Goal: Communication & Community: Answer question/provide support

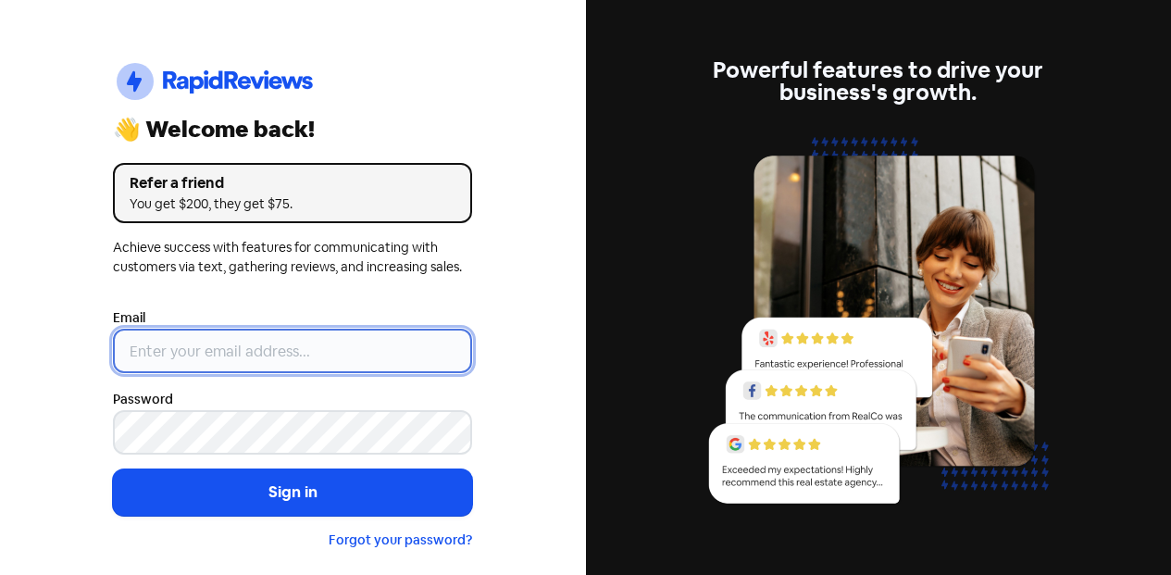
click at [355, 367] on input "email" at bounding box center [292, 351] width 359 height 44
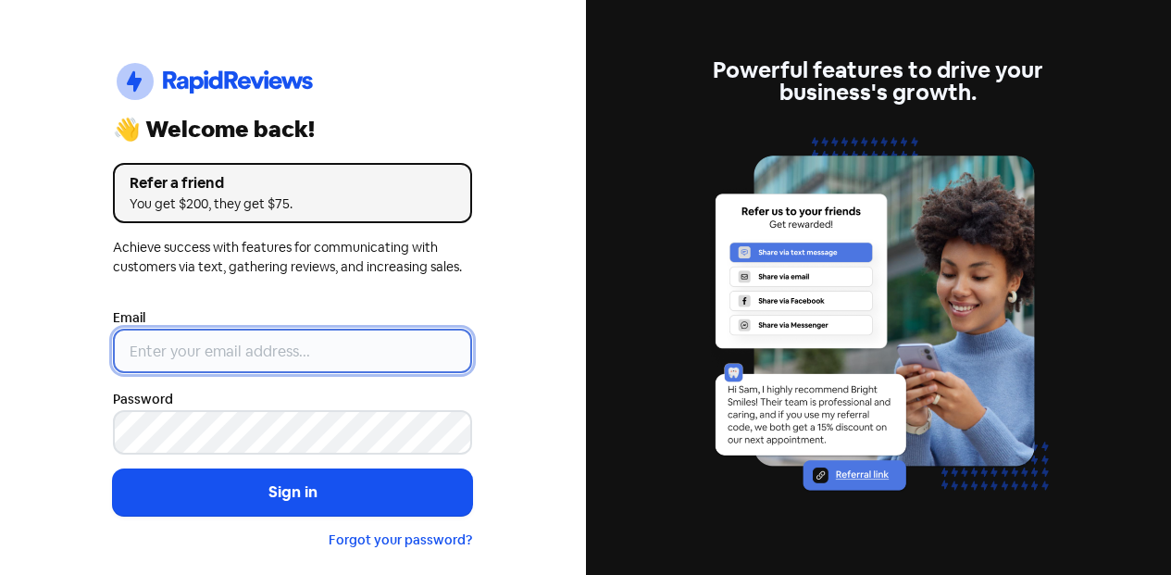
type input "[EMAIL_ADDRESS][DOMAIN_NAME]"
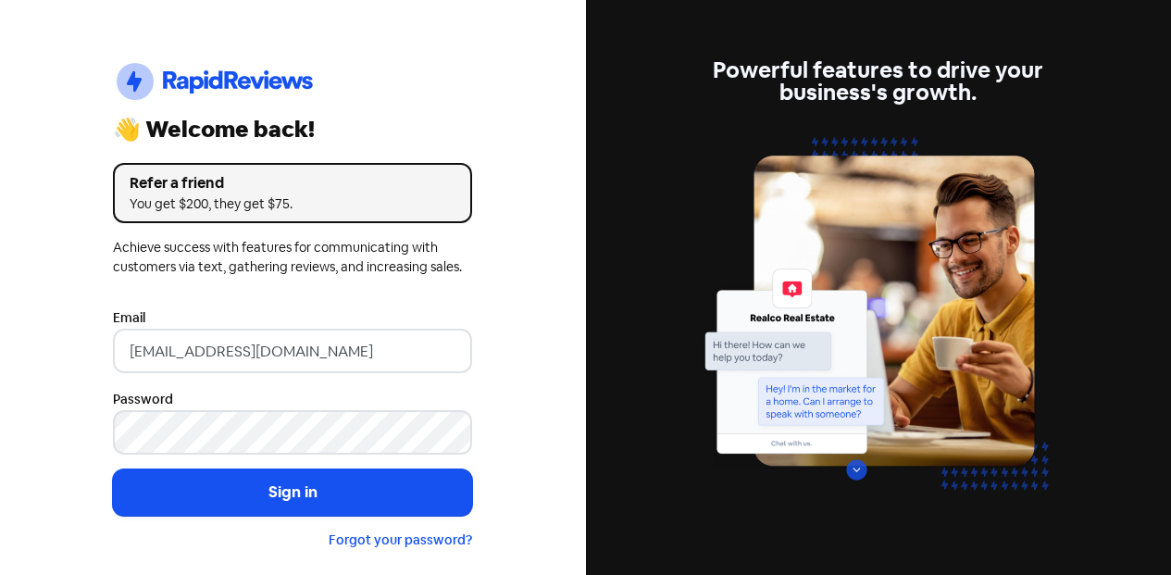
click at [327, 494] on button "Sign in" at bounding box center [292, 492] width 359 height 46
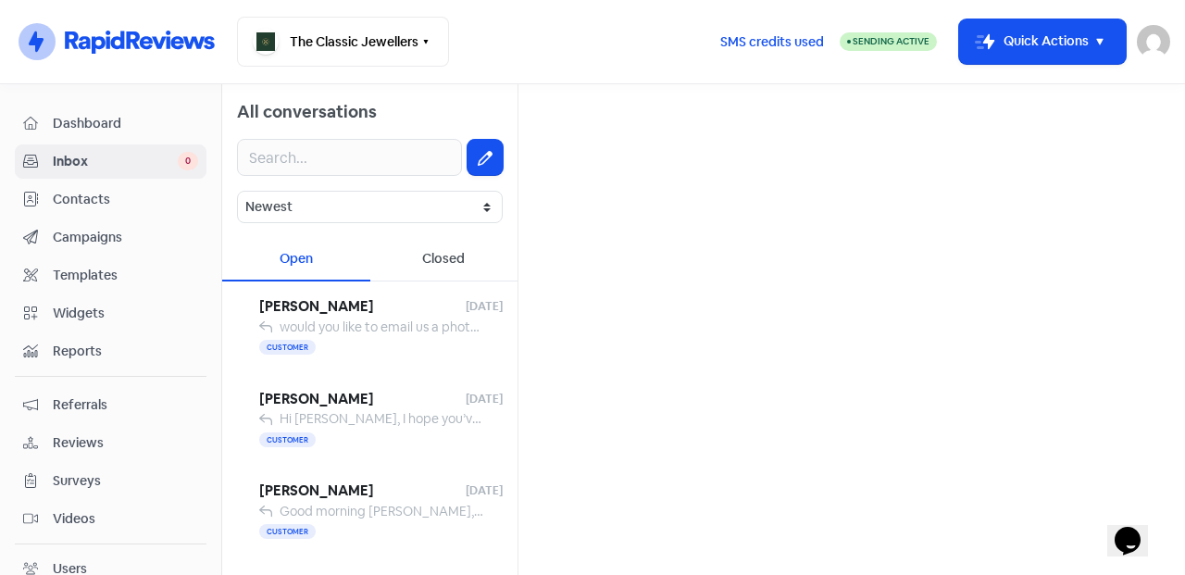
click at [351, 321] on span "would you like to email us a photo to [EMAIL_ADDRESS][DOMAIN_NAME] so we can gi…" at bounding box center [613, 327] width 666 height 17
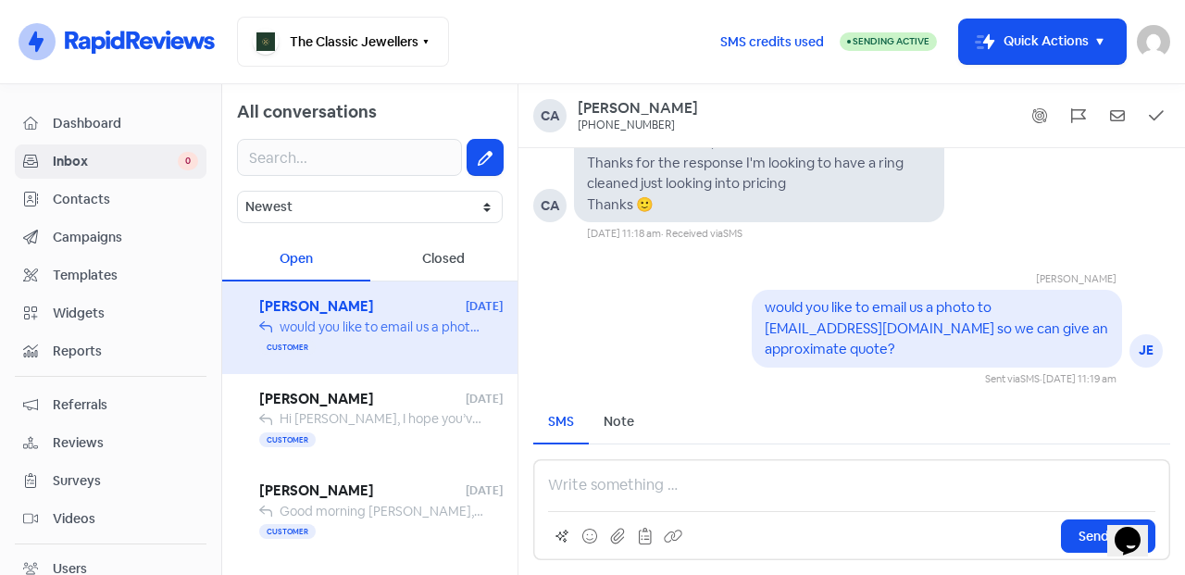
scroll to position [-308, 0]
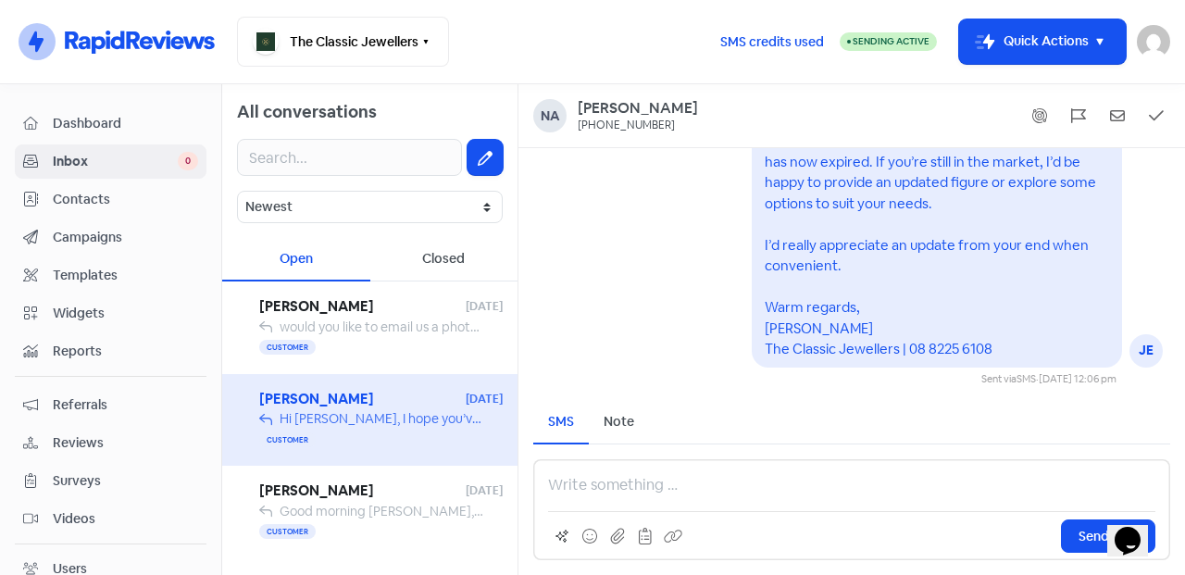
click at [327, 499] on span "[PERSON_NAME]" at bounding box center [362, 491] width 206 height 21
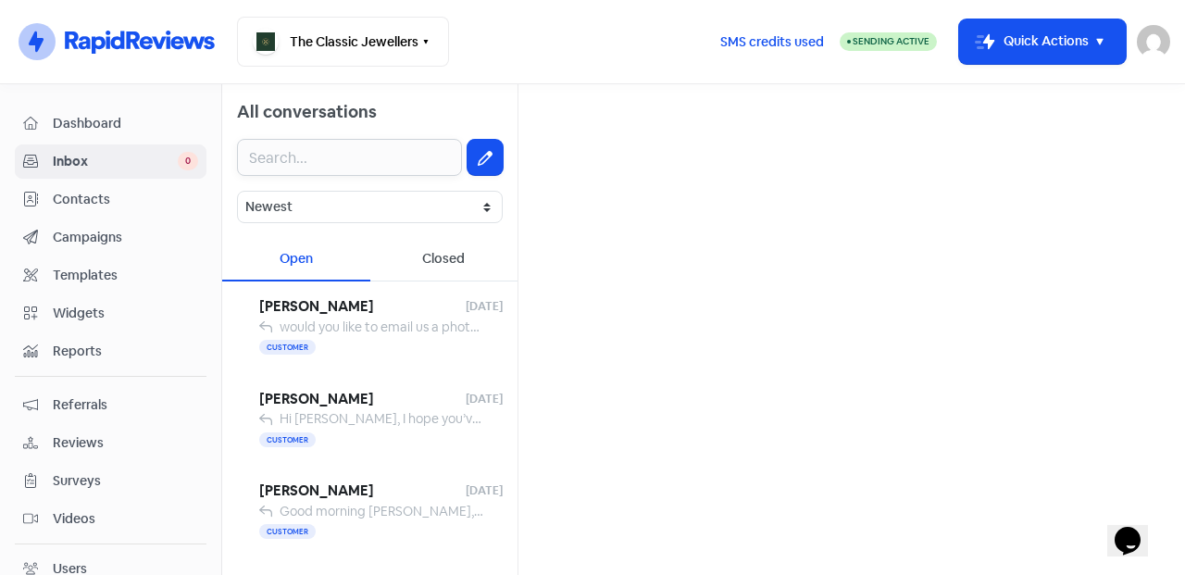
click at [289, 172] on input "text" at bounding box center [349, 157] width 225 height 37
paste input "0401 033 273"
type input "0401 033 273"
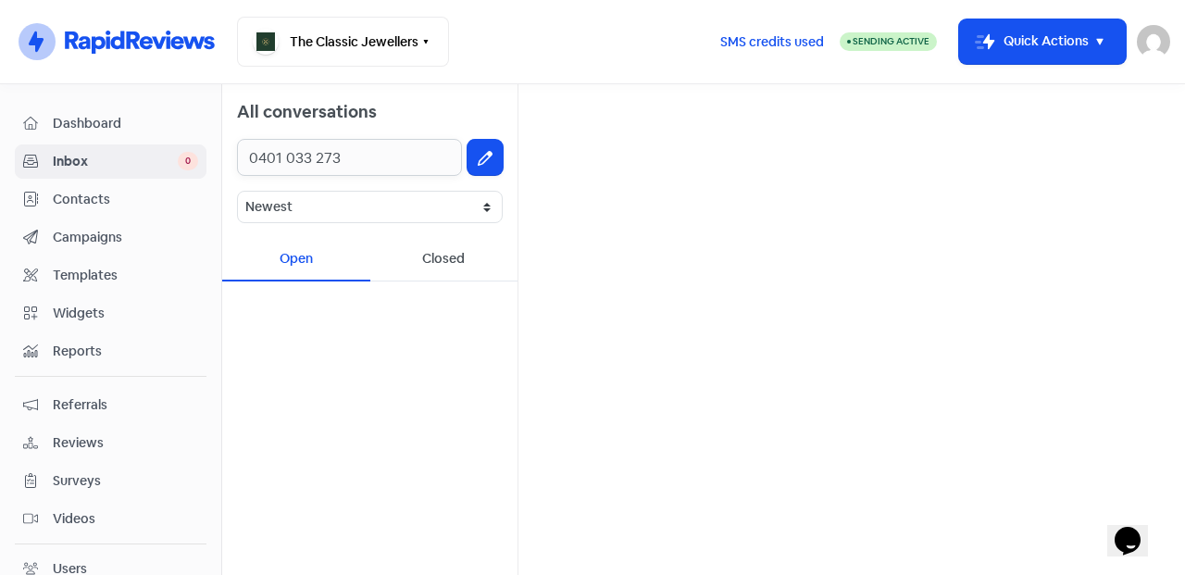
drag, startPoint x: 401, startPoint y: 160, endPoint x: 144, endPoint y: 181, distance: 258.2
click at [144, 181] on div "Dashboard Inbox 0 Contacts Campaigns Templates Widgets Reports Referrals Review…" at bounding box center [592, 329] width 1185 height 491
click at [485, 146] on button at bounding box center [485, 157] width 35 height 35
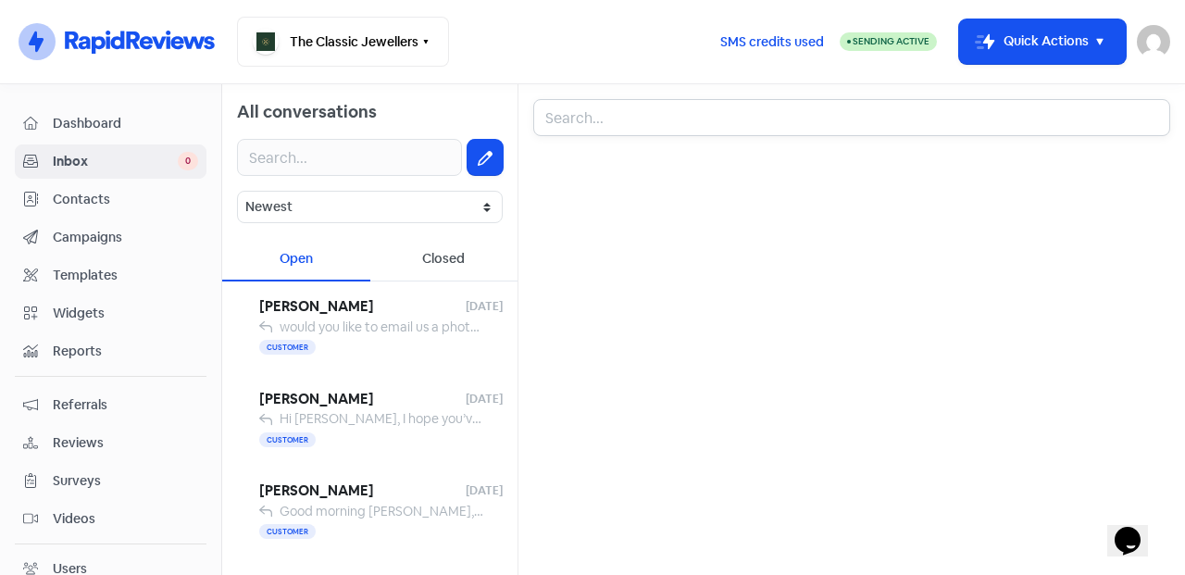
click at [623, 115] on input "text" at bounding box center [851, 117] width 637 height 37
paste input "0401 033 273"
type input "0401 033 273"
drag, startPoint x: 648, startPoint y: 121, endPoint x: 495, endPoint y: 114, distance: 153.0
click at [495, 114] on div "All conversations Newest Unread Read Flagged Unflagged Open Closed Candice Burn…" at bounding box center [703, 329] width 963 height 491
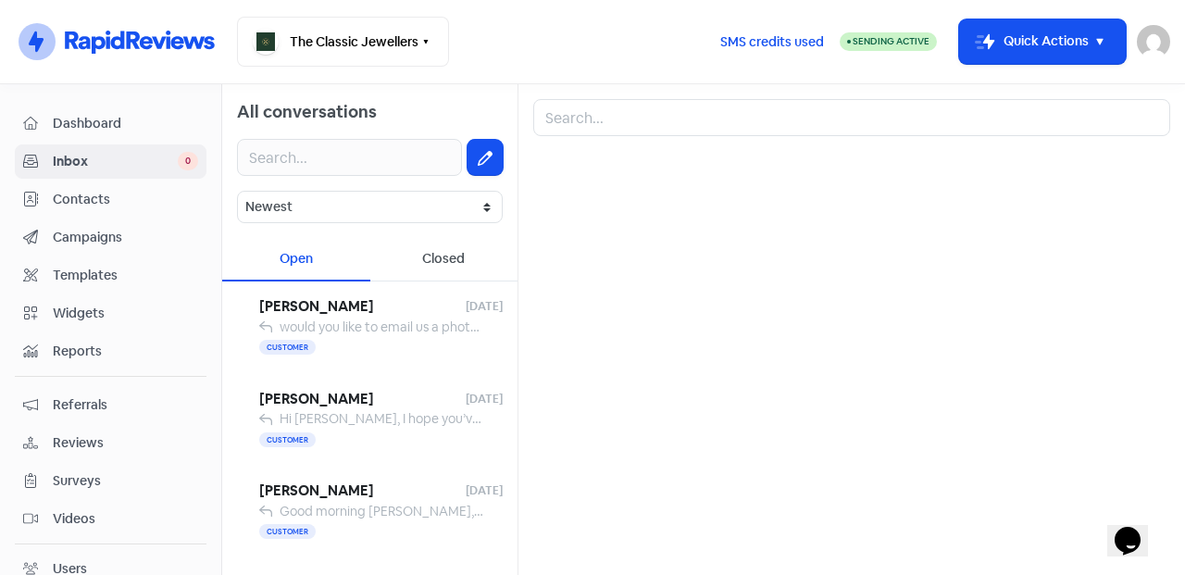
click at [75, 190] on span "Contacts" at bounding box center [125, 199] width 145 height 19
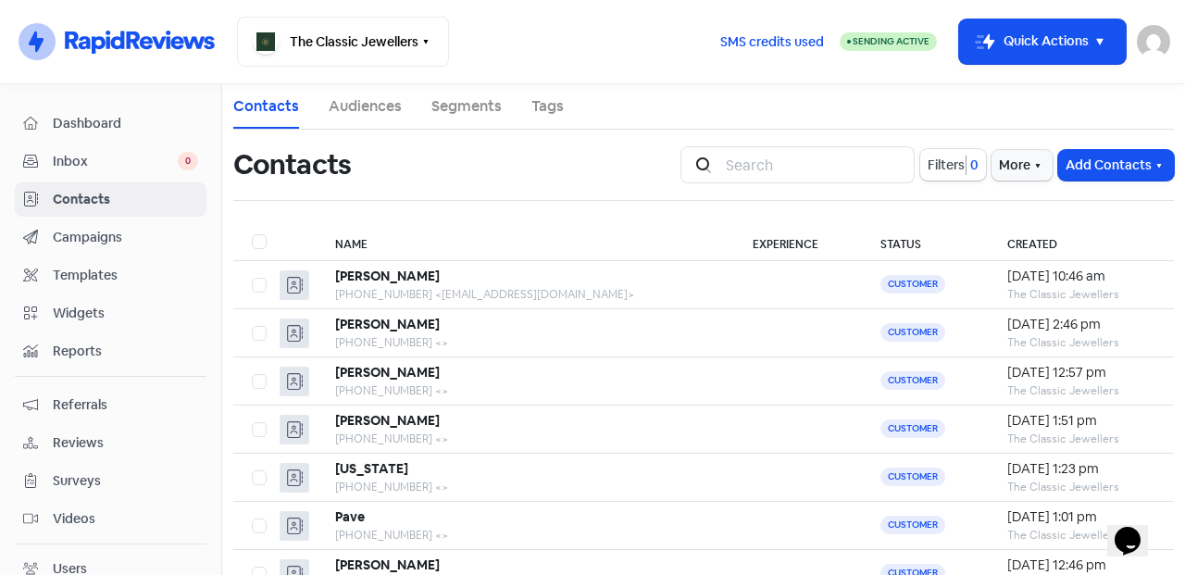
click at [1077, 156] on button "Add Contacts" at bounding box center [1116, 165] width 116 height 31
click at [1065, 197] on button "Add a contact" at bounding box center [1065, 205] width 216 height 37
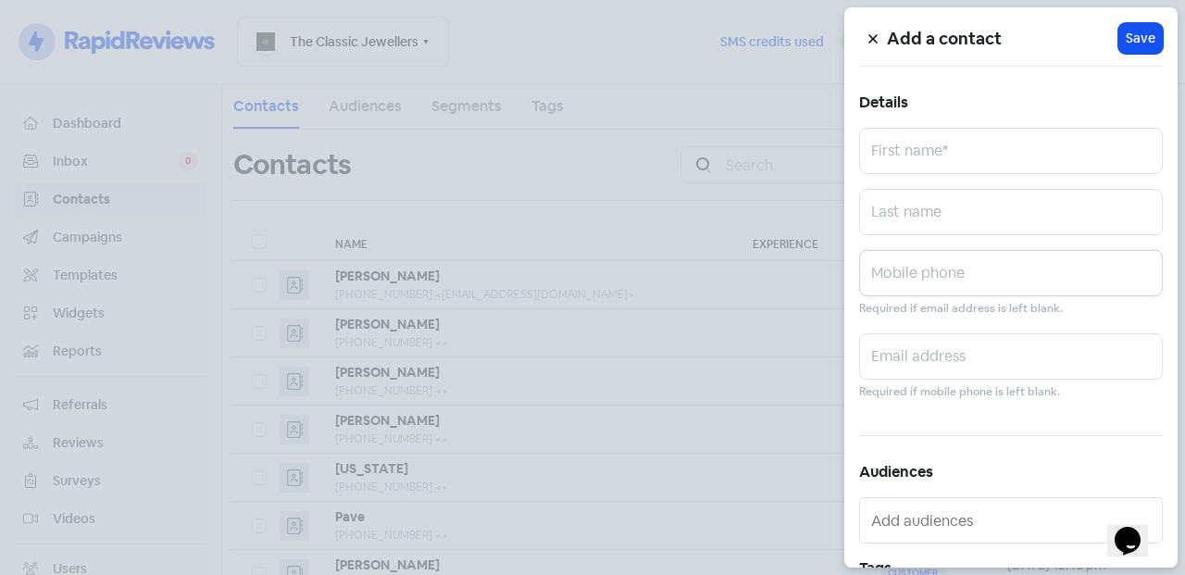
click at [965, 289] on input "text" at bounding box center [1011, 273] width 304 height 46
paste input "0401 033 273"
type input "0401 033 273"
click at [958, 151] on input "text" at bounding box center [1011, 151] width 304 height 46
paste input "[PERSON_NAME]"
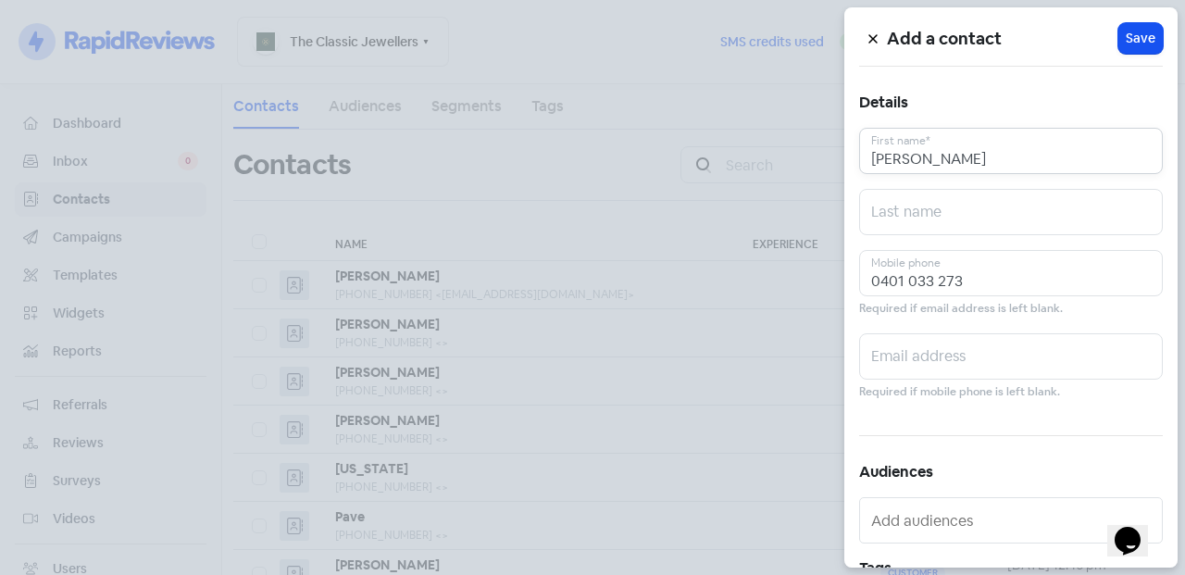
click at [996, 144] on input "[PERSON_NAME]" at bounding box center [1011, 151] width 304 height 46
drag, startPoint x: 995, startPoint y: 155, endPoint x: 919, endPoint y: 159, distance: 77.0
click at [919, 159] on input "[PERSON_NAME]" at bounding box center [1011, 151] width 304 height 46
type input "Franci"
click at [956, 203] on input "text" at bounding box center [1011, 212] width 304 height 46
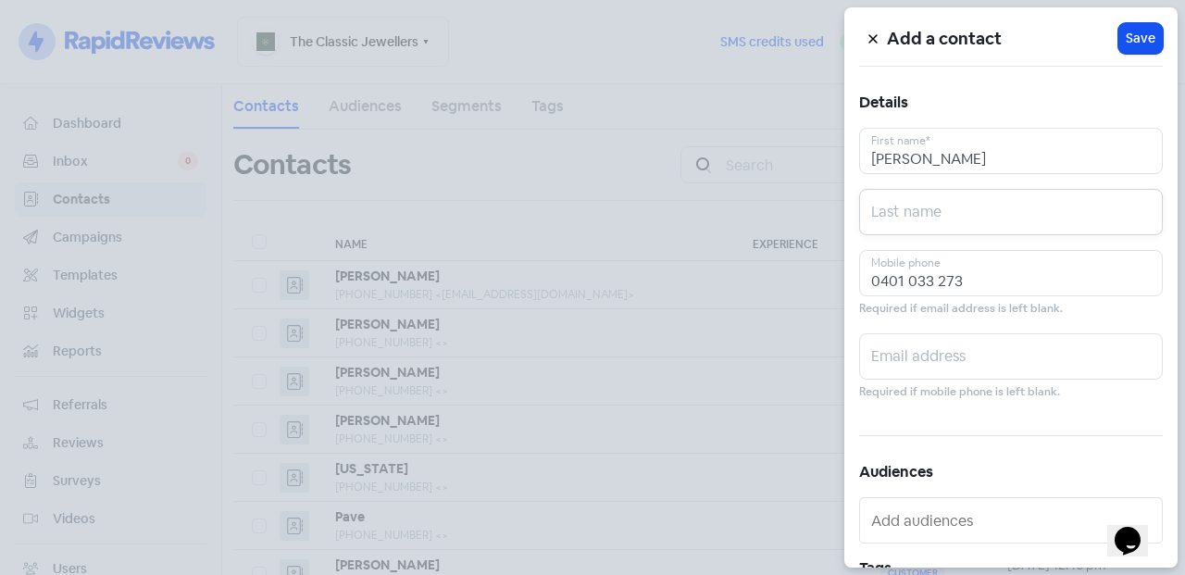
paste input "Coppola"
type input "Coppola"
click at [1150, 41] on button "Icon For Loading Save" at bounding box center [1141, 38] width 44 height 31
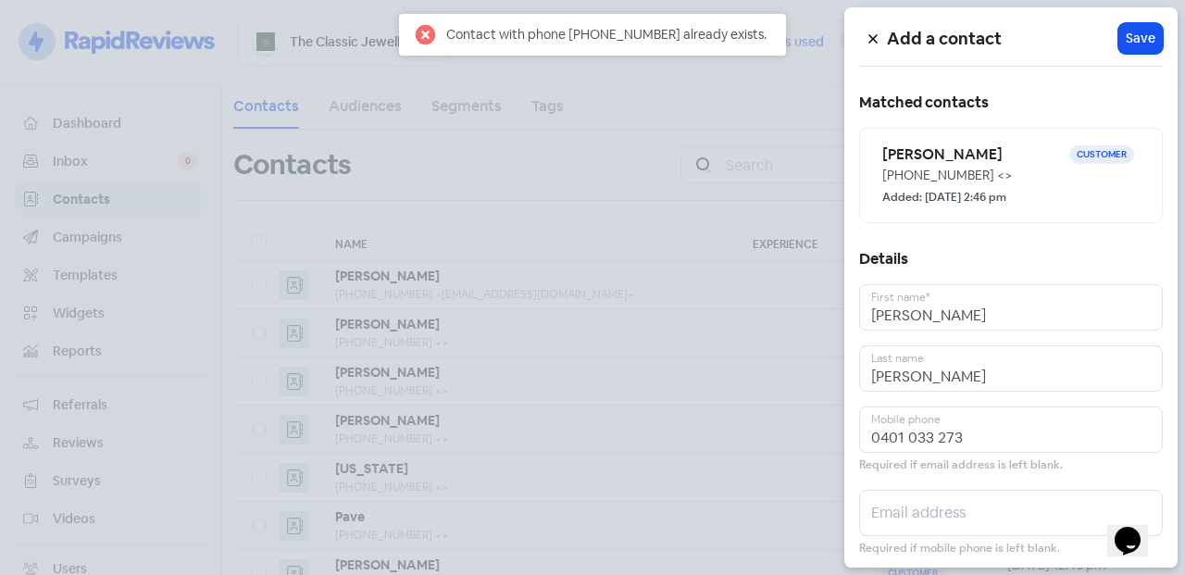
click at [1004, 160] on h6 "[PERSON_NAME]" at bounding box center [975, 154] width 187 height 20
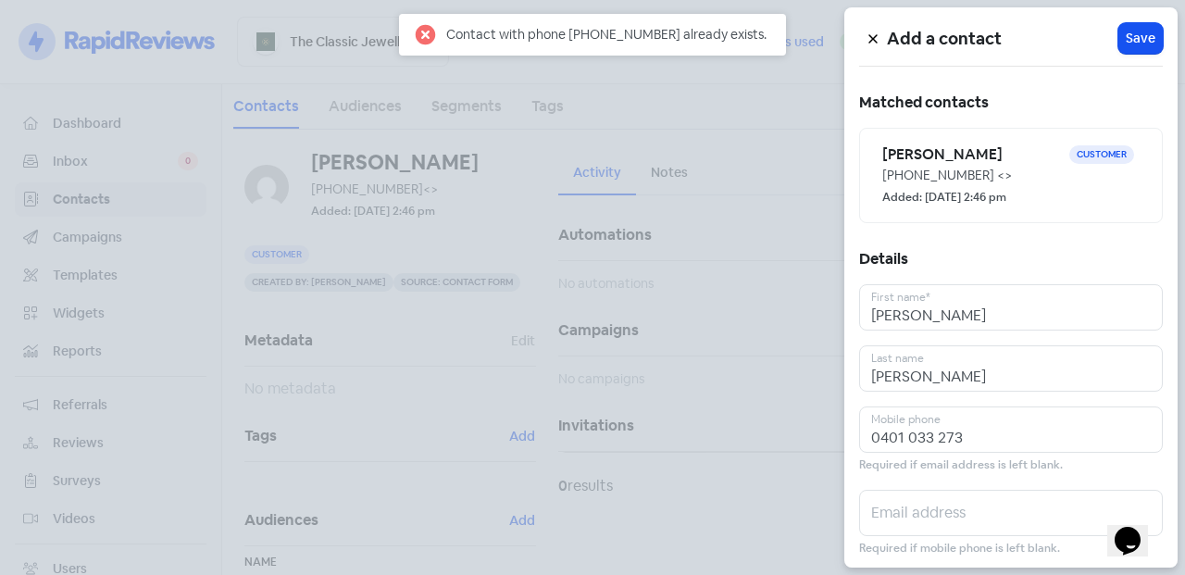
drag, startPoint x: 668, startPoint y: 196, endPoint x: 640, endPoint y: 193, distance: 28.0
click at [667, 196] on div at bounding box center [592, 287] width 1185 height 575
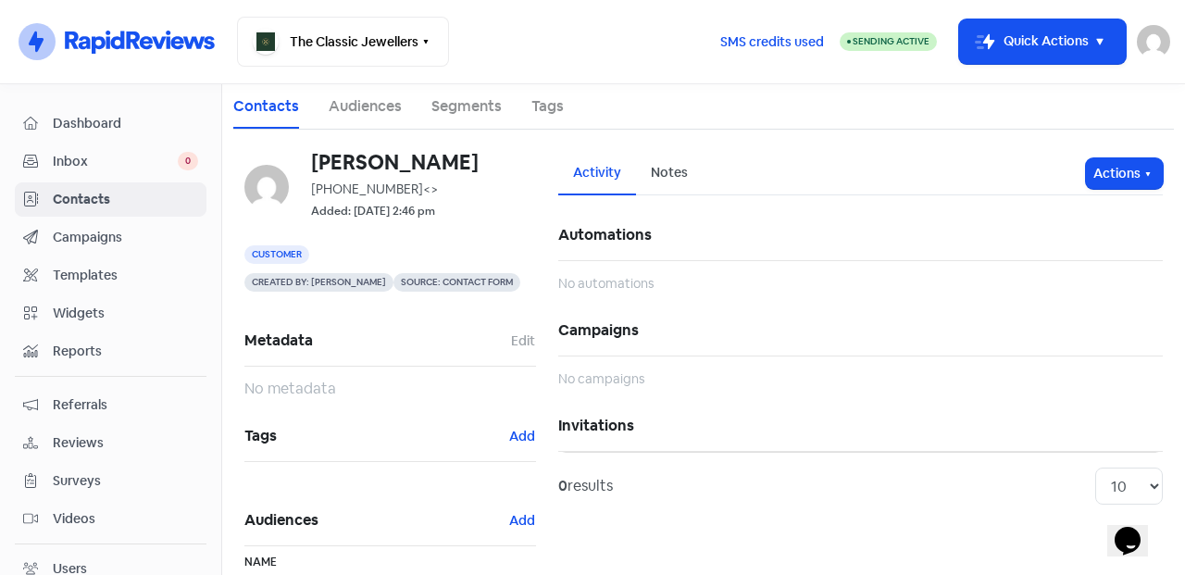
drag, startPoint x: 464, startPoint y: 169, endPoint x: 314, endPoint y: 170, distance: 150.0
click at [314, 170] on h6 "[PERSON_NAME]" at bounding box center [423, 162] width 225 height 20
copy h6 "[PERSON_NAME]"
click at [148, 156] on span "Inbox" at bounding box center [115, 161] width 125 height 19
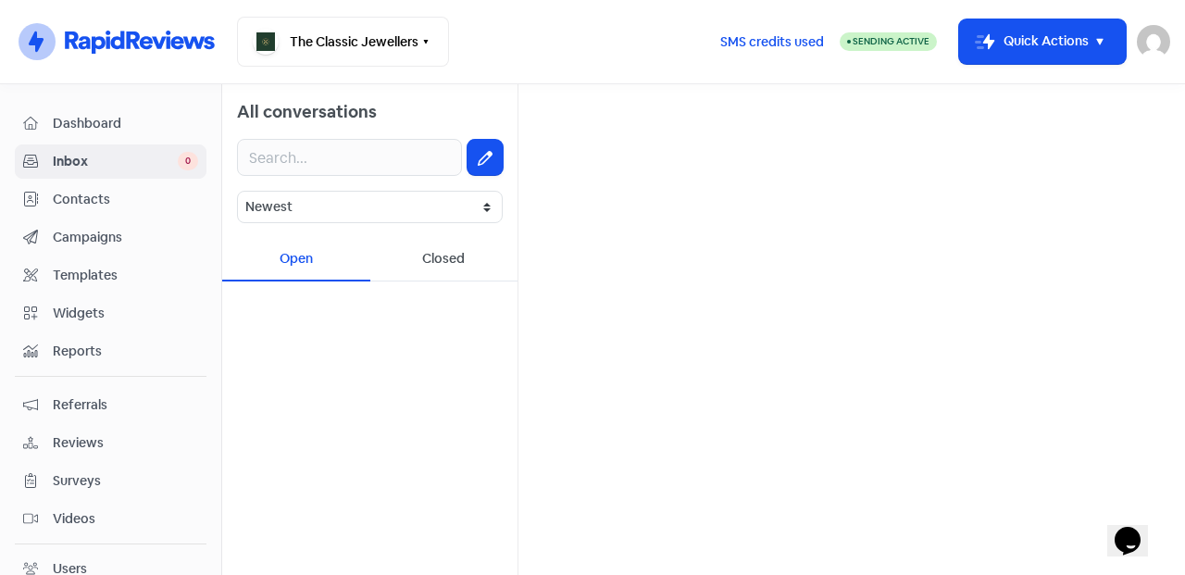
click at [136, 158] on span "Inbox" at bounding box center [115, 161] width 125 height 19
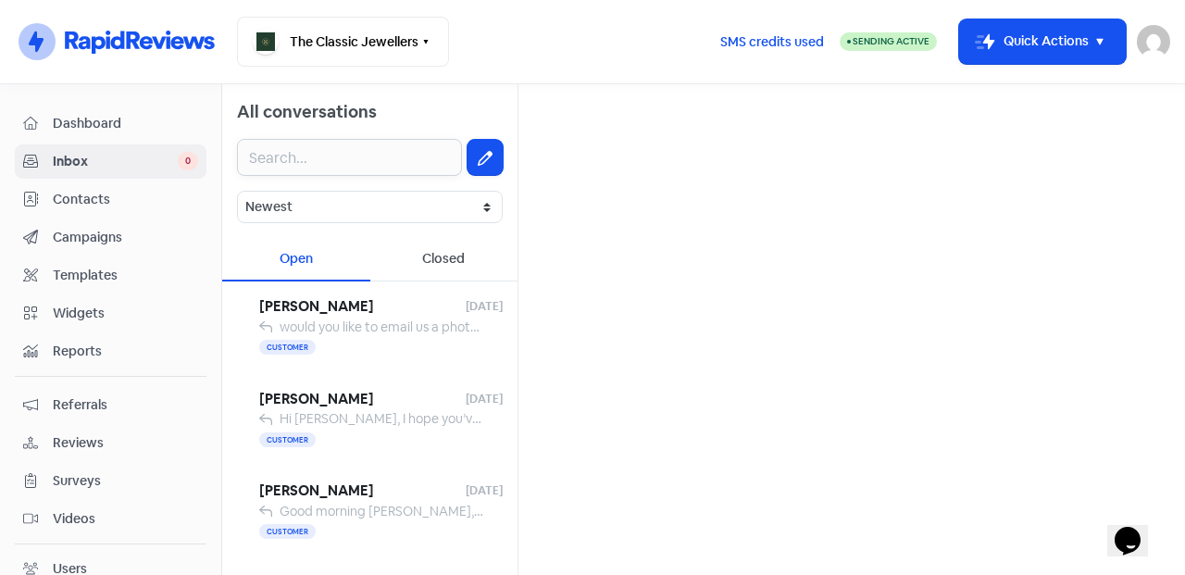
click at [347, 144] on input "text" at bounding box center [349, 157] width 225 height 37
paste input "[PERSON_NAME]"
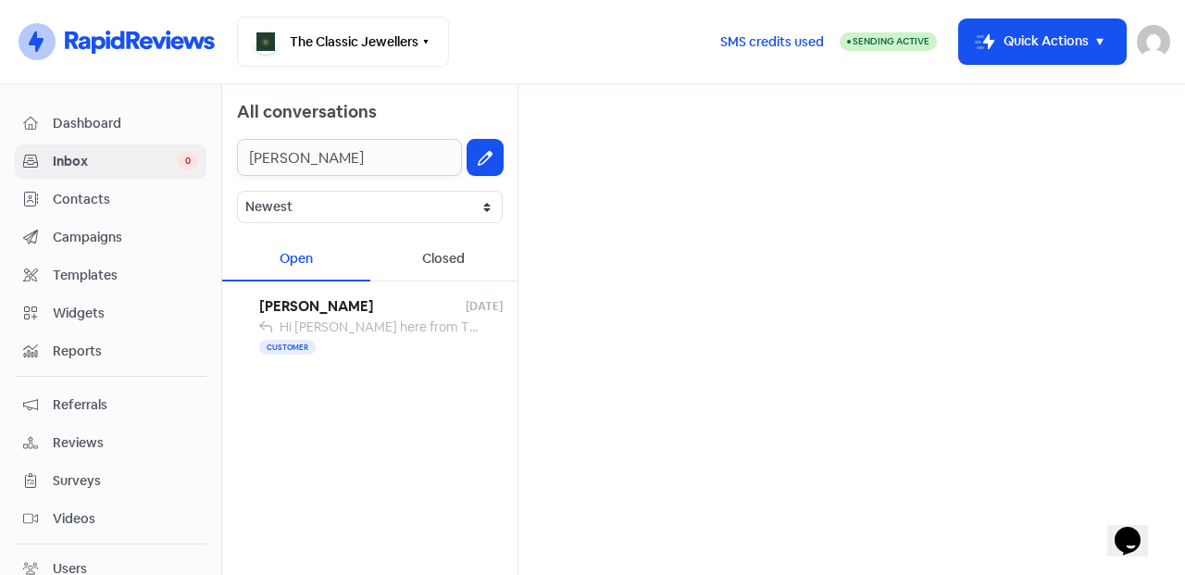
type input "[PERSON_NAME]"
click at [431, 313] on span "[PERSON_NAME]" at bounding box center [362, 306] width 206 height 21
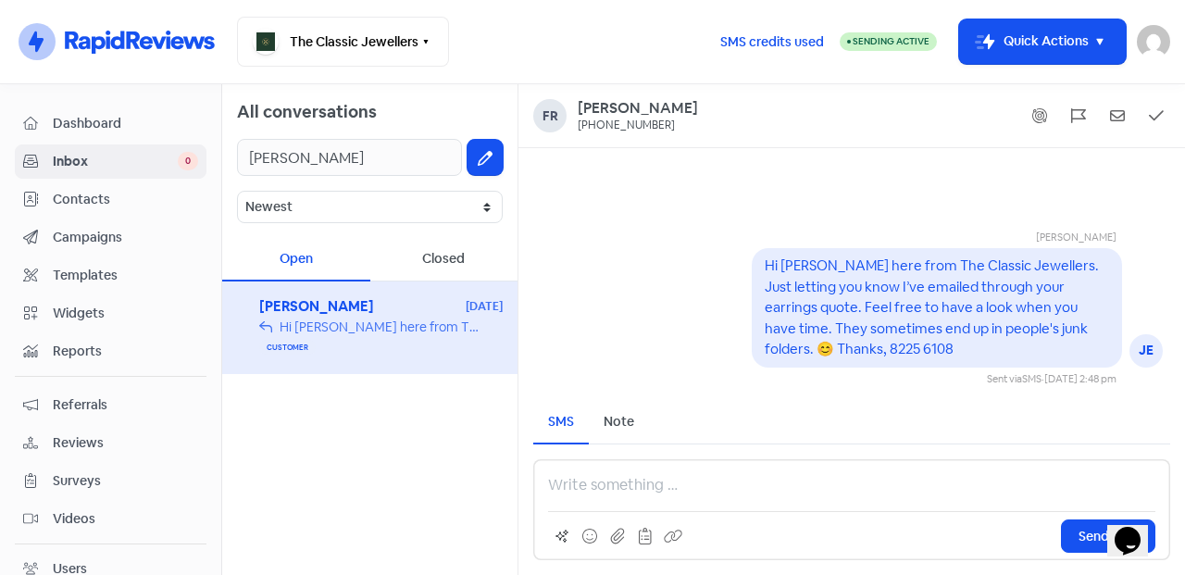
click at [603, 492] on p at bounding box center [851, 485] width 607 height 22
drag, startPoint x: 666, startPoint y: 478, endPoint x: 514, endPoint y: 493, distance: 152.6
click at [514, 493] on div "All conversations Franci Coppola Newest Unread Read Flagged Unflagged Open Clos…" at bounding box center [703, 329] width 963 height 491
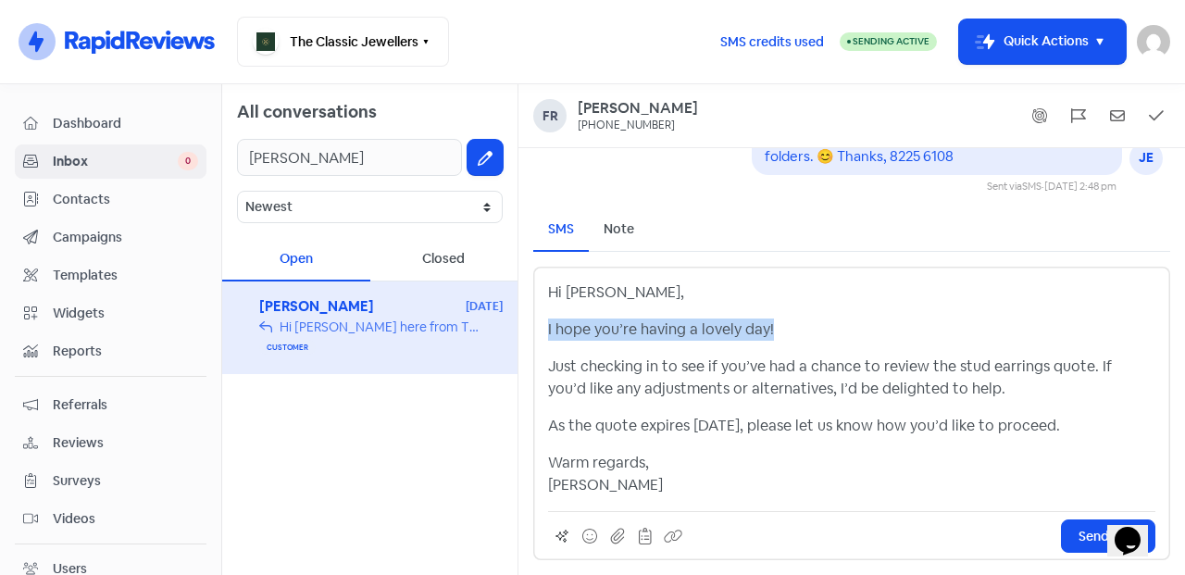
drag, startPoint x: 805, startPoint y: 330, endPoint x: 523, endPoint y: 327, distance: 281.5
click at [523, 327] on div "SMS Note Send Message Hi Franci, I hope you’re having a lovely day! Just checki…" at bounding box center [852, 384] width 667 height 381
click at [1027, 369] on p "Just checking in to see if you’ve had a chance to review the stud earrings quot…" at bounding box center [851, 378] width 607 height 44
drag, startPoint x: 1092, startPoint y: 363, endPoint x: 967, endPoint y: 394, distance: 128.7
click at [967, 394] on p "Just checking in to see if you’ve had a chance to review the stud earrings quot…" at bounding box center [851, 378] width 607 height 44
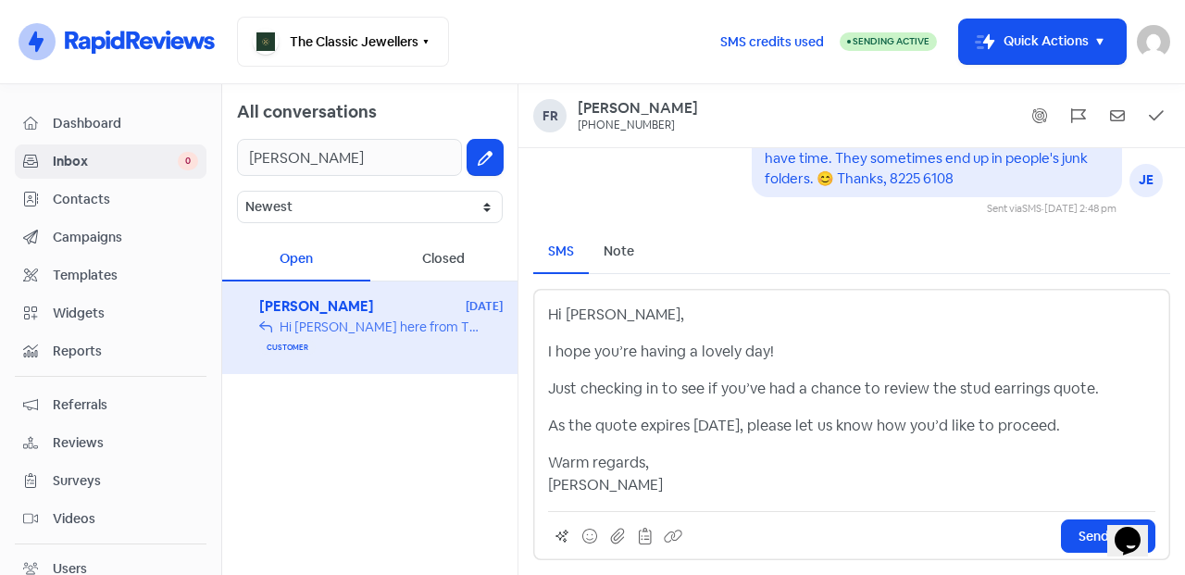
click at [555, 421] on p "As the quote expires today, please let us know how you’d like to proceed." at bounding box center [851, 426] width 607 height 22
click at [546, 424] on div "Hi Franci, I hope you’re having a lovely day! Just checking in to see if you’ve…" at bounding box center [851, 424] width 637 height 271
click at [549, 424] on p "As the quote expires today, please let us know how you’d like to proceed." at bounding box center [851, 426] width 607 height 22
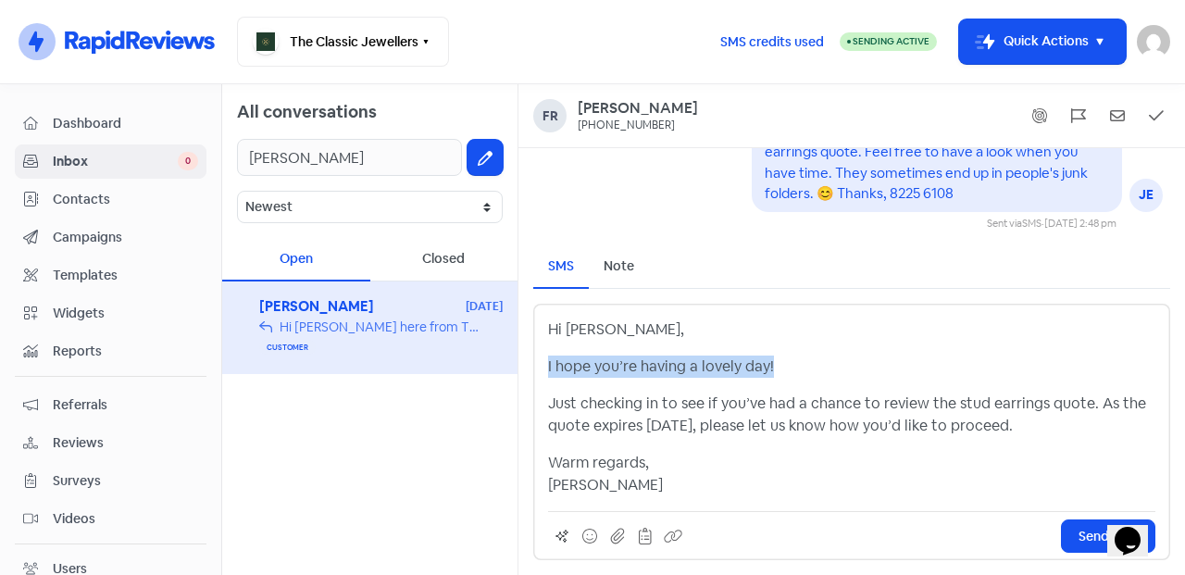
drag, startPoint x: 793, startPoint y: 369, endPoint x: 522, endPoint y: 369, distance: 270.4
click at [522, 369] on div "SMS Note Send Message Hi Franci, I hope you’re having a lovely day! Just checki…" at bounding box center [852, 403] width 667 height 344
click at [1009, 431] on p "Just checking in to see if you’ve had a chance to review the stud earrings quot…" at bounding box center [851, 415] width 607 height 44
click at [586, 526] on button at bounding box center [590, 536] width 28 height 28
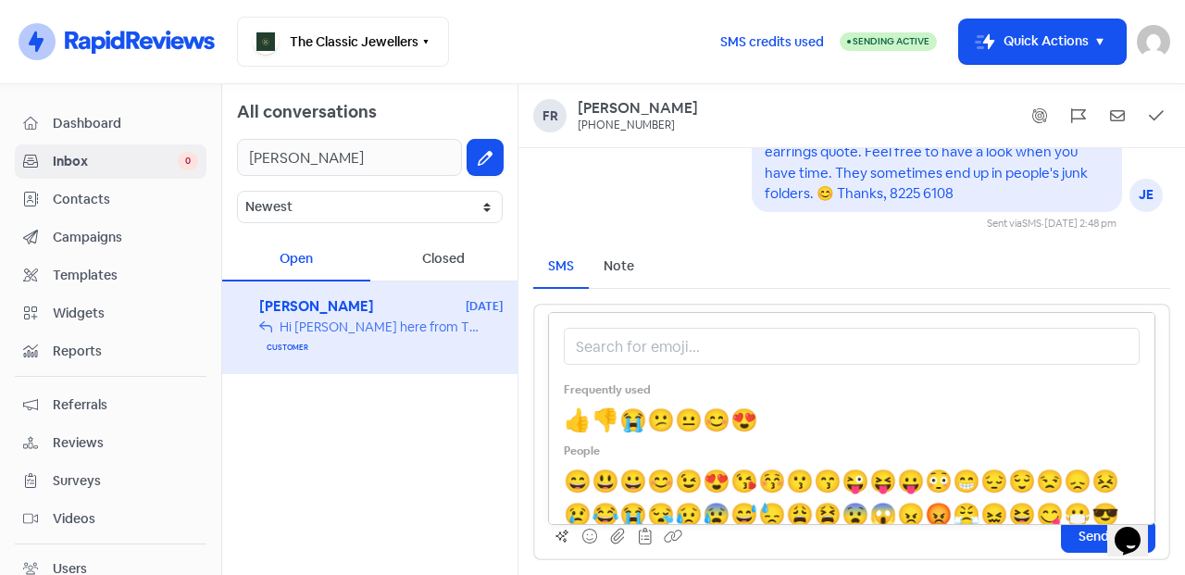
click at [724, 418] on span "😊" at bounding box center [717, 420] width 28 height 29
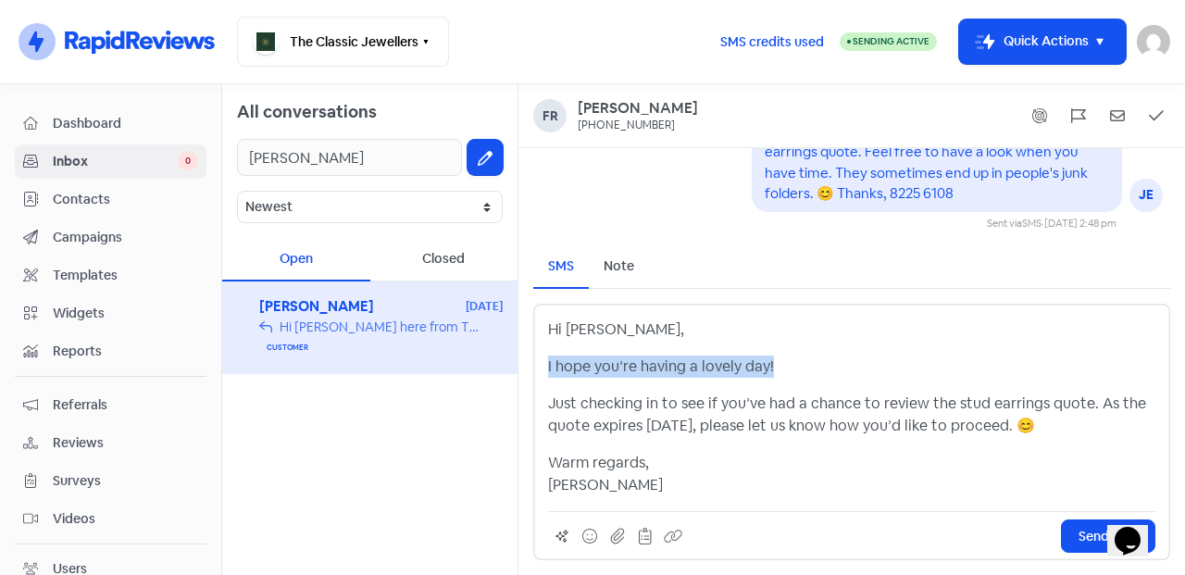
drag, startPoint x: 796, startPoint y: 368, endPoint x: 543, endPoint y: 371, distance: 253.7
click at [543, 371] on div "Hi Franci, I hope you’re having a lovely day! Just checking in to see if you’ve…" at bounding box center [851, 432] width 637 height 256
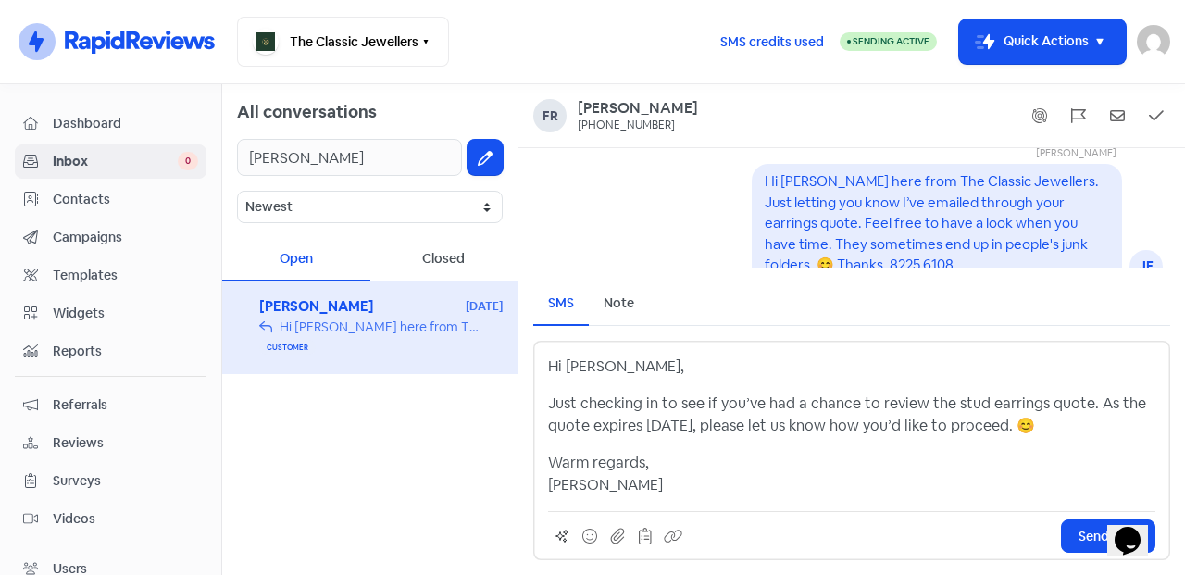
scroll to position [-67, 0]
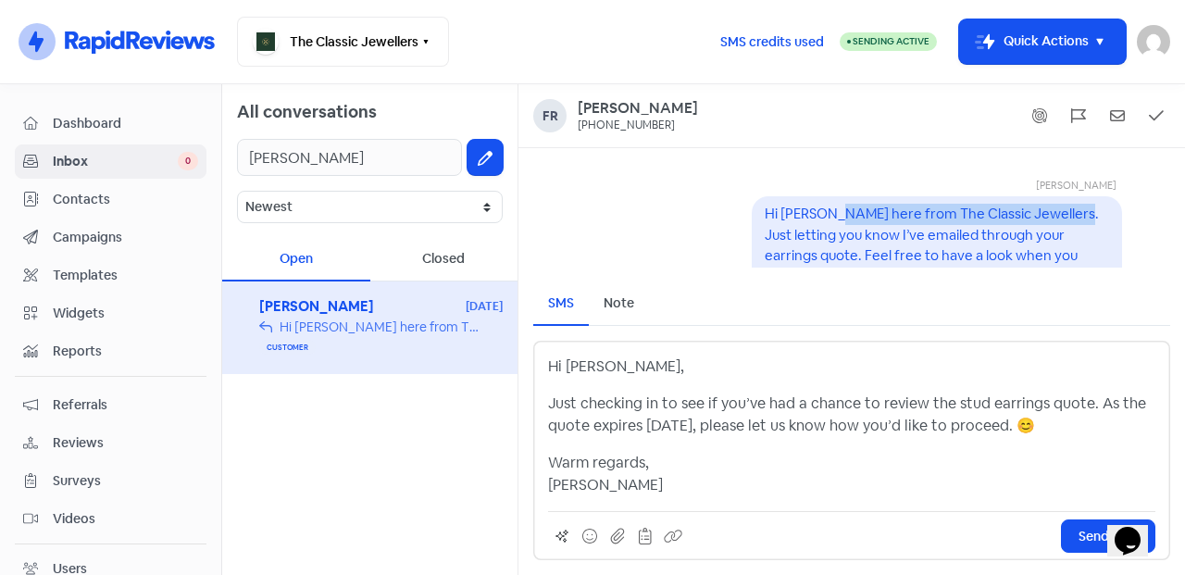
drag, startPoint x: 813, startPoint y: 216, endPoint x: 1046, endPoint y: 211, distance: 233.4
click at [1046, 211] on pre "Hi Franci, Jess here from The Classic Jewellers. Just letting you know I’ve ema…" at bounding box center [933, 255] width 337 height 101
copy pre "Jess here from The Classic Jewellers."
click at [659, 367] on p "Hi Franci," at bounding box center [851, 367] width 607 height 22
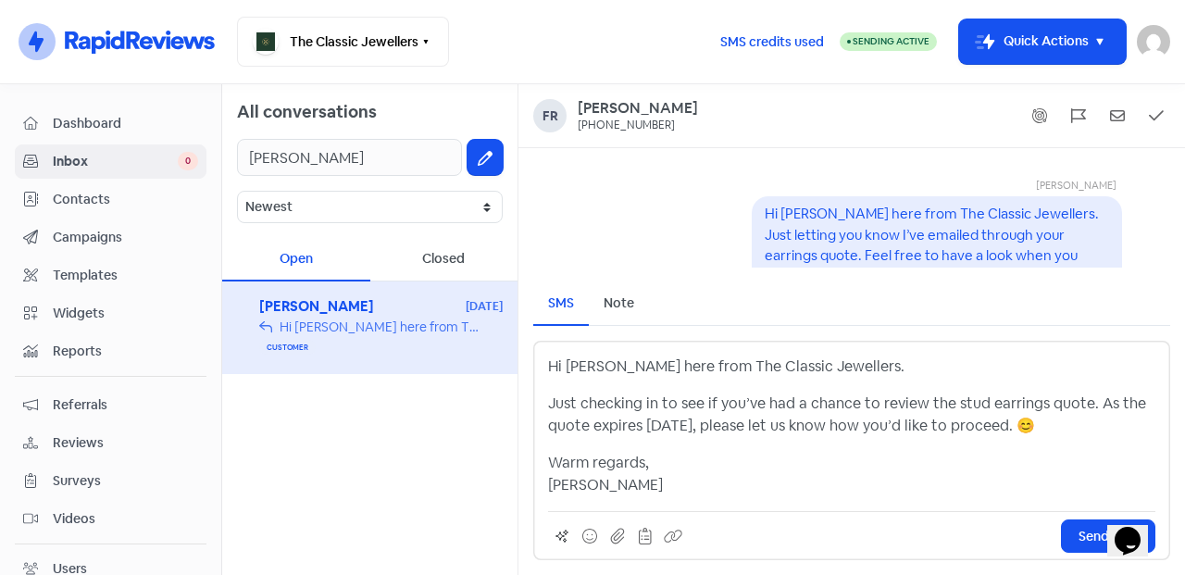
click at [549, 401] on p "Just checking in to see if you’ve had a chance to review the stud earrings quot…" at bounding box center [851, 415] width 607 height 44
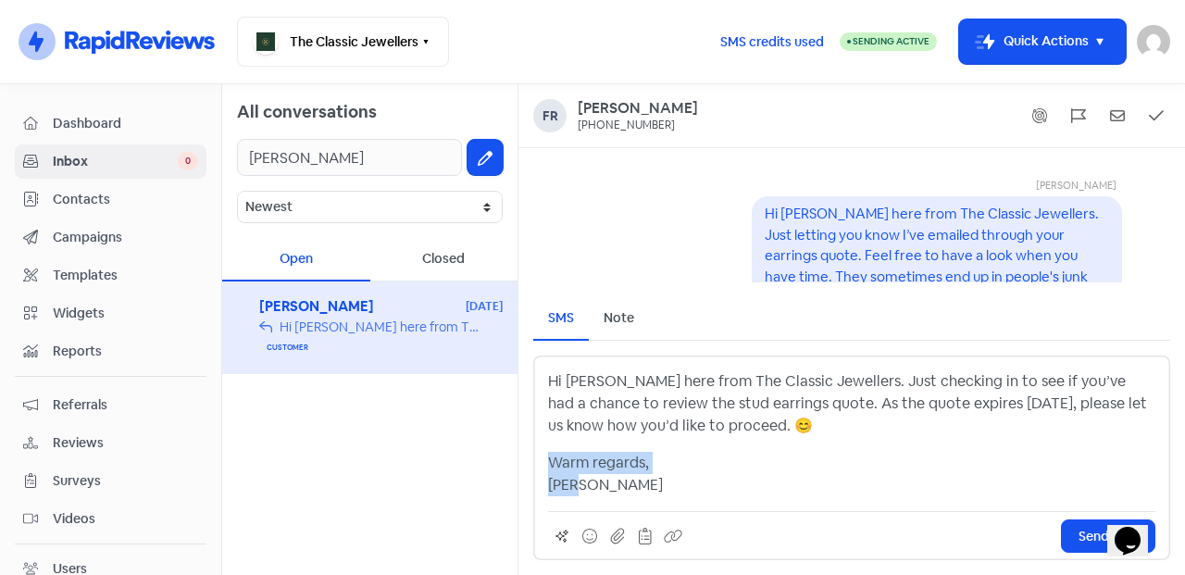
drag, startPoint x: 608, startPoint y: 483, endPoint x: 545, endPoint y: 464, distance: 65.9
click at [545, 464] on div "Hi Franci, Jess here from The Classic Jewellers. Just checking in to see if you…" at bounding box center [851, 458] width 637 height 205
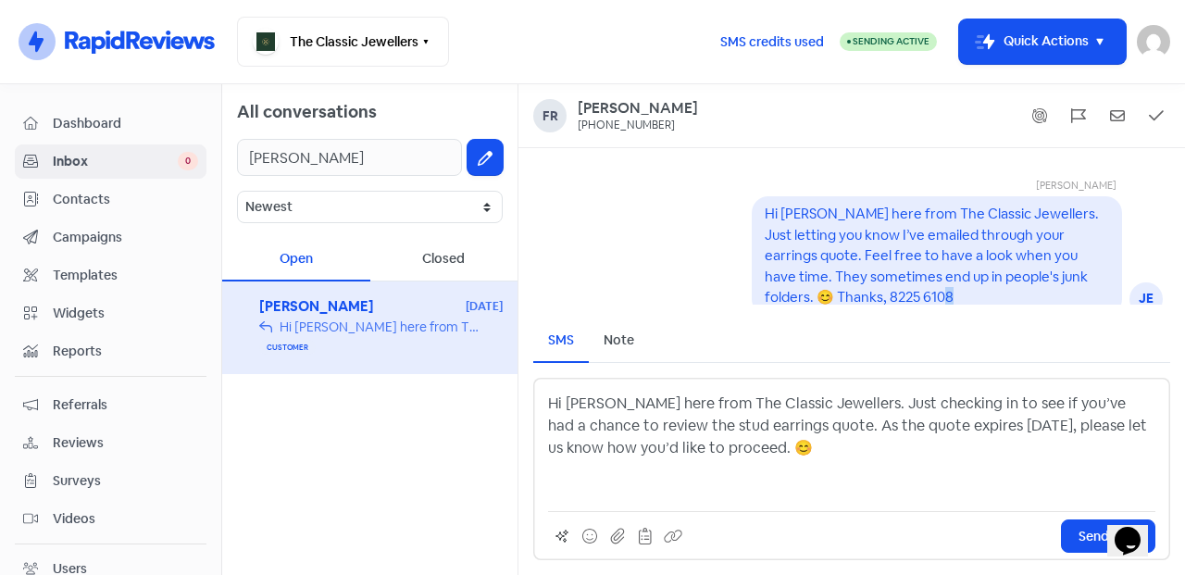
scroll to position [1, 0]
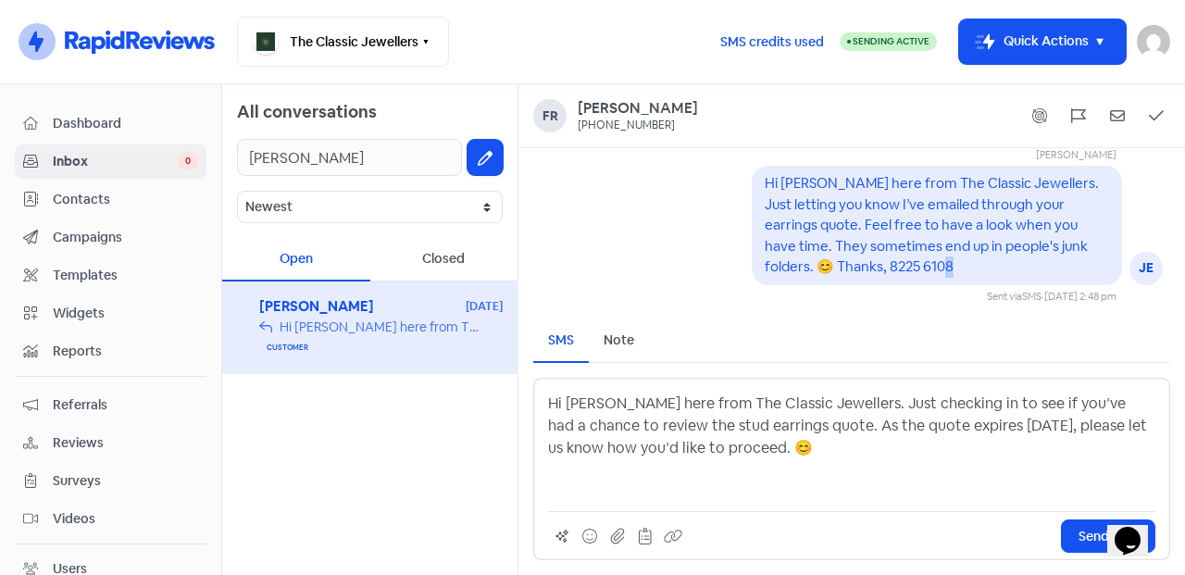
drag, startPoint x: 873, startPoint y: 301, endPoint x: 799, endPoint y: 296, distance: 74.2
click at [798, 297] on div "Jessica Heng JE Hi Franci, Jess here from The Classic Jewellers. Just letting y…" at bounding box center [961, 225] width 419 height 157
drag, startPoint x: 863, startPoint y: 269, endPoint x: 817, endPoint y: 266, distance: 46.4
click at [795, 266] on pre "Hi Franci, Jess here from The Classic Jewellers. Just letting you know I’ve ema…" at bounding box center [933, 224] width 337 height 101
click at [877, 267] on div "Hi Franci, Jess here from The Classic Jewellers. Just letting you know I’ve ema…" at bounding box center [937, 225] width 344 height 105
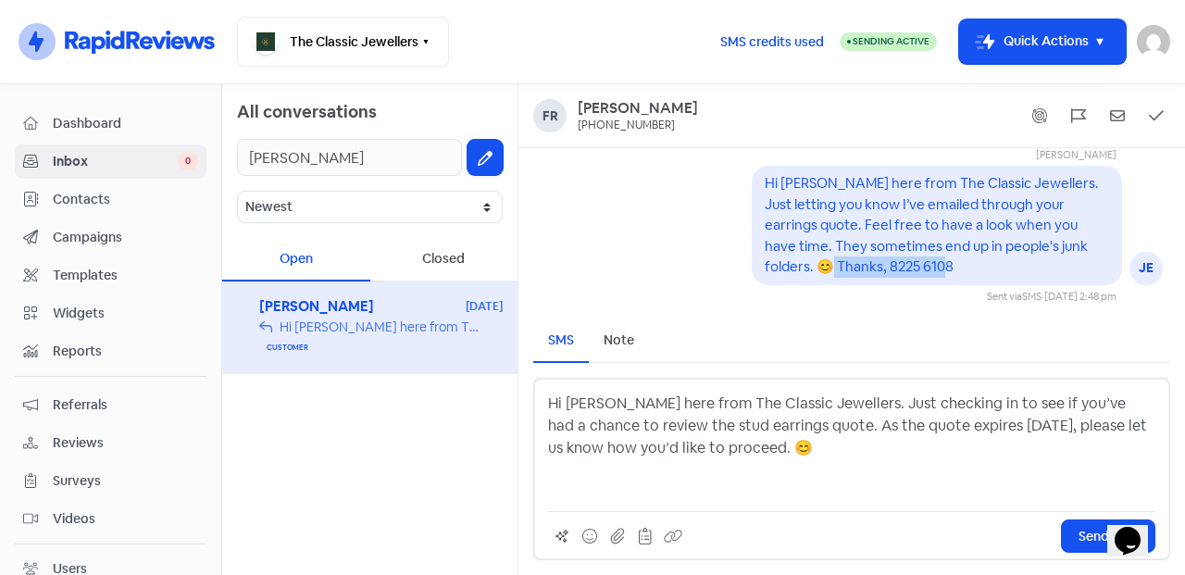
drag, startPoint x: 870, startPoint y: 267, endPoint x: 752, endPoint y: 269, distance: 118.5
click at [765, 269] on div "Hi Franci, Jess here from The Classic Jewellers. Just letting you know I’ve ema…" at bounding box center [937, 225] width 344 height 105
copy pre "hanks, 8225 6108"
click at [807, 450] on p "Hi Franci, Jess here from The Classic Jewellers. Just checking in to see if you…" at bounding box center [851, 426] width 607 height 67
click at [1085, 535] on span "Send SMS" at bounding box center [1108, 536] width 59 height 19
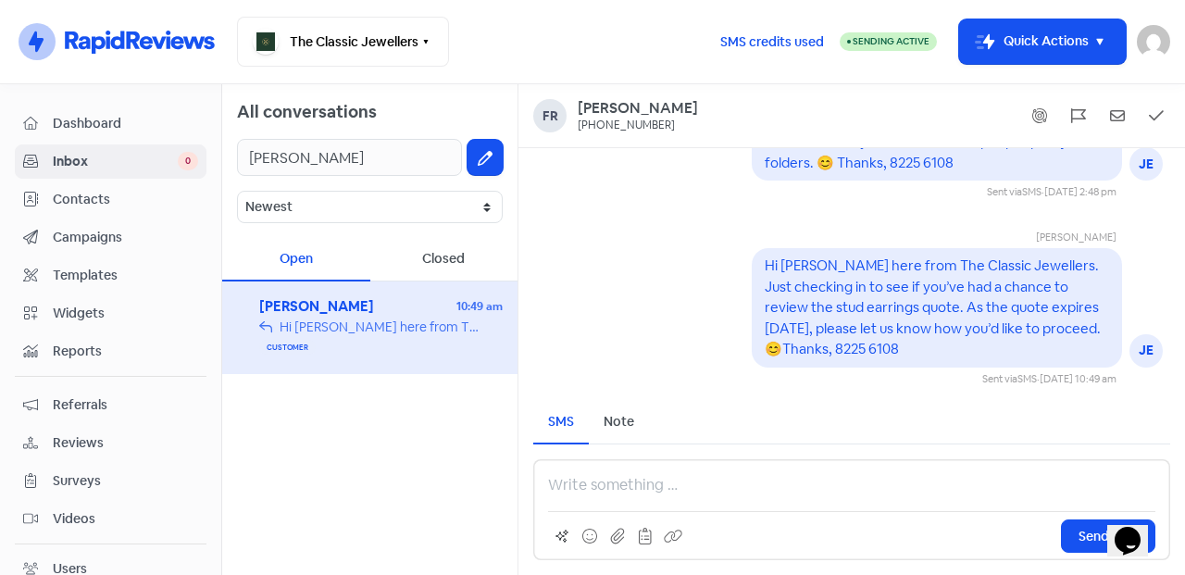
scroll to position [0, 0]
click at [131, 193] on span "Contacts" at bounding box center [125, 199] width 145 height 19
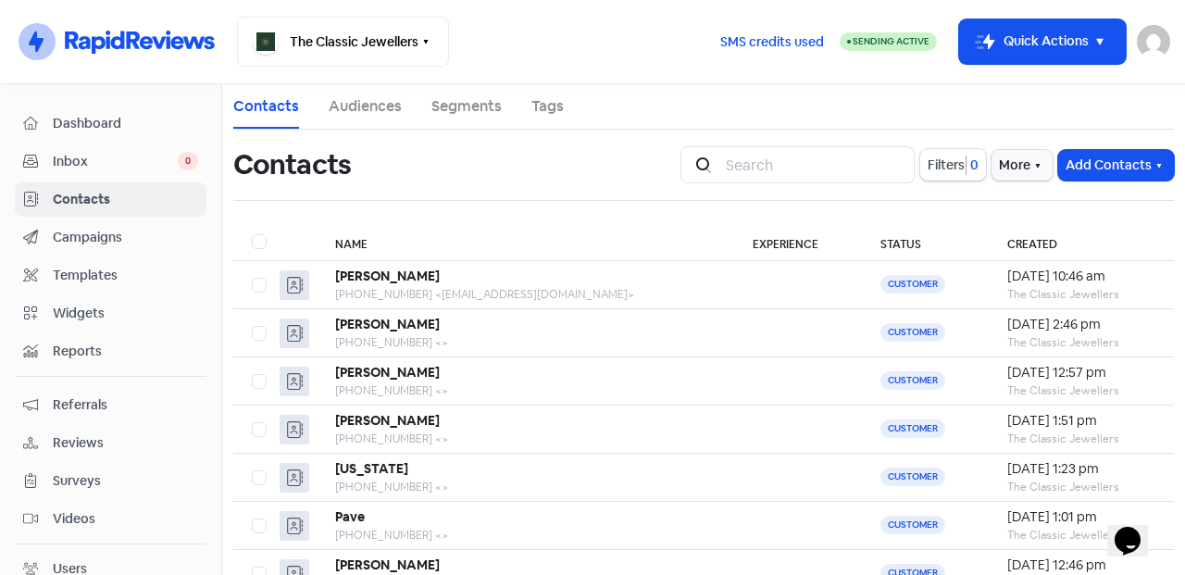
click at [1116, 156] on button "Add Contacts" at bounding box center [1116, 165] width 116 height 31
click at [1019, 205] on button "Add a contact" at bounding box center [1065, 205] width 216 height 37
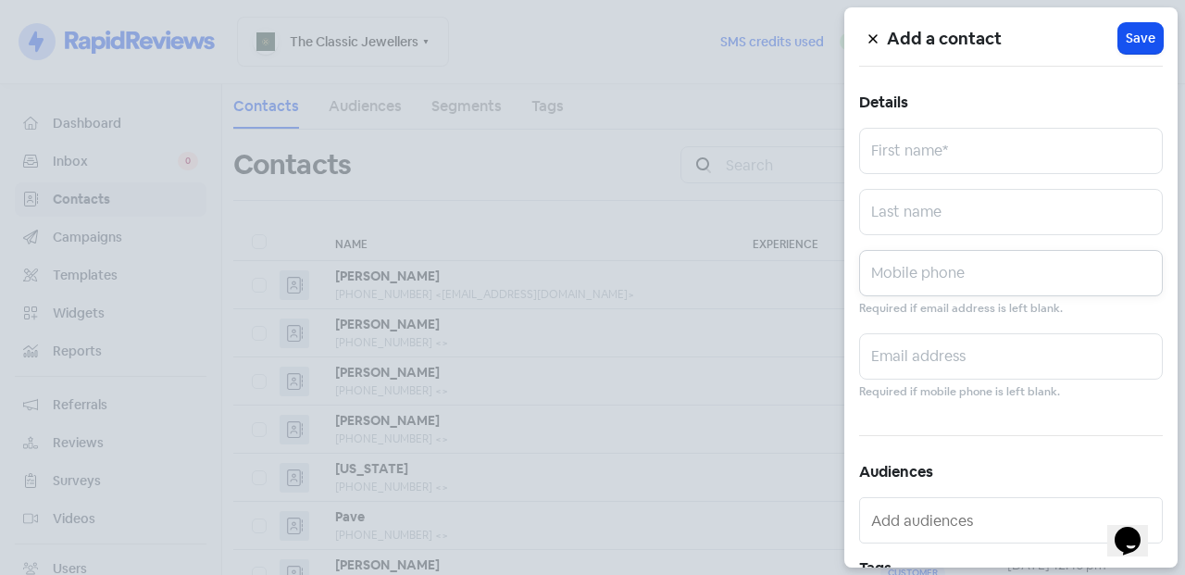
click at [931, 286] on input "text" at bounding box center [1011, 273] width 304 height 46
paste input "0426 805 425"
type input "0426 805 425"
click at [941, 155] on input "text" at bounding box center [1011, 151] width 304 height 46
paste input "Mansa"
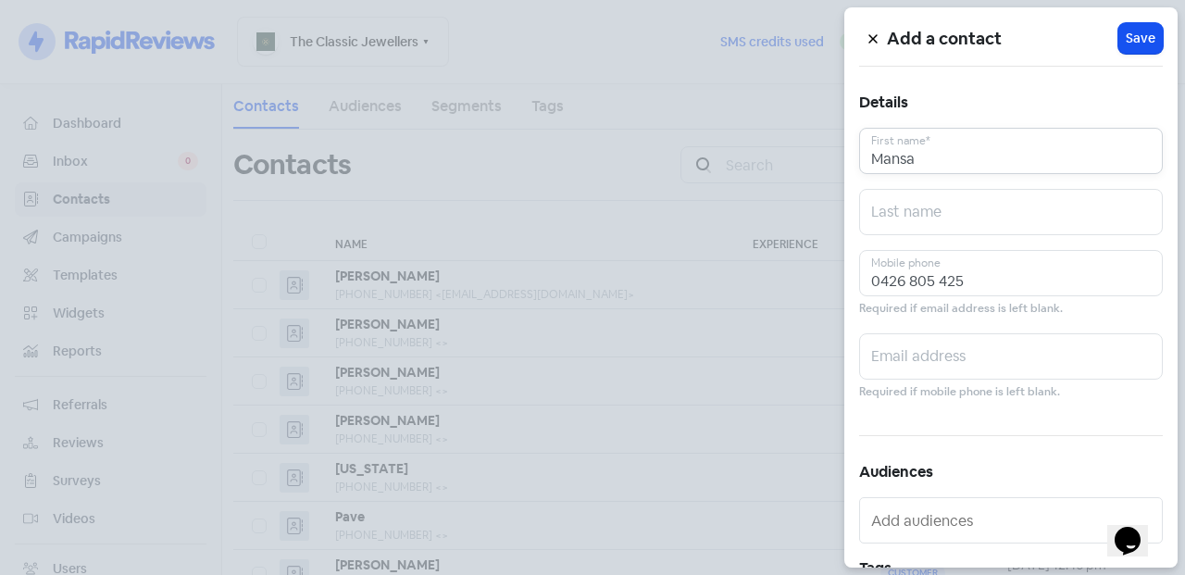
paste input "& Neel"
type input "Mansa & Neel"
click at [1126, 41] on span "Save" at bounding box center [1141, 38] width 30 height 19
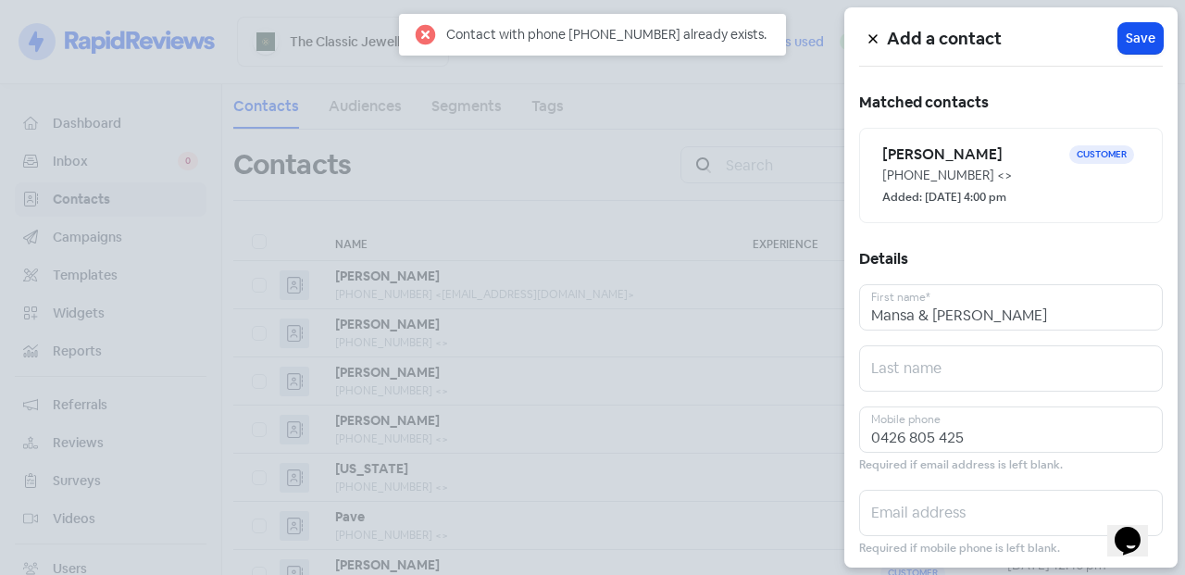
click at [991, 196] on small "Added: 27 Aug 2025, 4:00 pm" at bounding box center [944, 198] width 124 height 18
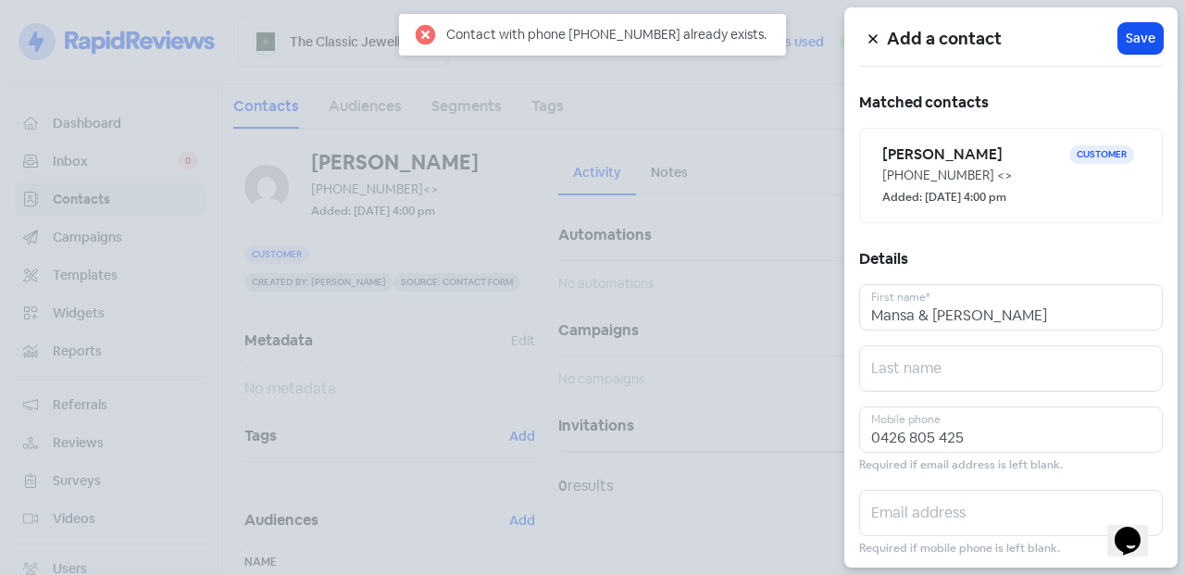
drag, startPoint x: 617, startPoint y: 213, endPoint x: 284, endPoint y: 196, distance: 332.8
click at [616, 213] on div at bounding box center [592, 287] width 1185 height 575
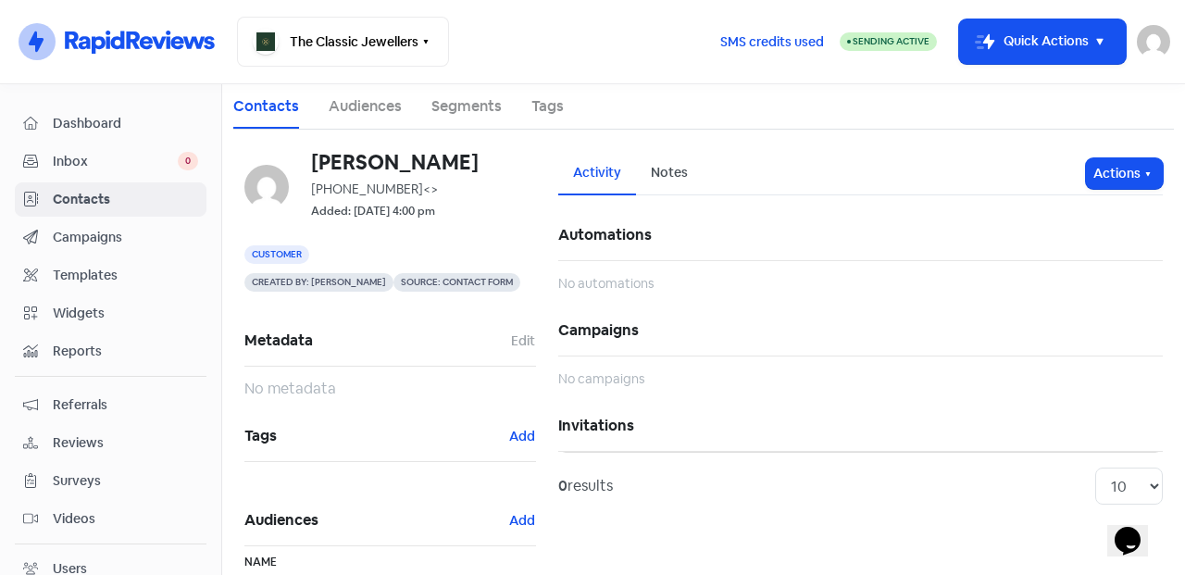
click at [87, 171] on div "Inbox 0" at bounding box center [110, 161] width 175 height 21
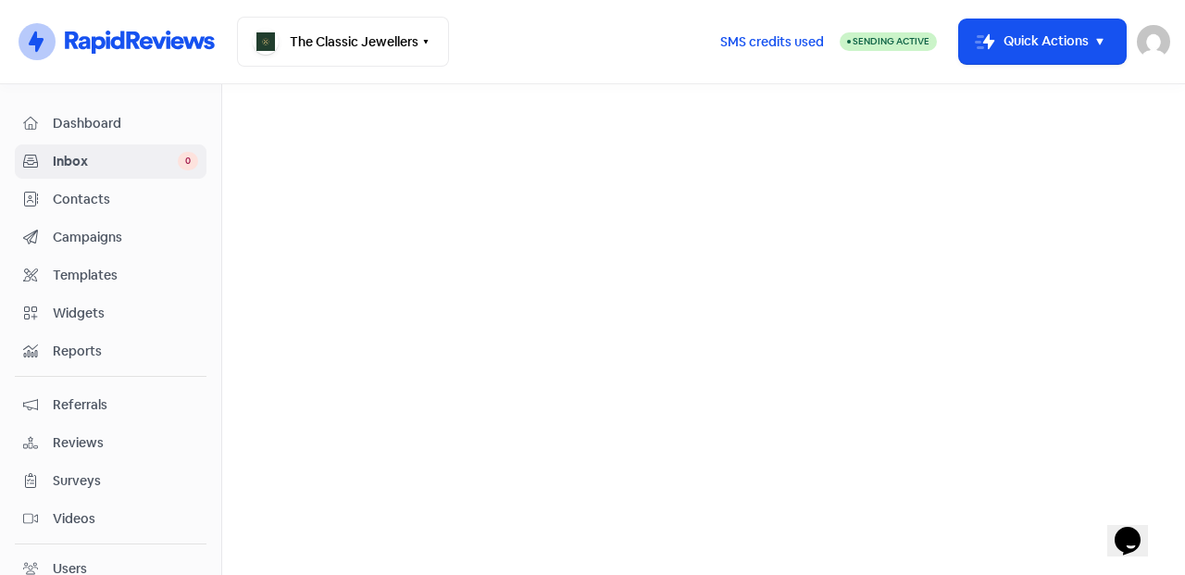
click at [90, 168] on span "Inbox" at bounding box center [115, 161] width 125 height 19
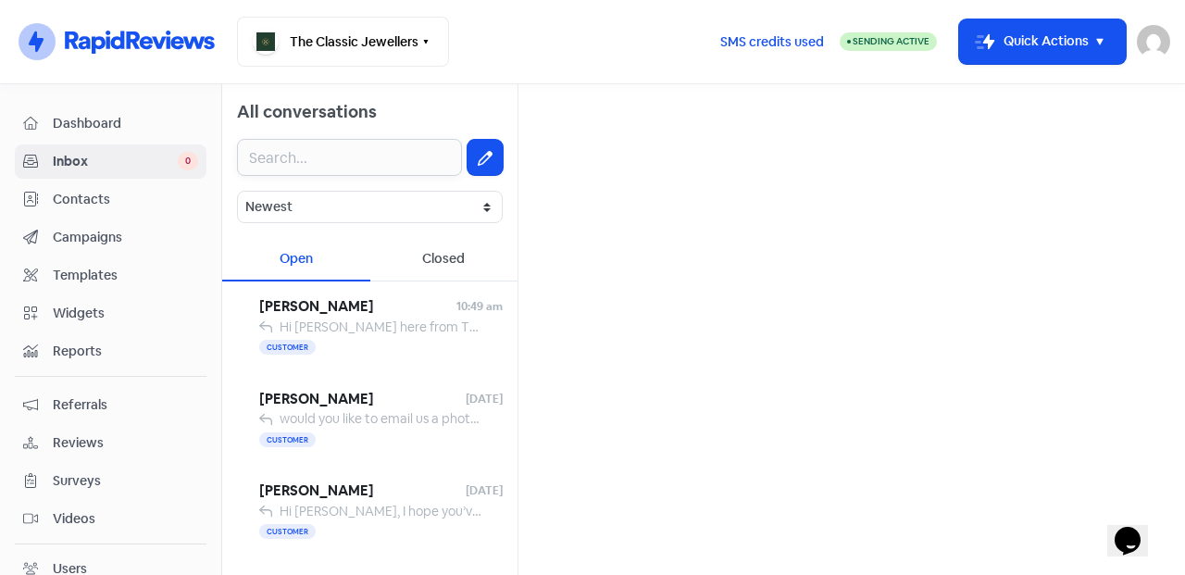
click at [358, 153] on input "text" at bounding box center [349, 157] width 225 height 37
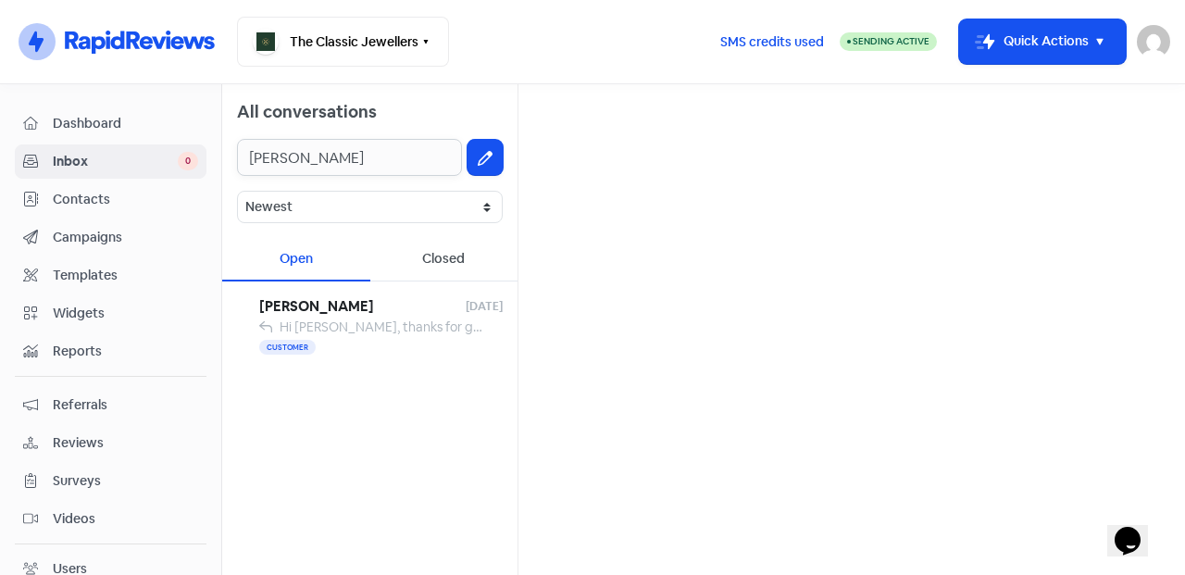
type input "neel"
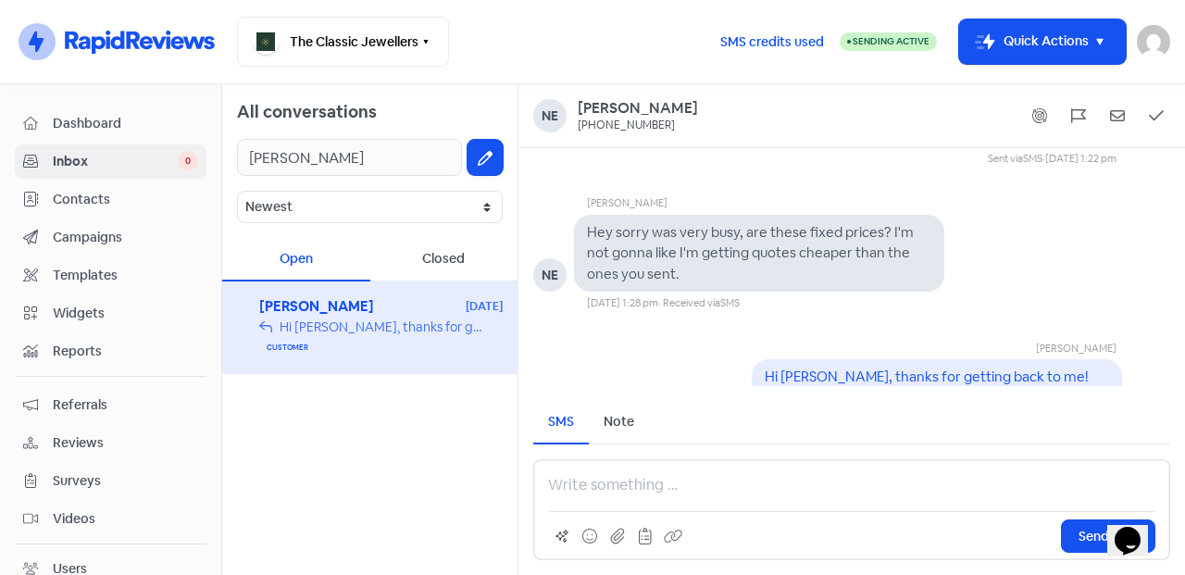
scroll to position [-107, 0]
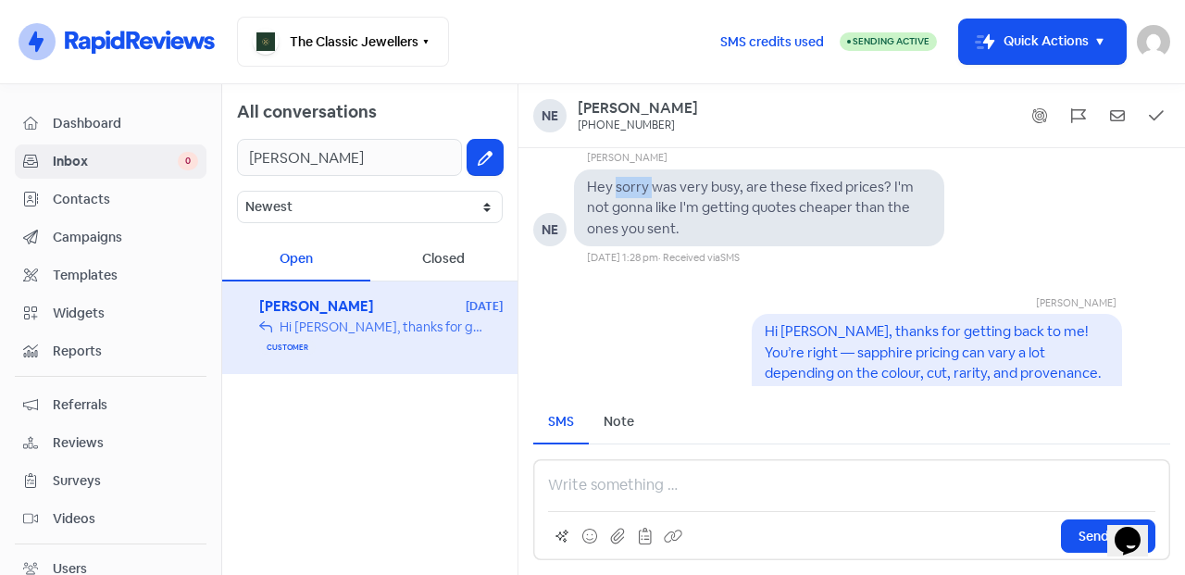
drag, startPoint x: 616, startPoint y: 185, endPoint x: 652, endPoint y: 187, distance: 36.2
click at [652, 187] on pre "Hey sorry was very busy, are these fixed prices? I'm not gonna like I'm getting…" at bounding box center [752, 207] width 330 height 59
click at [679, 189] on pre "Hey sorry was very busy, are these fixed prices? I'm not gonna like I'm getting…" at bounding box center [752, 207] width 330 height 59
click at [687, 189] on pre "Hey sorry was very busy, are these fixed prices? I'm not gonna like I'm getting…" at bounding box center [752, 207] width 330 height 59
click at [703, 189] on pre "Hey sorry was very busy, are these fixed prices? I'm not gonna like I'm getting…" at bounding box center [752, 207] width 330 height 59
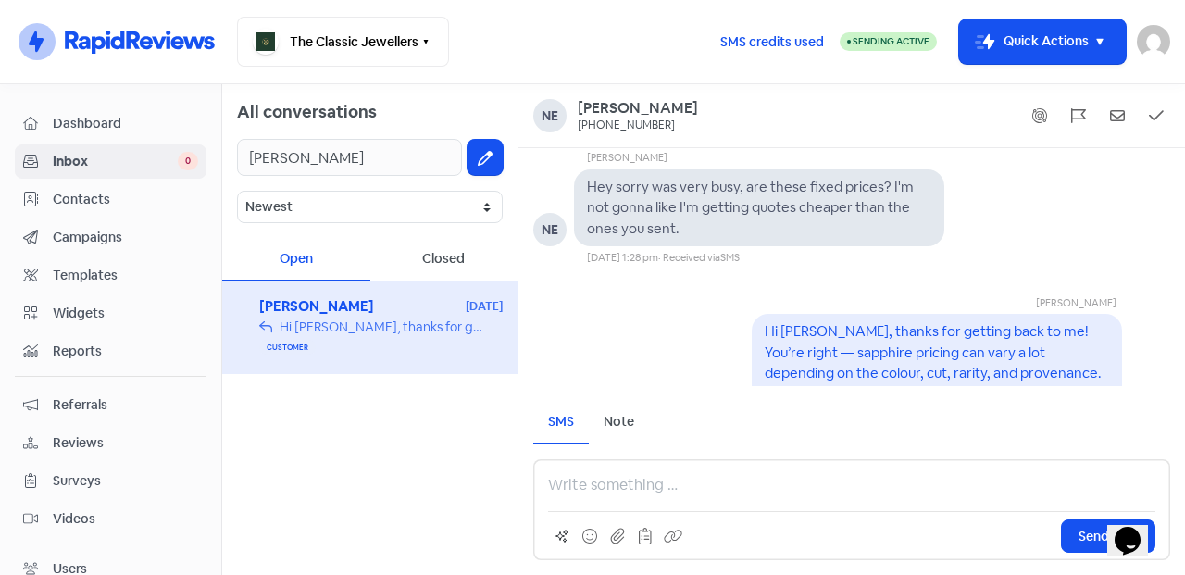
drag, startPoint x: 719, startPoint y: 189, endPoint x: 734, endPoint y: 189, distance: 15.7
click at [726, 189] on pre "Hey sorry was very busy, are these fixed prices? I'm not gonna like I'm getting…" at bounding box center [752, 207] width 330 height 59
click at [754, 190] on pre "Hey sorry was very busy, are these fixed prices? I'm not gonna like I'm getting…" at bounding box center [752, 207] width 330 height 59
click at [783, 192] on pre "Hey sorry was very busy, are these fixed prices? I'm not gonna like I'm getting…" at bounding box center [752, 207] width 330 height 59
click at [797, 194] on pre "Hey sorry was very busy, are these fixed prices? I'm not gonna like I'm getting…" at bounding box center [752, 207] width 330 height 59
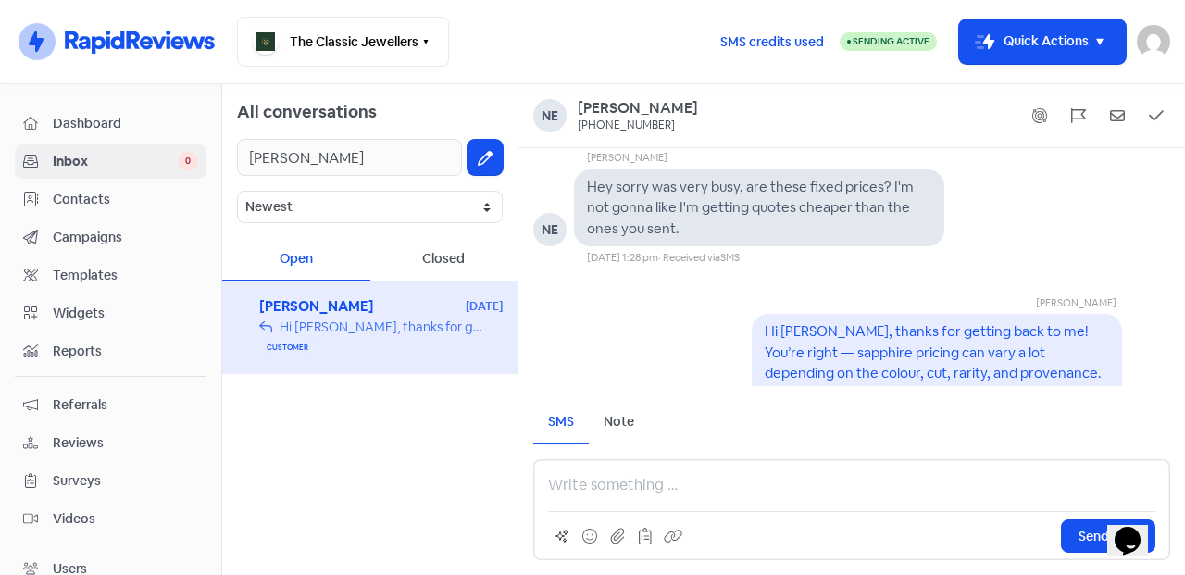
drag, startPoint x: 839, startPoint y: 197, endPoint x: 861, endPoint y: 197, distance: 22.2
click at [840, 197] on div "Hey sorry was very busy, are these fixed prices? I'm not gonna like I'm getting…" at bounding box center [759, 208] width 344 height 63
drag, startPoint x: 861, startPoint y: 197, endPoint x: 881, endPoint y: 197, distance: 19.4
click at [875, 197] on div "Hey sorry was very busy, are these fixed prices? I'm not gonna like I'm getting…" at bounding box center [759, 208] width 344 height 63
click at [677, 206] on pre "Hey sorry was very busy, are these fixed prices? I'm not gonna like I'm getting…" at bounding box center [752, 207] width 330 height 59
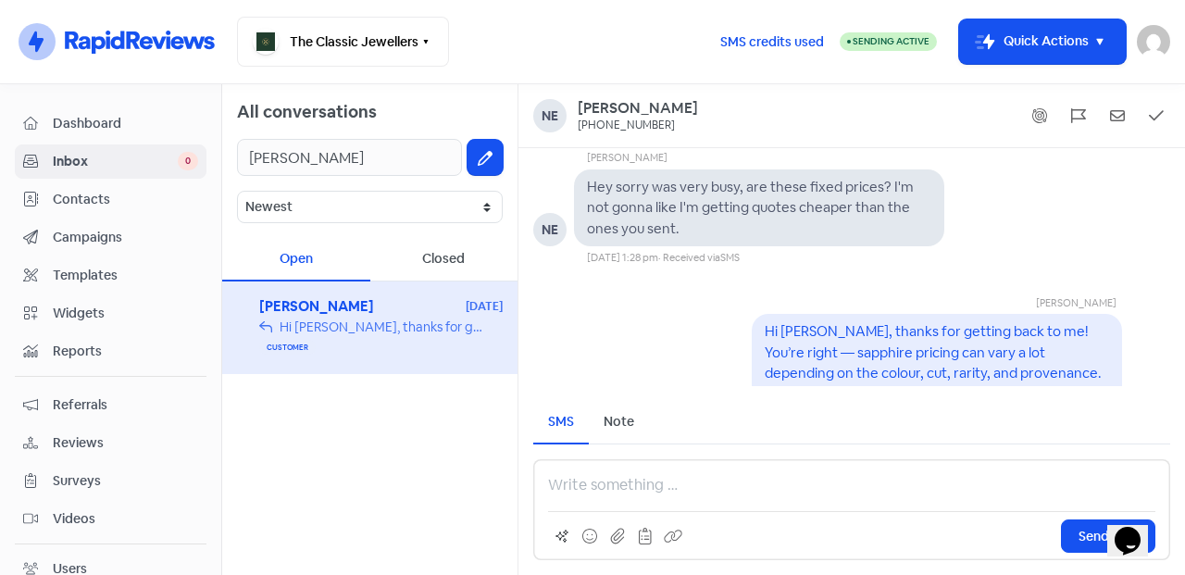
click at [756, 209] on pre "Hey sorry was very busy, are these fixed prices? I'm not gonna like I'm getting…" at bounding box center [752, 207] width 330 height 59
drag, startPoint x: 788, startPoint y: 211, endPoint x: 801, endPoint y: 212, distance: 13.0
click at [791, 211] on pre "Hey sorry was very busy, are these fixed prices? I'm not gonna like I'm getting…" at bounding box center [752, 207] width 330 height 59
click at [828, 213] on pre "Hey sorry was very busy, are these fixed prices? I'm not gonna like I'm getting…" at bounding box center [752, 207] width 330 height 59
click at [848, 215] on pre "Hey sorry was very busy, are these fixed prices? I'm not gonna like I'm getting…" at bounding box center [752, 207] width 330 height 59
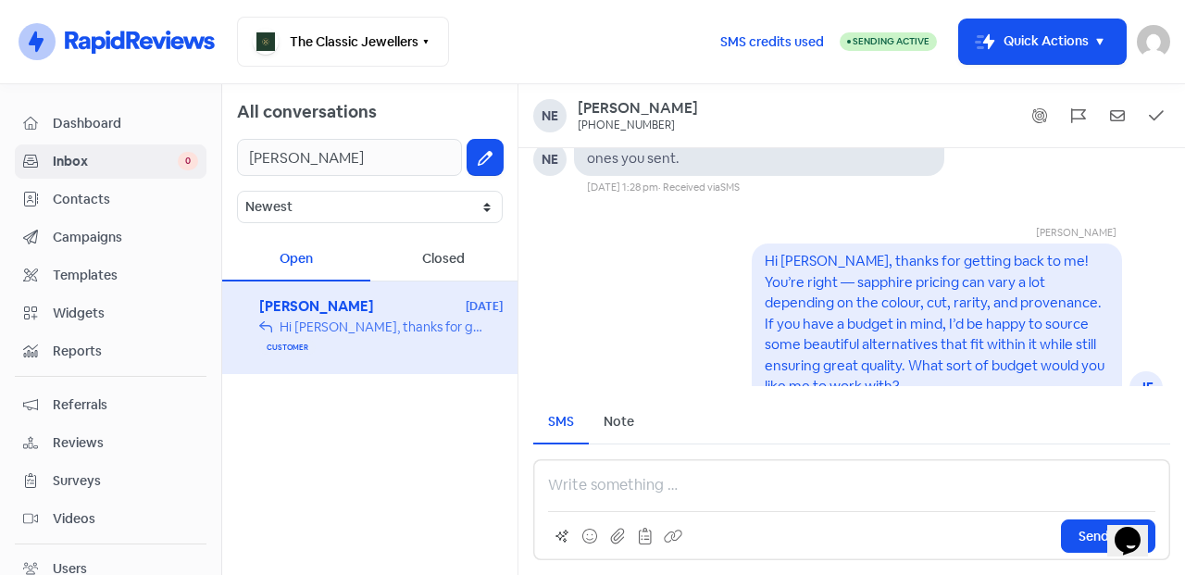
scroll to position [1, 0]
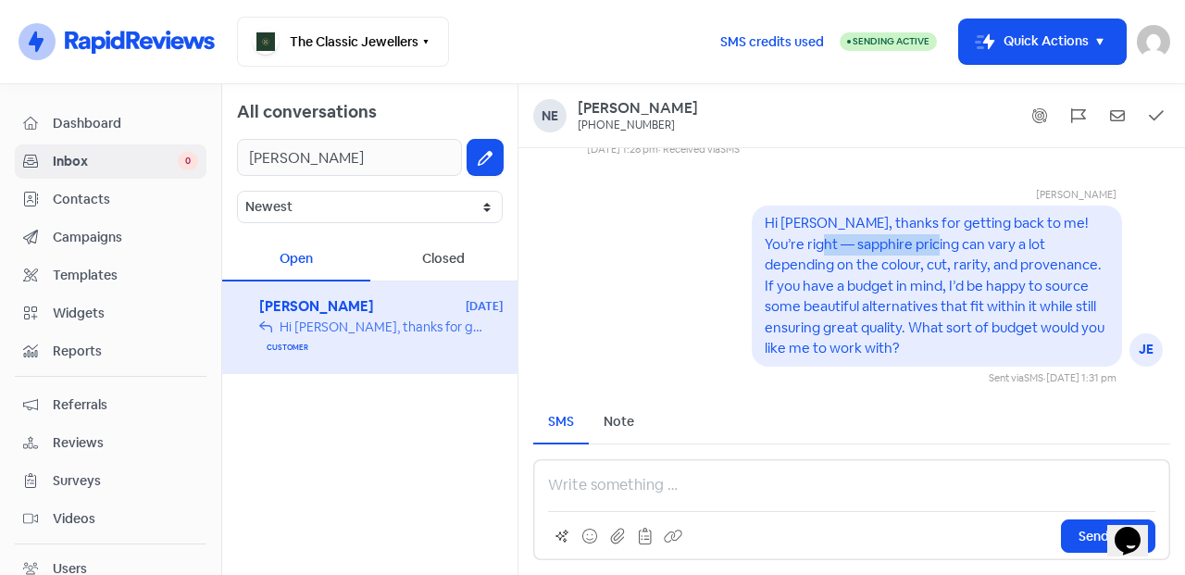
drag, startPoint x: 874, startPoint y: 244, endPoint x: 1003, endPoint y: 247, distance: 128.7
click at [984, 247] on pre "Hi [PERSON_NAME], thanks for getting back to me! You’re right — sapphire pricin…" at bounding box center [936, 285] width 343 height 143
click at [1023, 247] on pre "Hi [PERSON_NAME], thanks for getting back to me! You’re right — sapphire pricin…" at bounding box center [936, 285] width 343 height 143
click at [765, 266] on pre "Hi [PERSON_NAME], thanks for getting back to me! You’re right — sapphire pricin…" at bounding box center [936, 285] width 343 height 143
drag, startPoint x: 796, startPoint y: 258, endPoint x: 834, endPoint y: 256, distance: 38.0
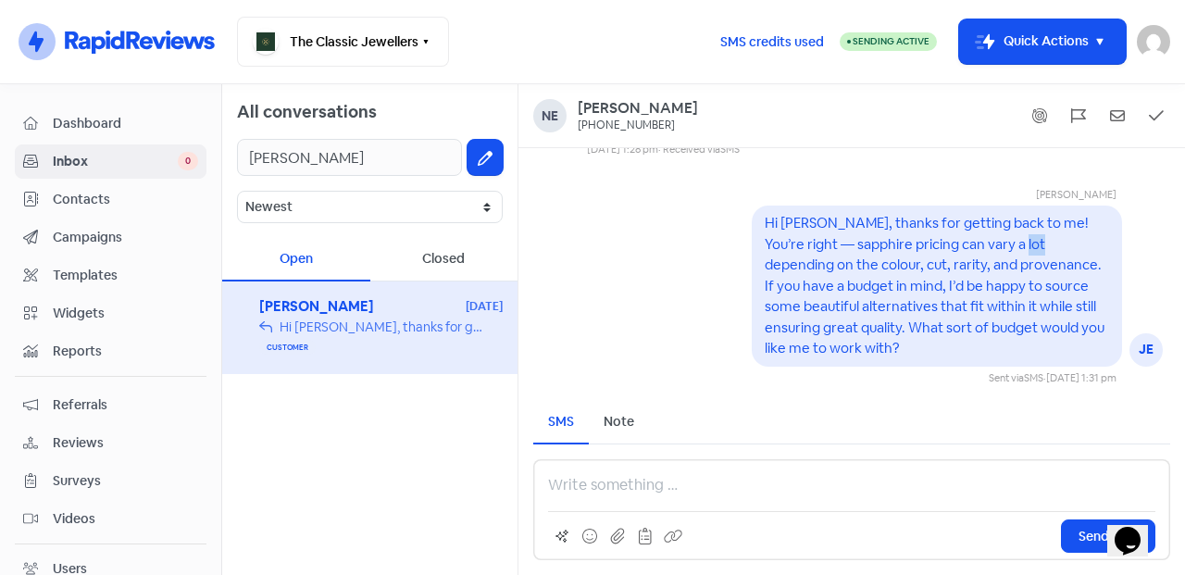
click at [818, 256] on pre "Hi [PERSON_NAME], thanks for getting back to me! You’re right — sapphire pricin…" at bounding box center [936, 285] width 343 height 143
drag, startPoint x: 853, startPoint y: 256, endPoint x: 904, endPoint y: 260, distance: 51.1
click at [858, 256] on pre "Hi [PERSON_NAME], thanks for getting back to me! You’re right — sapphire pricin…" at bounding box center [936, 285] width 343 height 143
drag, startPoint x: 905, startPoint y: 260, endPoint x: 926, endPoint y: 260, distance: 21.3
click at [907, 260] on pre "Hi [PERSON_NAME], thanks for getting back to me! You’re right — sapphire pricin…" at bounding box center [936, 285] width 343 height 143
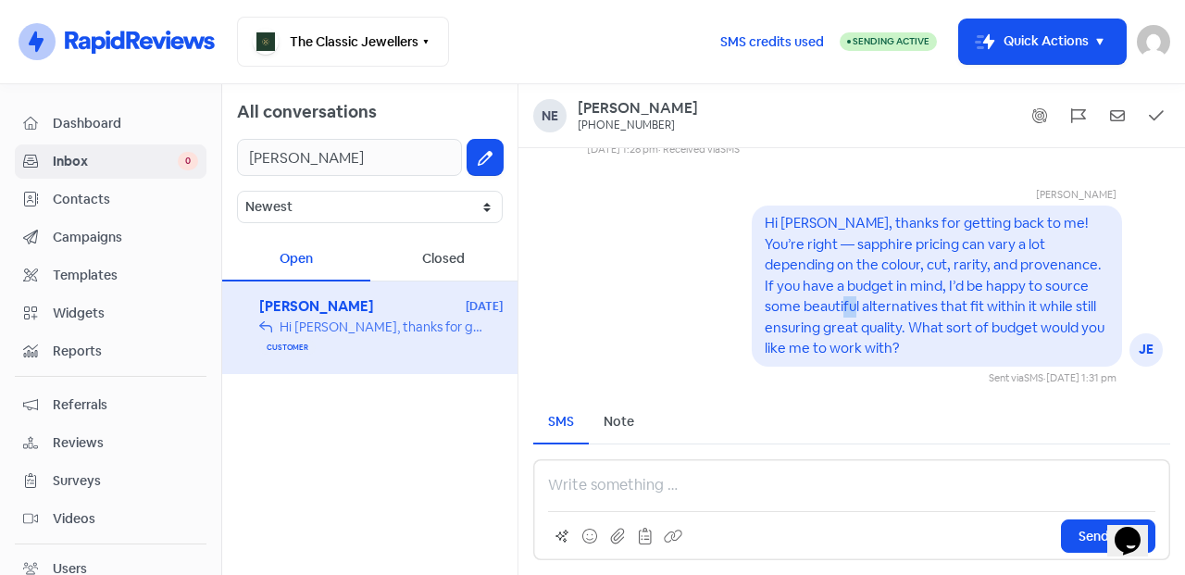
drag, startPoint x: 883, startPoint y: 304, endPoint x: 912, endPoint y: 304, distance: 28.7
click at [901, 304] on pre "Hi [PERSON_NAME], thanks for getting back to me! You’re right — sapphire pricin…" at bounding box center [936, 285] width 343 height 143
drag, startPoint x: 925, startPoint y: 305, endPoint x: 1040, endPoint y: 313, distance: 115.1
click at [1040, 313] on pre "Hi [PERSON_NAME], thanks for getting back to me! You’re right — sapphire pricin…" at bounding box center [936, 285] width 343 height 143
click at [839, 333] on pre "Hi [PERSON_NAME], thanks for getting back to me! You’re right — sapphire pricin…" at bounding box center [936, 285] width 343 height 143
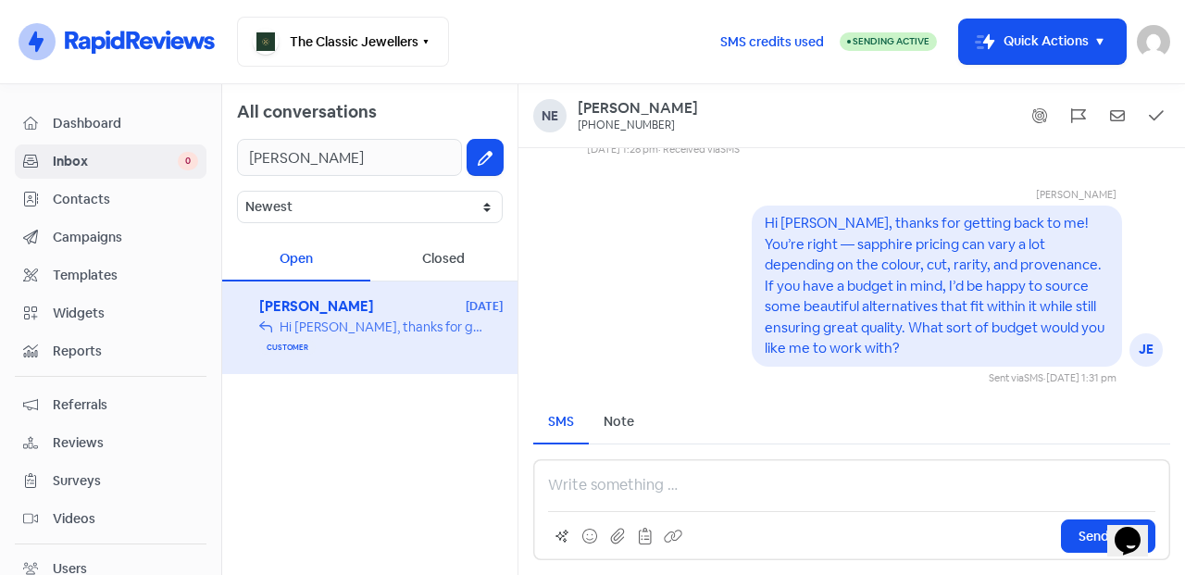
click at [817, 332] on pre "Hi [PERSON_NAME], thanks for getting back to me! You’re right — sapphire pricin…" at bounding box center [936, 285] width 343 height 143
drag, startPoint x: 771, startPoint y: 330, endPoint x: 866, endPoint y: 330, distance: 94.4
click at [863, 330] on pre "Hi [PERSON_NAME], thanks for getting back to me! You’re right — sapphire pricin…" at bounding box center [936, 285] width 343 height 143
click at [896, 330] on pre "Hi [PERSON_NAME], thanks for getting back to me! You’re right — sapphire pricin…" at bounding box center [936, 285] width 343 height 143
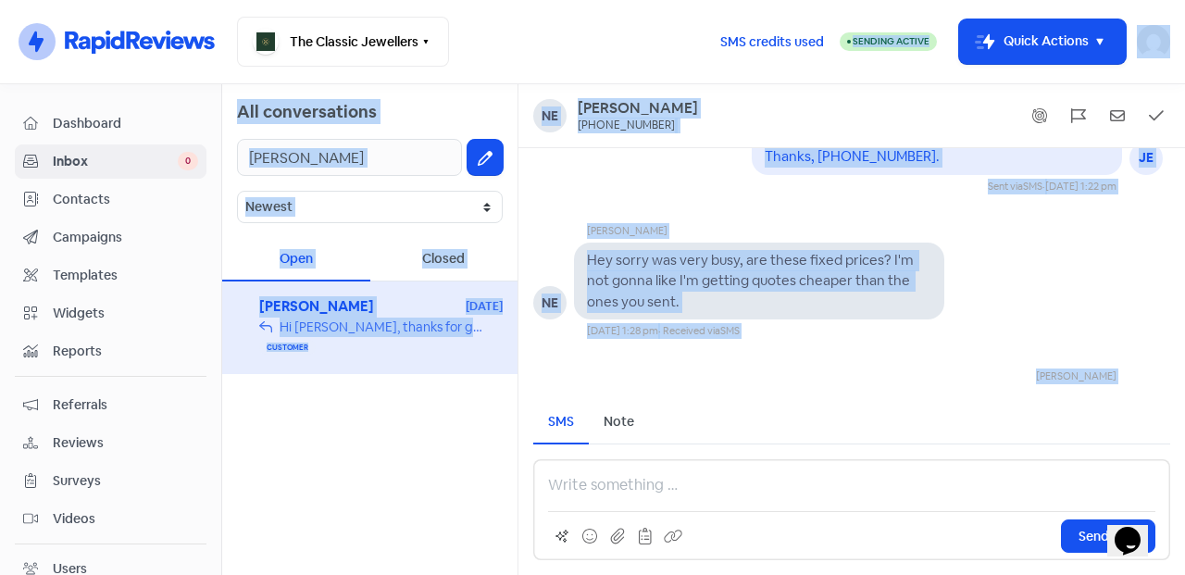
scroll to position [-570, 0]
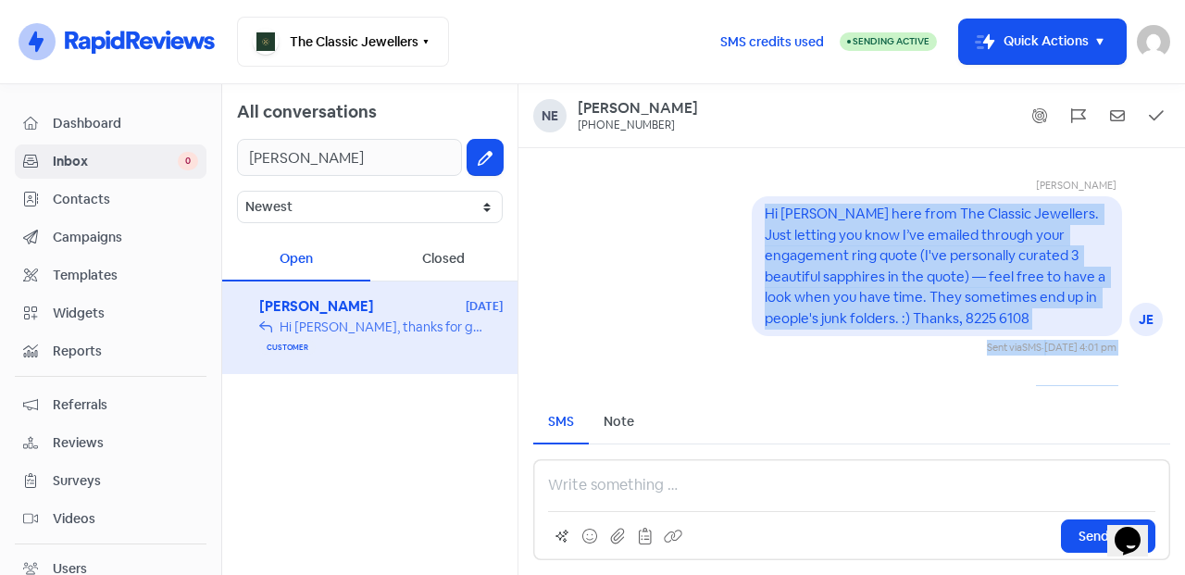
drag, startPoint x: 911, startPoint y: 381, endPoint x: 739, endPoint y: 205, distance: 246.2
click at [739, 205] on div "Jessica Heng JE Hi Neel, Jess here from The Classic Jewellers. Just letting you…" at bounding box center [852, 552] width 667 height 809
copy div "Hi Neel, Jess here from The Classic Jewellers. Just letting you know I’ve email…"
click at [930, 269] on pre "Hi [PERSON_NAME] here from The Classic Jewellers. Just letting you know I’ve em…" at bounding box center [937, 266] width 344 height 122
click at [1046, 329] on div "Hi [PERSON_NAME] here from The Classic Jewellers. Just letting you know I’ve em…" at bounding box center [937, 266] width 370 height 140
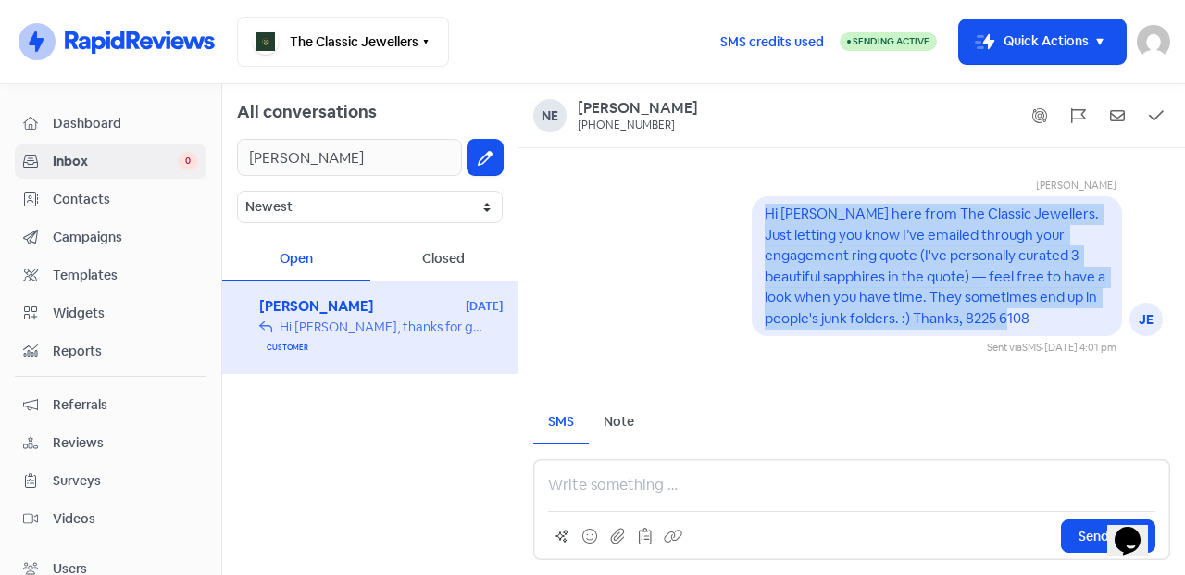
drag, startPoint x: 1041, startPoint y: 326, endPoint x: 747, endPoint y: 200, distance: 319.4
click at [752, 200] on div "Hi [PERSON_NAME] here from The Classic Jewellers. Just letting you know I’ve em…" at bounding box center [937, 266] width 370 height 140
copy pre "Hi [PERSON_NAME] here from The Classic Jewellers. Just letting you know I’ve em…"
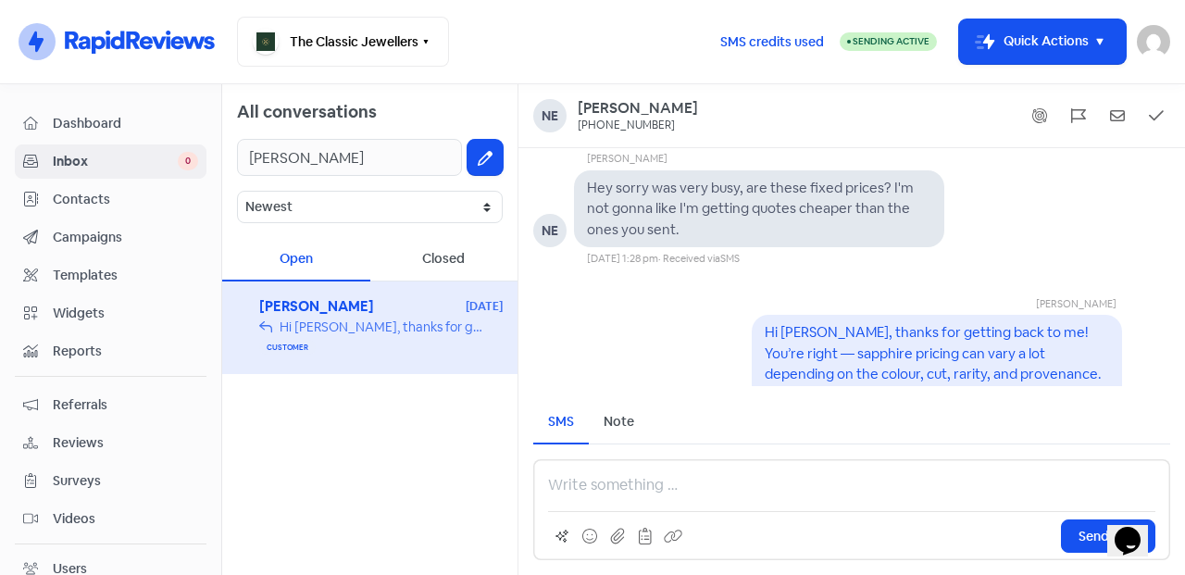
scroll to position [-154, 0]
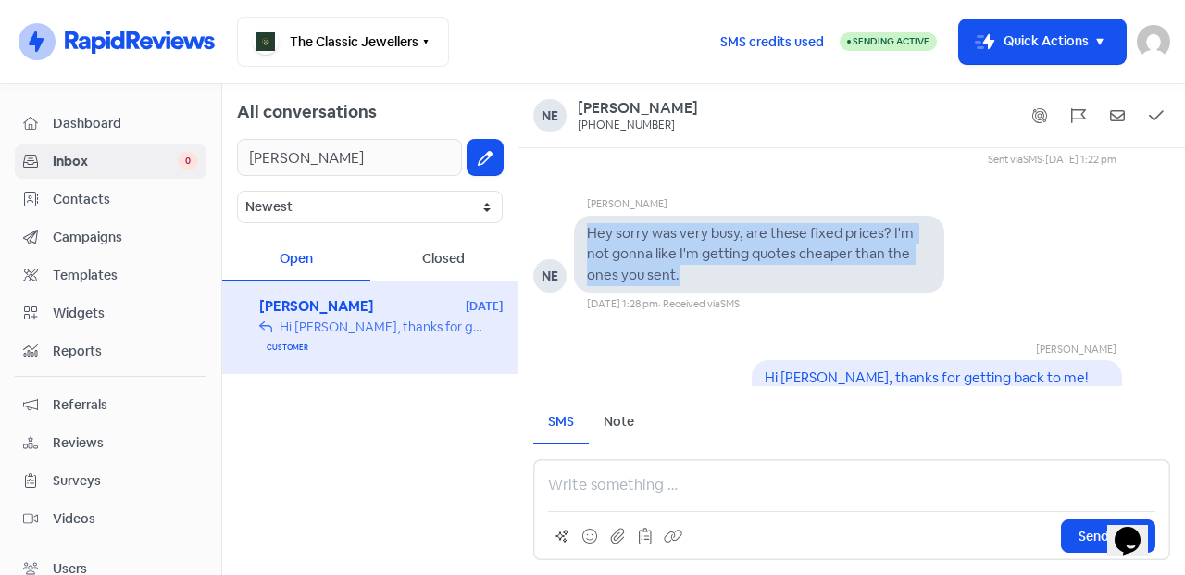
drag, startPoint x: 681, startPoint y: 275, endPoint x: 575, endPoint y: 218, distance: 121.0
click at [575, 218] on div "Hey sorry was very busy, are these fixed prices? I'm not gonna like I'm getting…" at bounding box center [759, 255] width 370 height 78
copy pre "Hey sorry was very busy, are these fixed prices? I'm not gonna like I'm getting…"
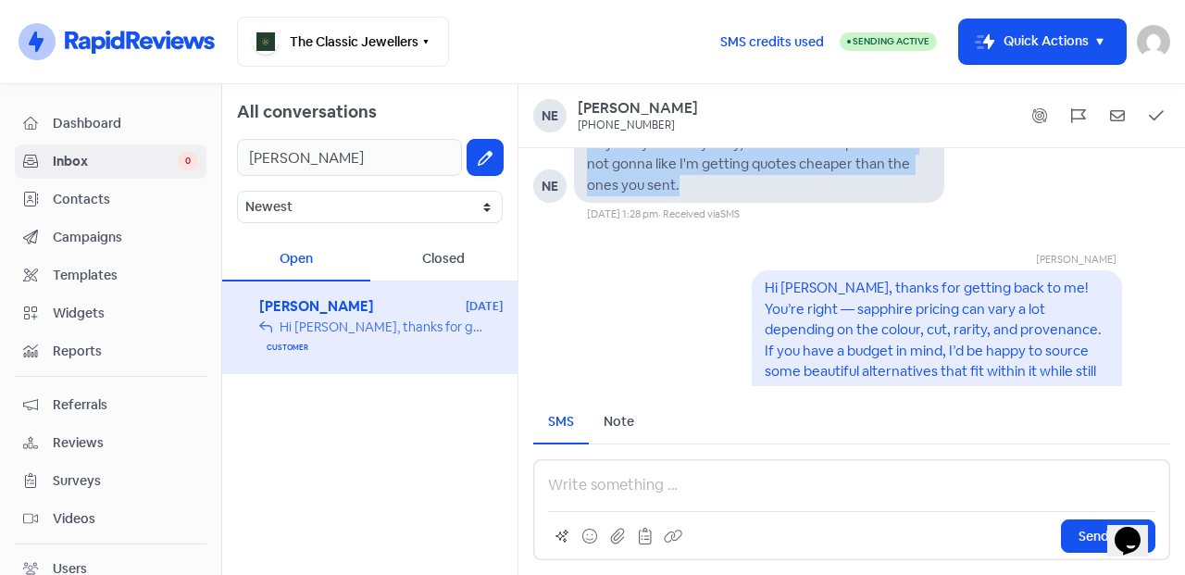
scroll to position [1, 0]
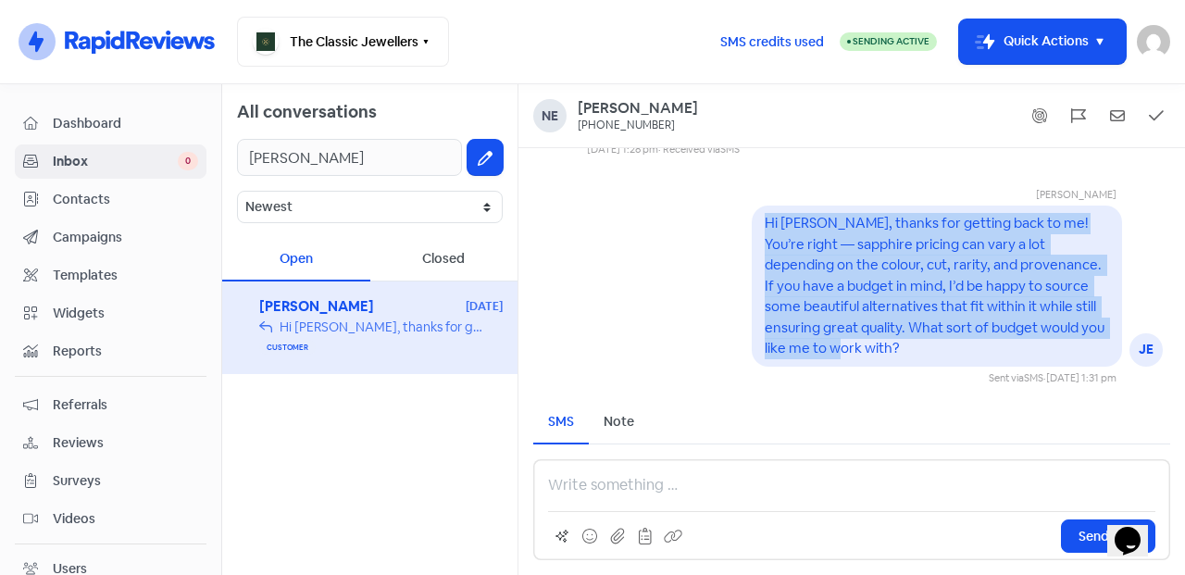
drag, startPoint x: 897, startPoint y: 353, endPoint x: 734, endPoint y: 218, distance: 211.7
click at [734, 218] on div "Jessica Heng JE Hi Neel, thanks for getting back to me! You’re right — sapphire…" at bounding box center [852, 271] width 667 height 229
copy pre "Hi [PERSON_NAME], thanks for getting back to me! You’re right — sapphire pricin…"
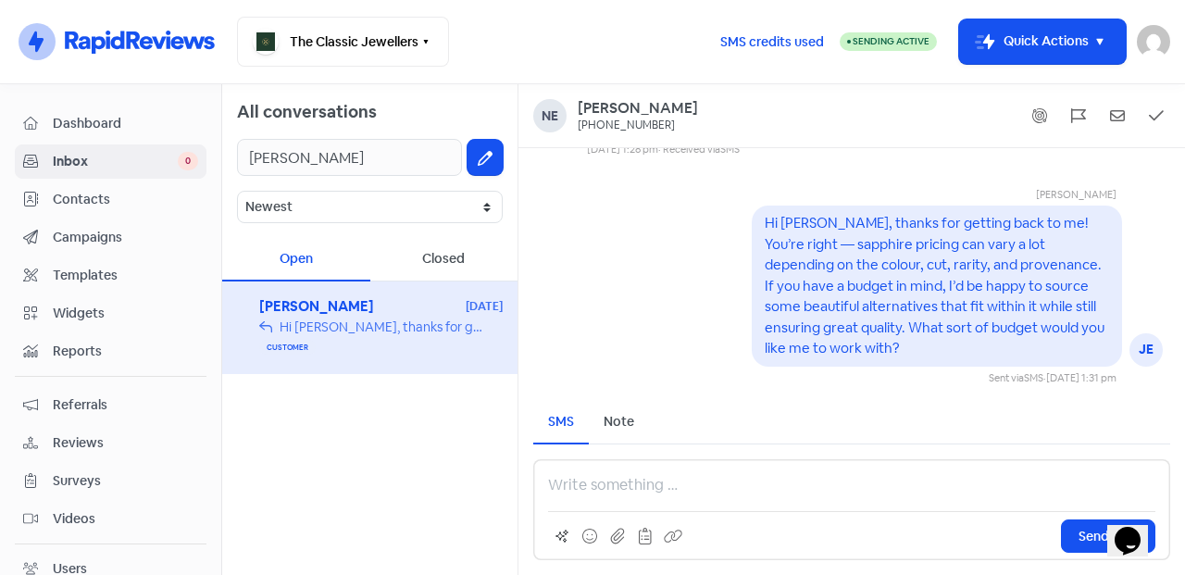
click at [626, 487] on p at bounding box center [851, 485] width 607 height 22
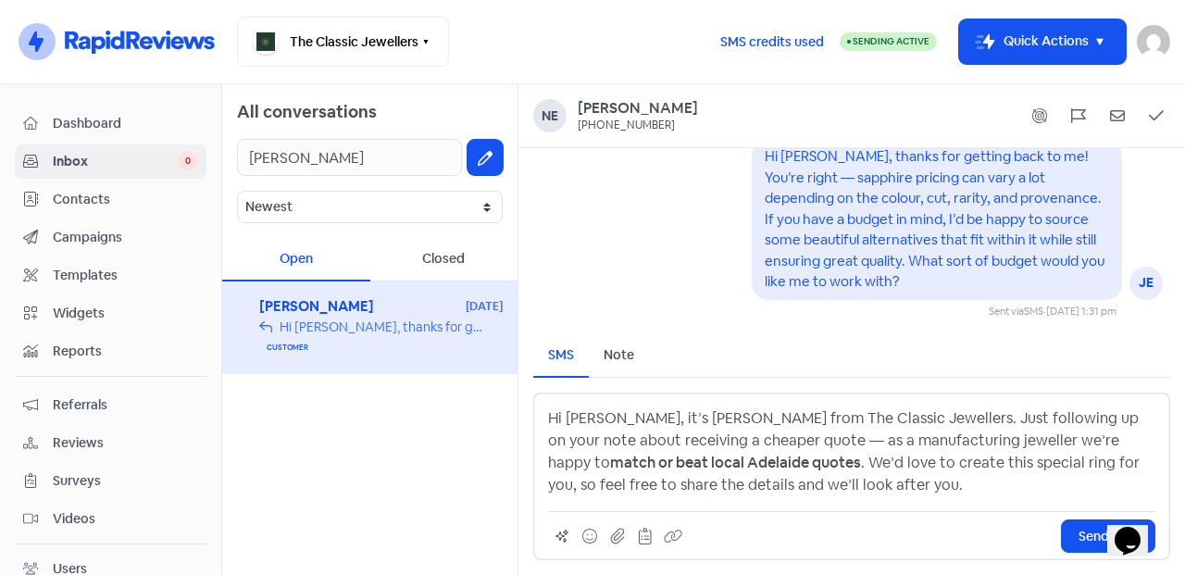
scroll to position [-66, 0]
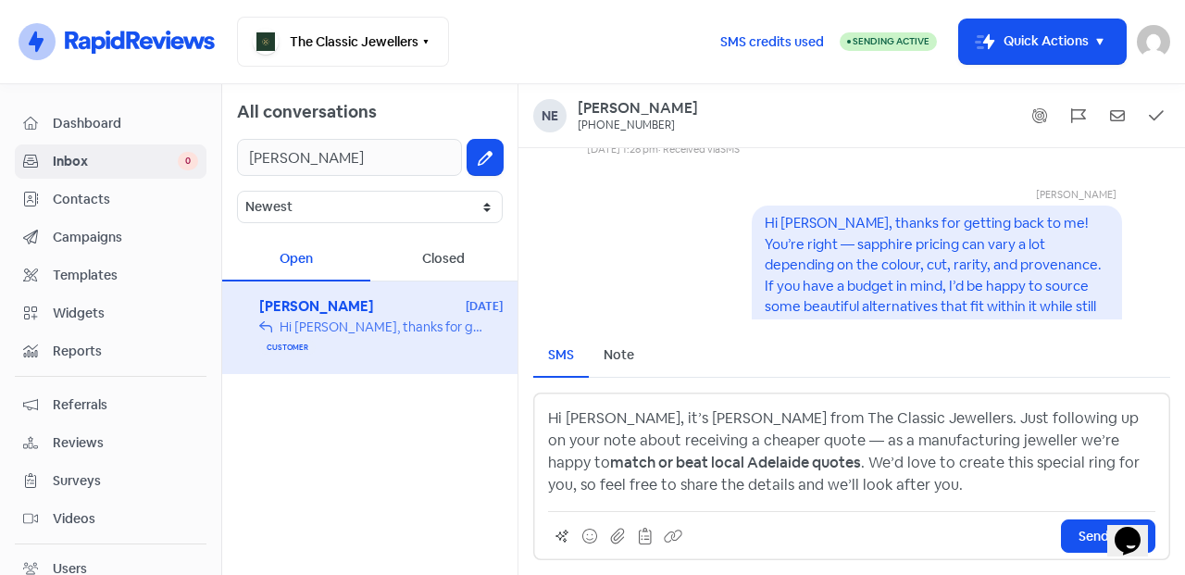
click at [742, 442] on p "Hi Neel, it’s Jess from The Classic Jewellers. Just following up on your note a…" at bounding box center [851, 451] width 607 height 89
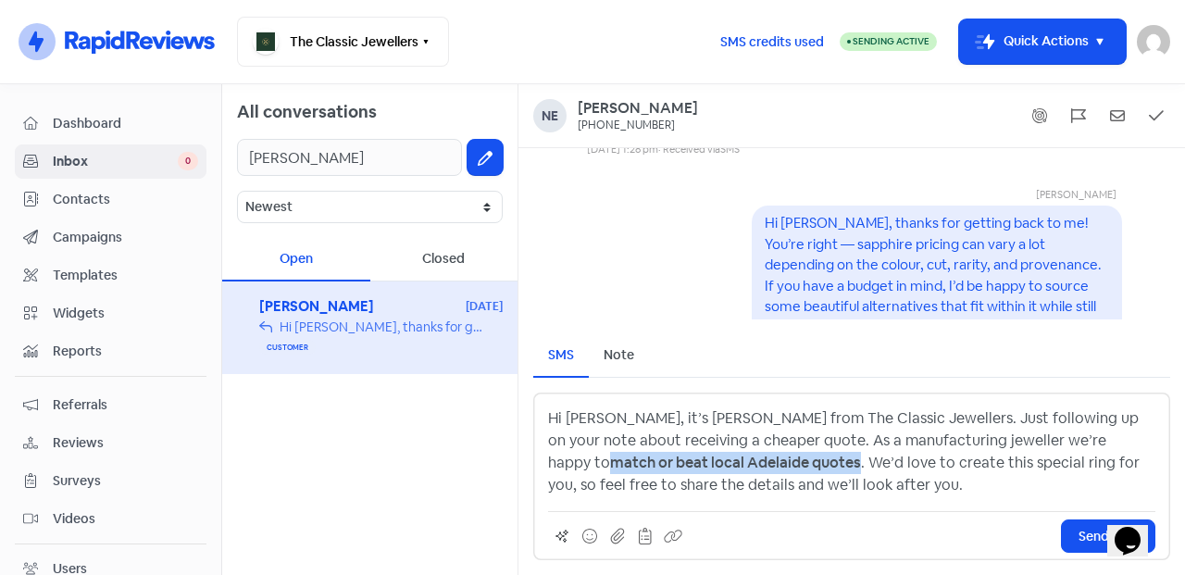
drag, startPoint x: 1027, startPoint y: 444, endPoint x: 697, endPoint y: 468, distance: 330.5
click at [697, 468] on strong "match or beat local Adelaide quotes" at bounding box center [735, 462] width 251 height 19
click at [706, 469] on p "Hi [PERSON_NAME], it’s [PERSON_NAME] from The Classic Jewellers. Just following…" at bounding box center [851, 451] width 607 height 89
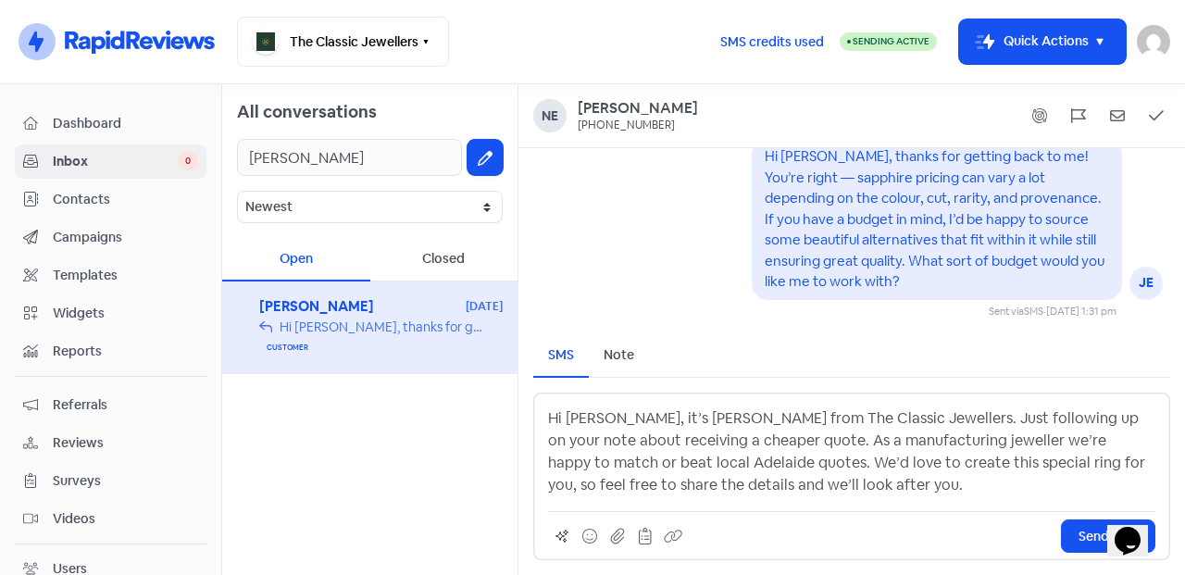
click at [809, 479] on p "Hi [PERSON_NAME], it’s [PERSON_NAME] from The Classic Jewellers. Just following…" at bounding box center [851, 451] width 607 height 89
click at [1101, 541] on span "Send SMS" at bounding box center [1108, 536] width 59 height 19
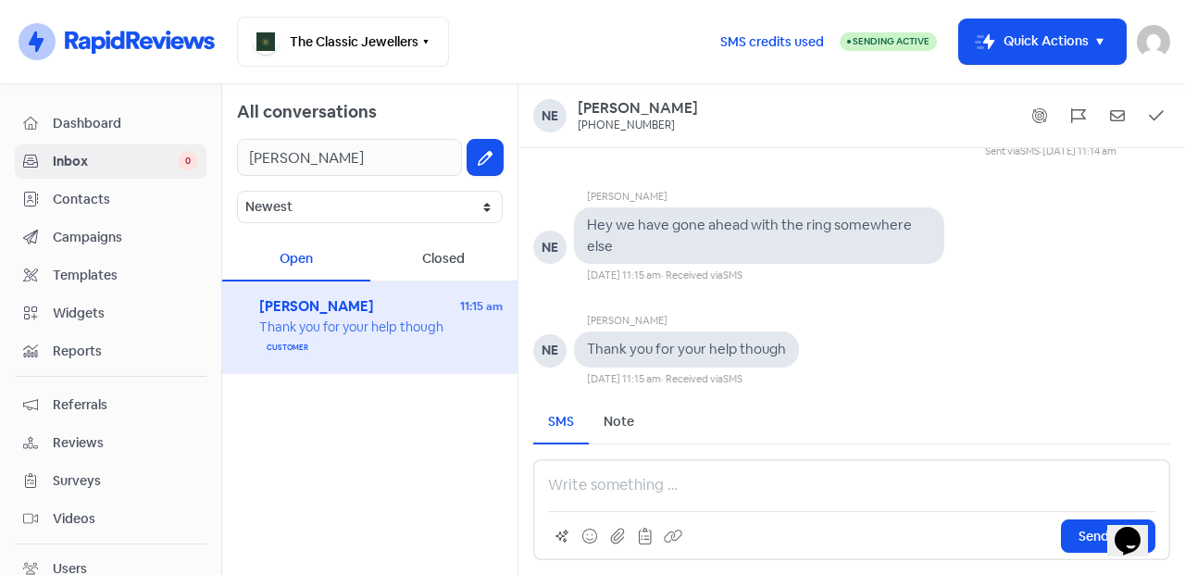
scroll to position [-227, 0]
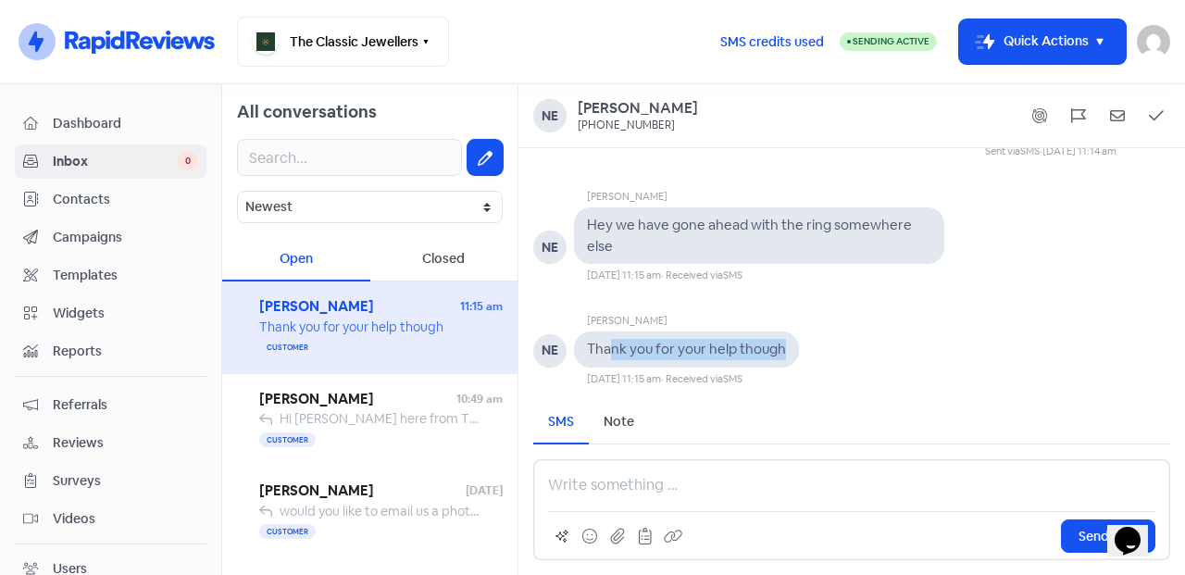
drag, startPoint x: 611, startPoint y: 346, endPoint x: 794, endPoint y: 357, distance: 183.7
click at [794, 357] on div "Thank you for your help though" at bounding box center [686, 349] width 225 height 36
click at [869, 361] on div "[PERSON_NAME] NE Thank you for your help though [DATE] 11:15 am · Received via …" at bounding box center [852, 335] width 667 height 104
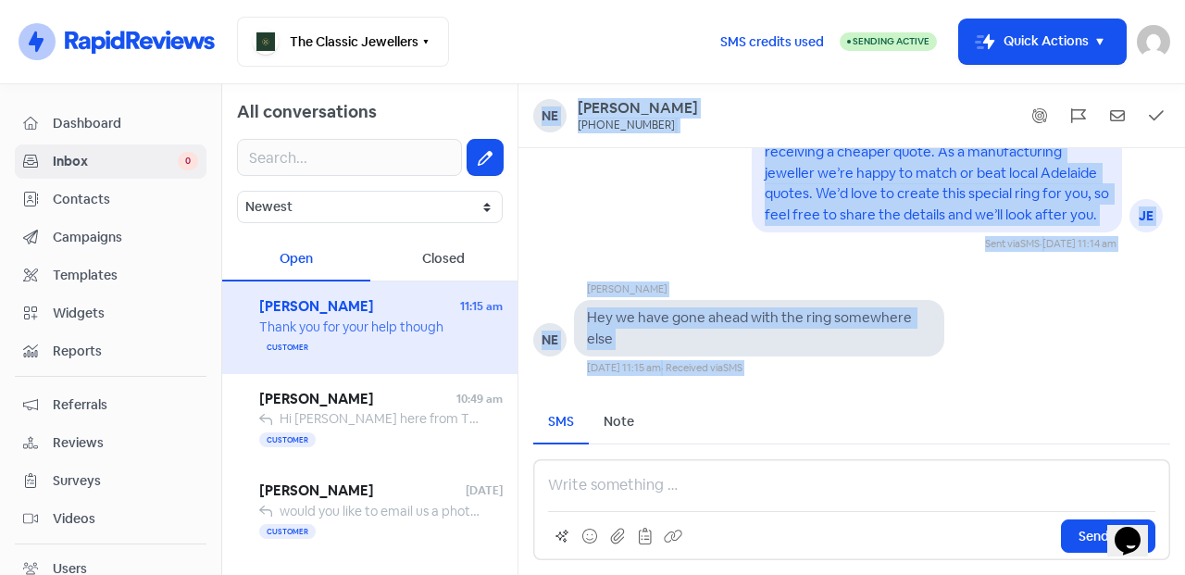
scroll to position [-1006, 0]
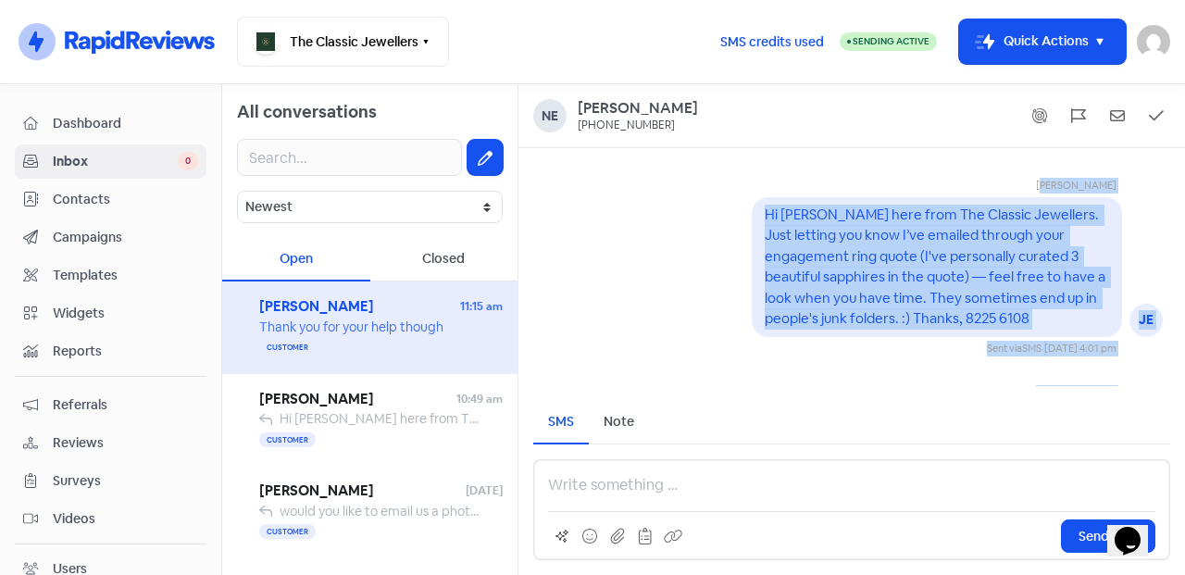
drag, startPoint x: 827, startPoint y: 369, endPoint x: 876, endPoint y: 181, distance: 194.3
copy div "Loremip Dolo SI Am Cons, Adip elit sedd Eiu Tempori Utlaboree. Dolo magnaal eni…"
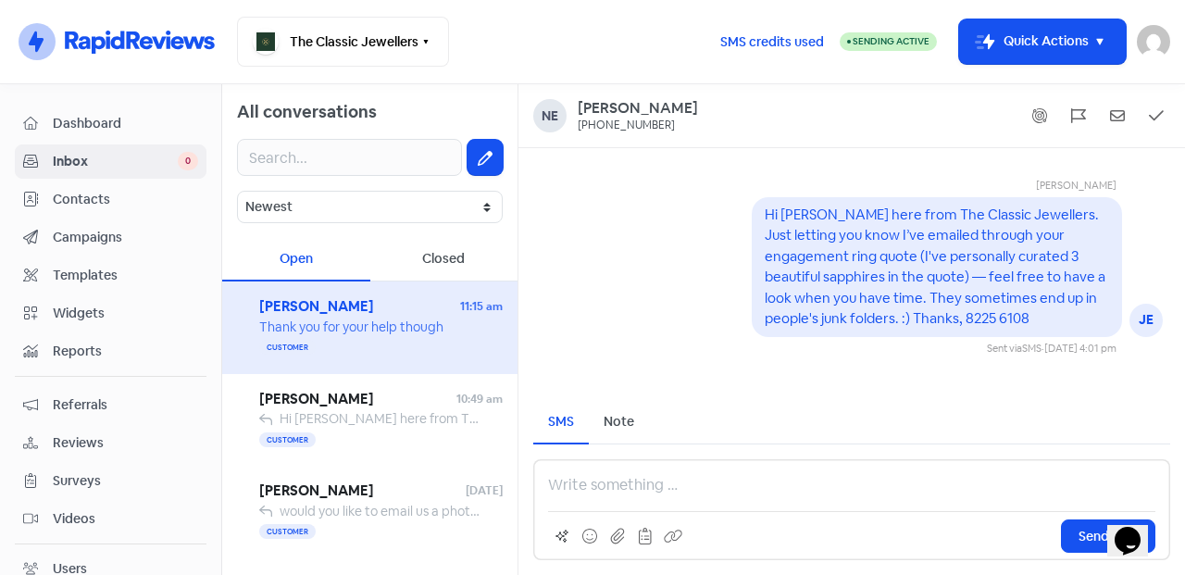
click at [680, 476] on p at bounding box center [851, 485] width 607 height 22
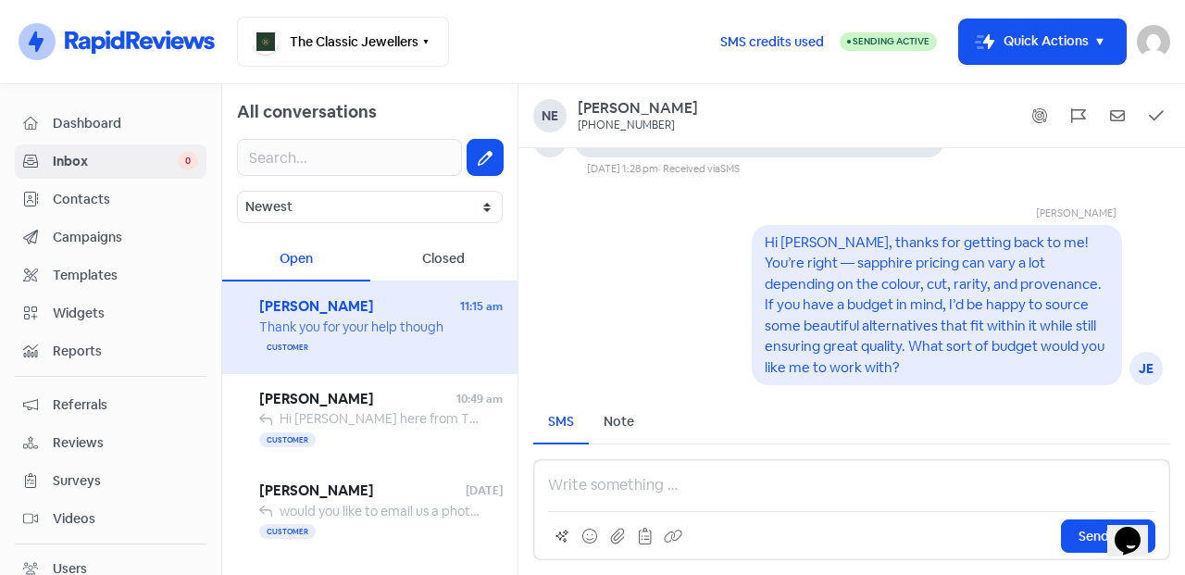
scroll to position [0, 0]
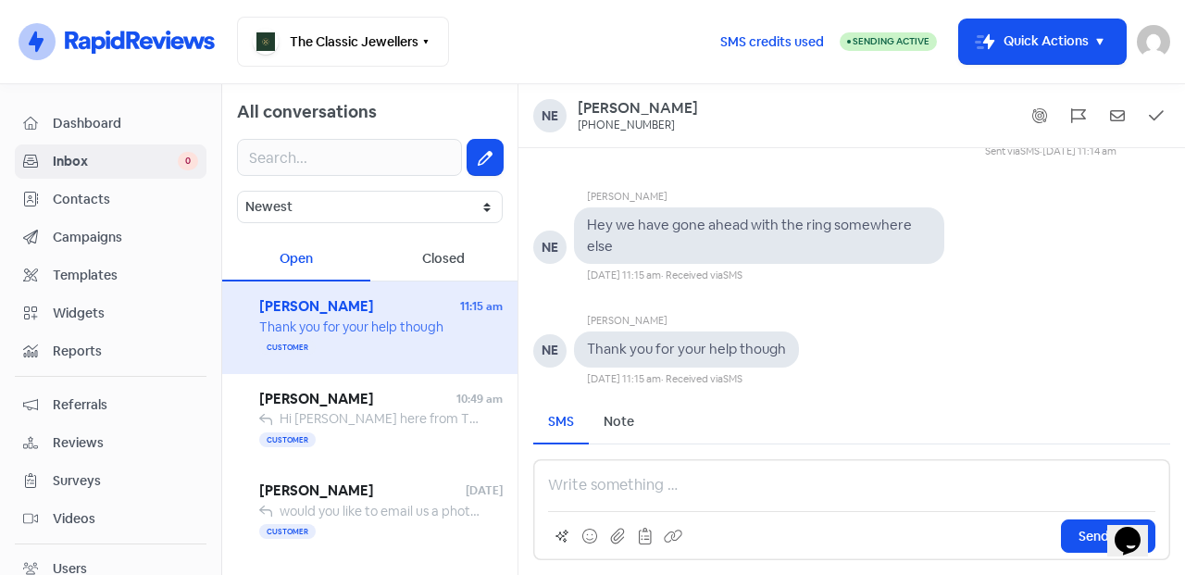
click at [606, 474] on p at bounding box center [851, 485] width 607 height 22
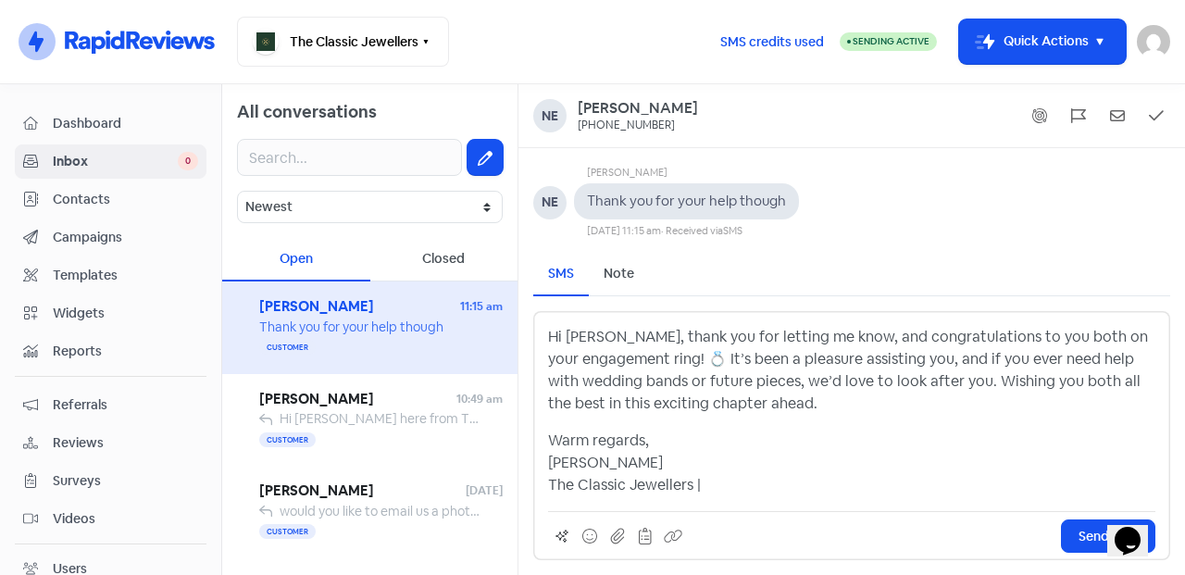
click at [969, 292] on div "SMS Note" at bounding box center [851, 275] width 637 height 44
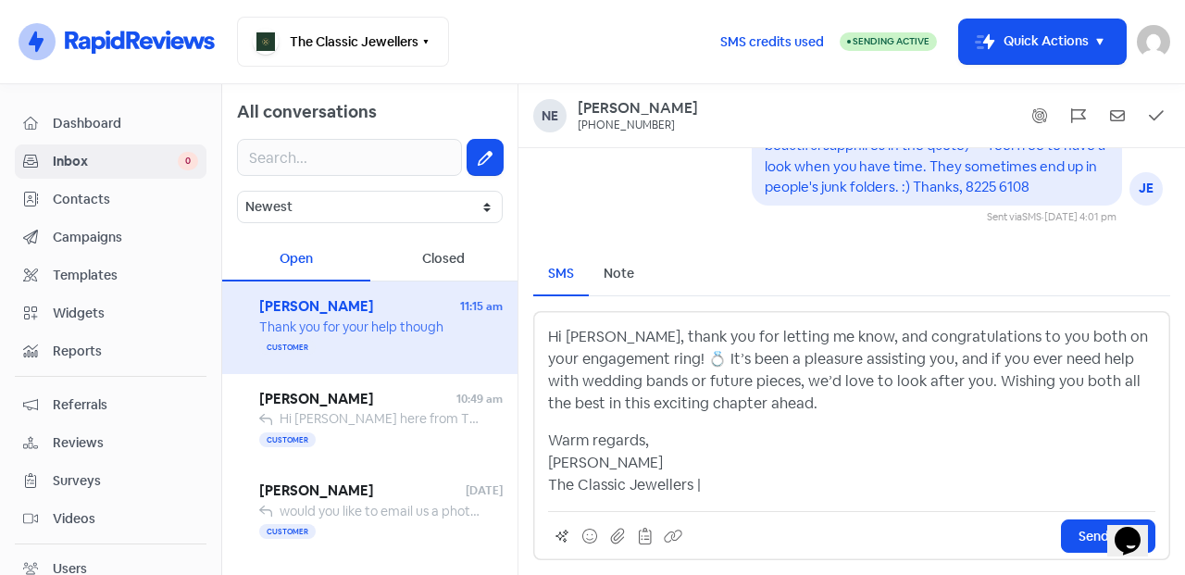
scroll to position [-1049, 0]
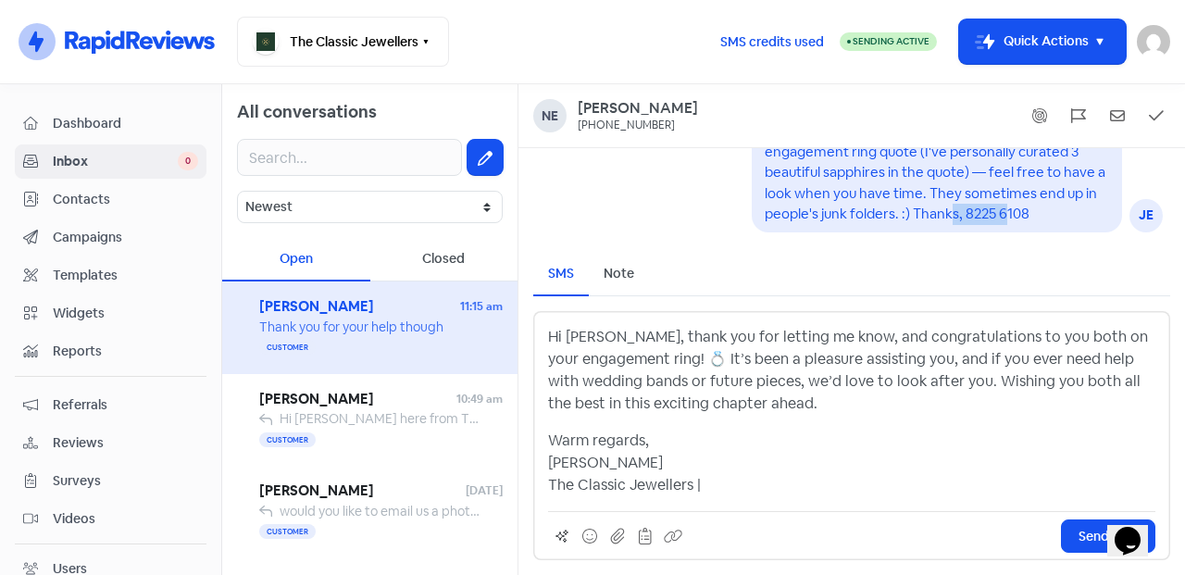
drag, startPoint x: 1015, startPoint y: 211, endPoint x: 950, endPoint y: 215, distance: 64.9
click at [950, 215] on pre "Hi [PERSON_NAME] here from The Classic Jewellers. Just letting you know I’ve em…" at bounding box center [937, 162] width 344 height 122
copy pre "8225 6108"
click at [786, 479] on p "Warm regards, [PERSON_NAME] The Classic Jewellers |" at bounding box center [851, 463] width 607 height 67
click at [1079, 529] on span "Send SMS" at bounding box center [1108, 536] width 59 height 19
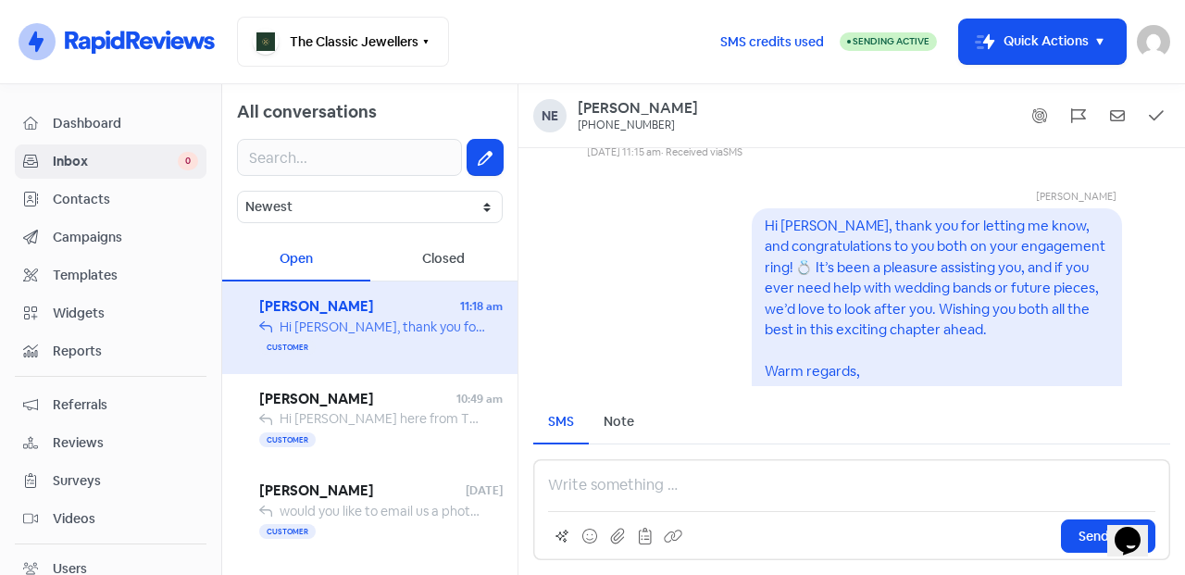
scroll to position [0, 0]
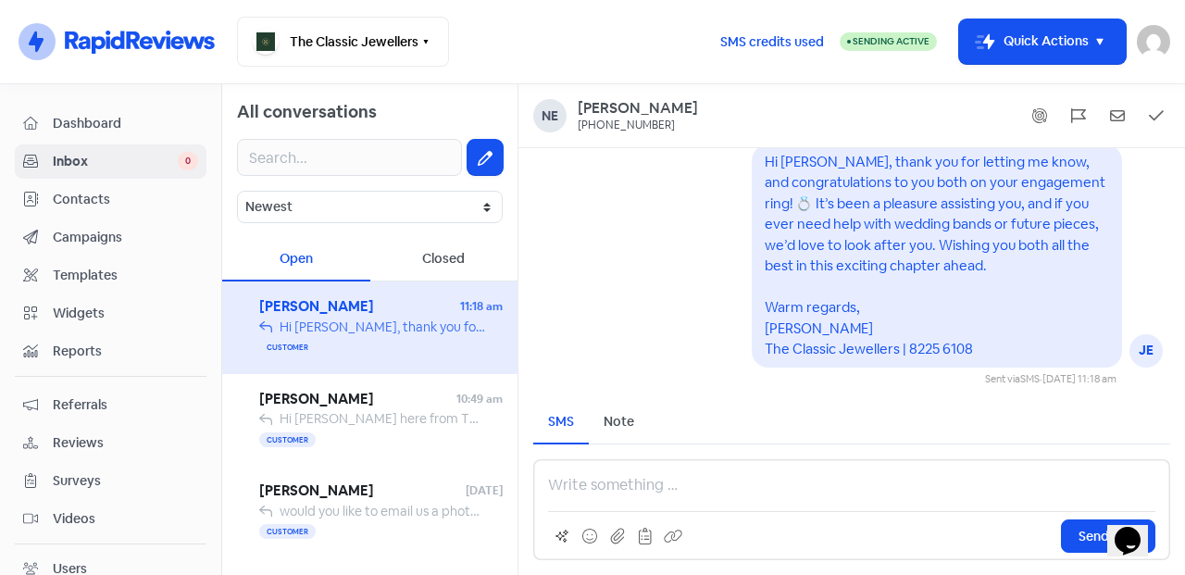
click at [152, 269] on span "Templates" at bounding box center [125, 275] width 145 height 19
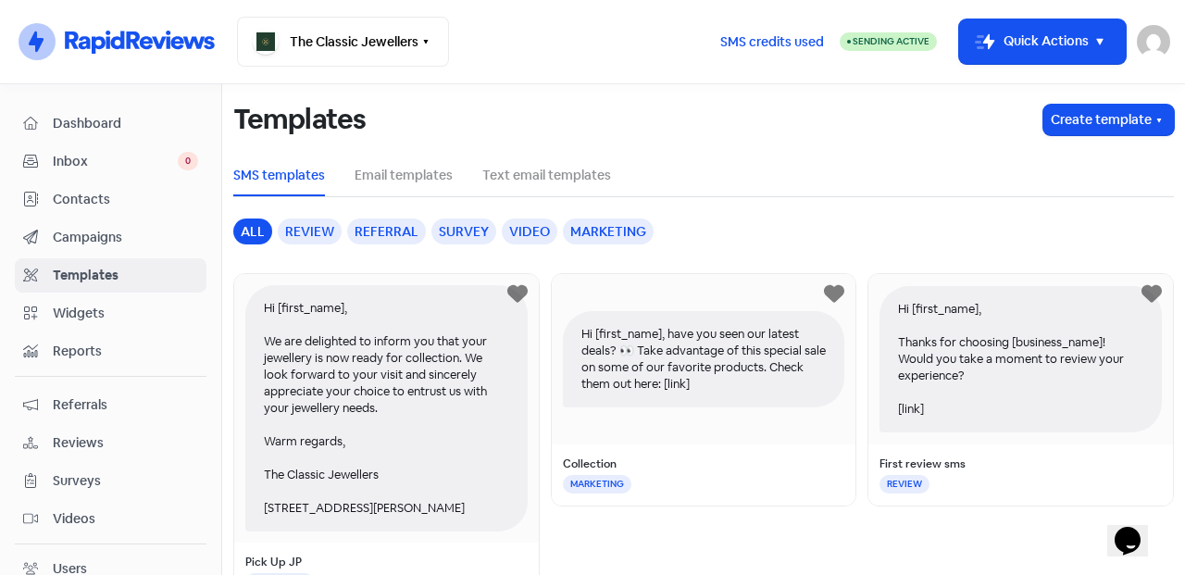
click at [131, 222] on link "Campaigns" at bounding box center [111, 237] width 192 height 34
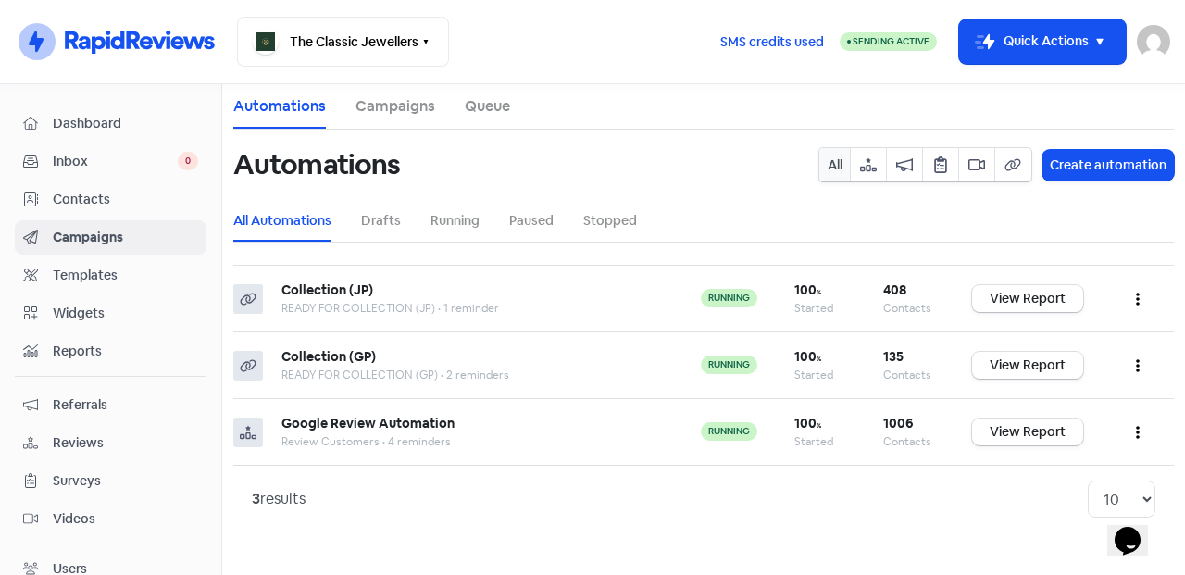
click at [110, 194] on span "Contacts" at bounding box center [125, 199] width 145 height 19
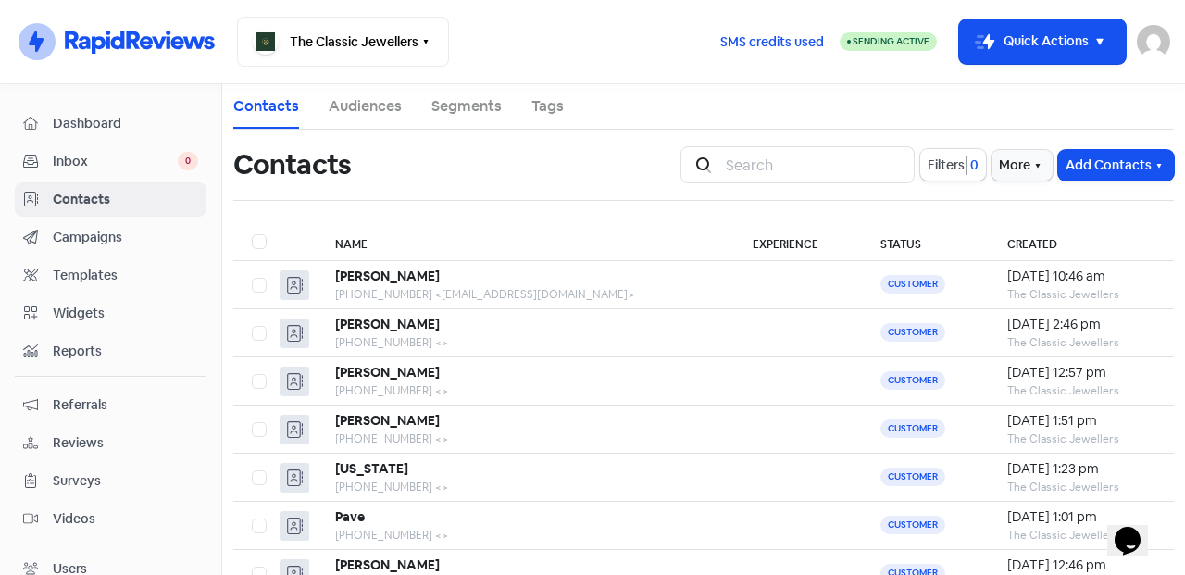
click at [1153, 170] on button "Add Contacts" at bounding box center [1116, 165] width 116 height 31
click at [1035, 194] on button "Add a contact" at bounding box center [1065, 205] width 216 height 37
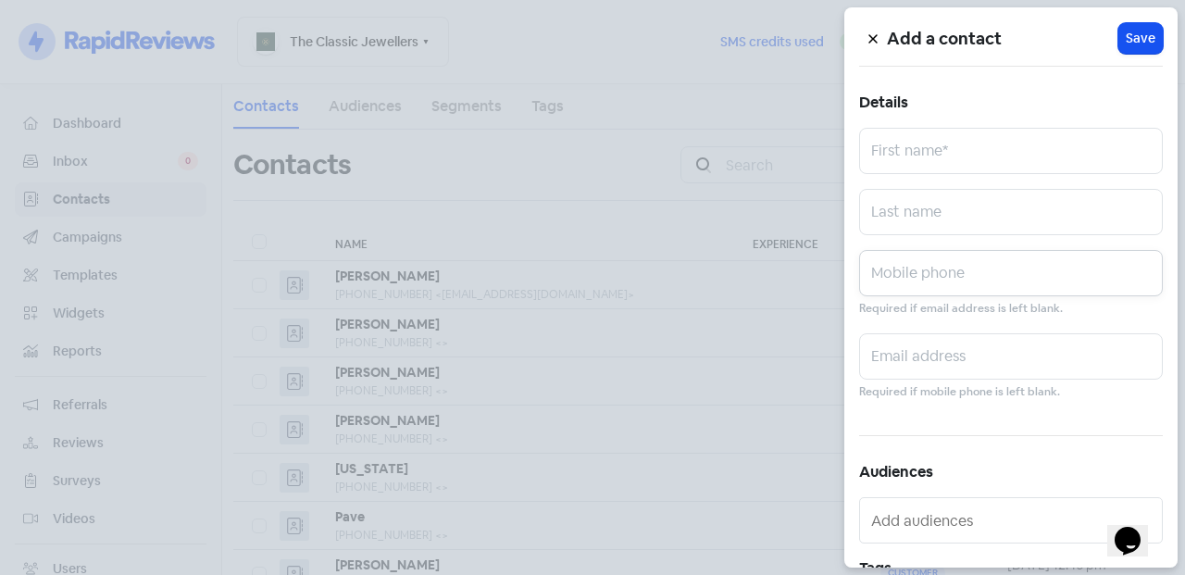
click at [931, 272] on input "text" at bounding box center [1011, 273] width 304 height 46
paste input "0421 025 880"
type input "0421 025 880"
click at [934, 133] on input "text" at bounding box center [1011, 151] width 304 height 46
click at [936, 140] on input "text" at bounding box center [1011, 151] width 304 height 46
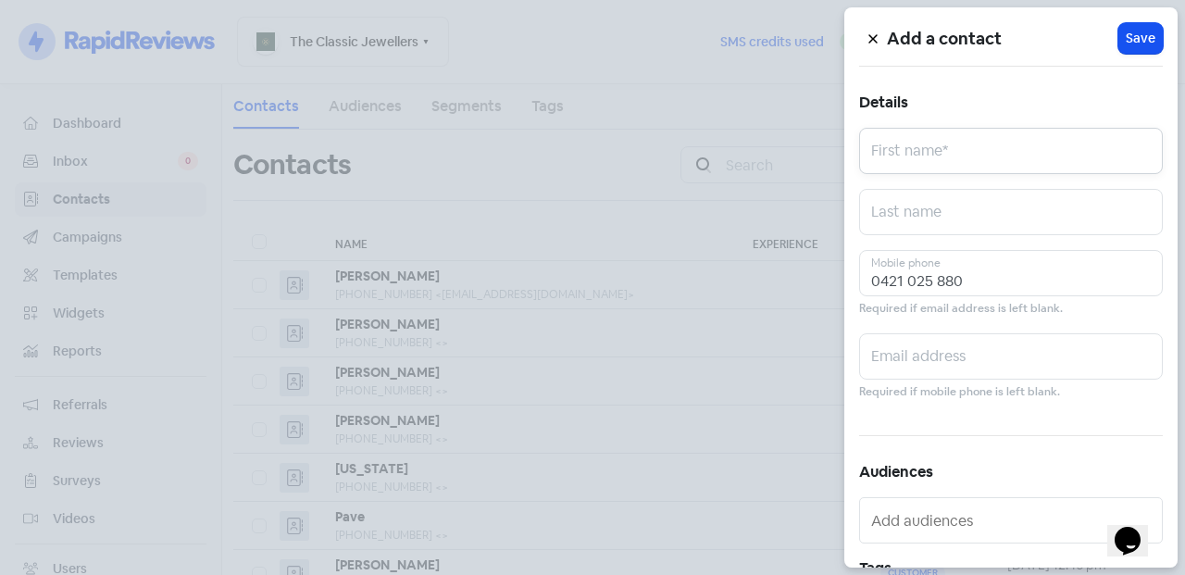
paste input "[PERSON_NAME]"
drag, startPoint x: 953, startPoint y: 158, endPoint x: 913, endPoint y: 158, distance: 39.8
click at [913, 158] on input "[PERSON_NAME]" at bounding box center [1011, 151] width 304 height 46
type input "[PERSON_NAME]"
click at [925, 208] on input "text" at bounding box center [1011, 212] width 304 height 46
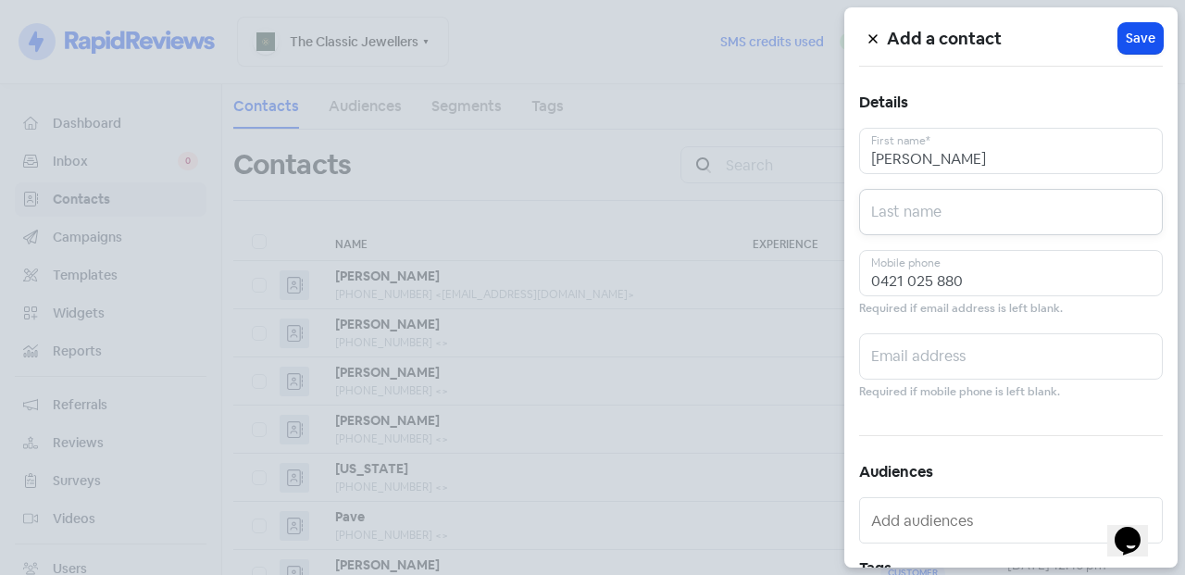
paste input "Cook"
type input "Cook"
click at [1144, 31] on span "Save" at bounding box center [1141, 38] width 30 height 19
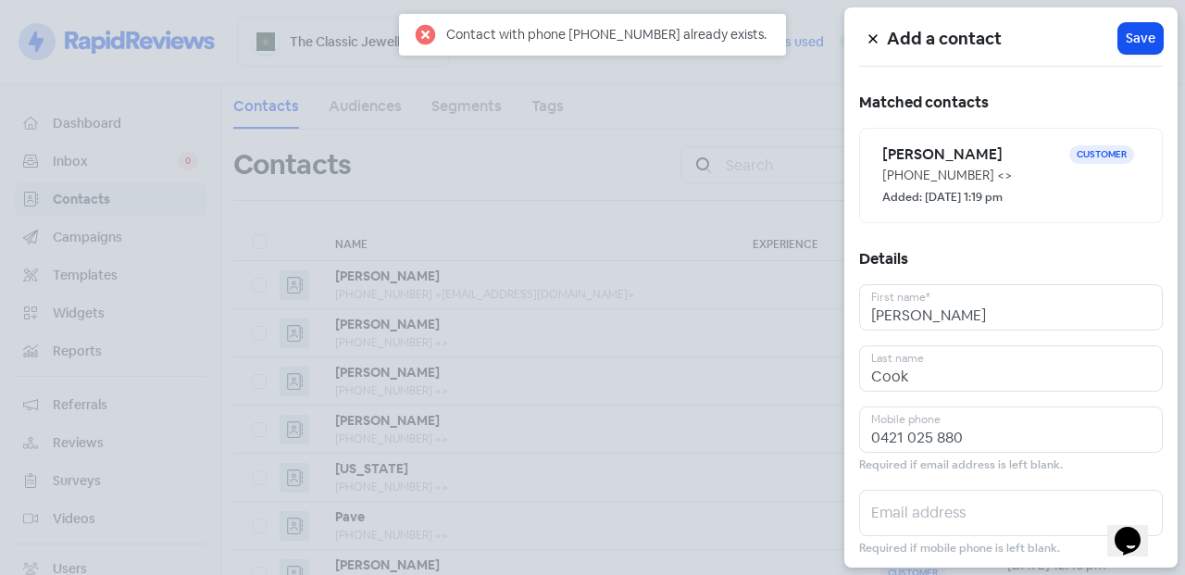
click at [978, 194] on small "Added: [DATE] 1:19 pm" at bounding box center [942, 198] width 120 height 18
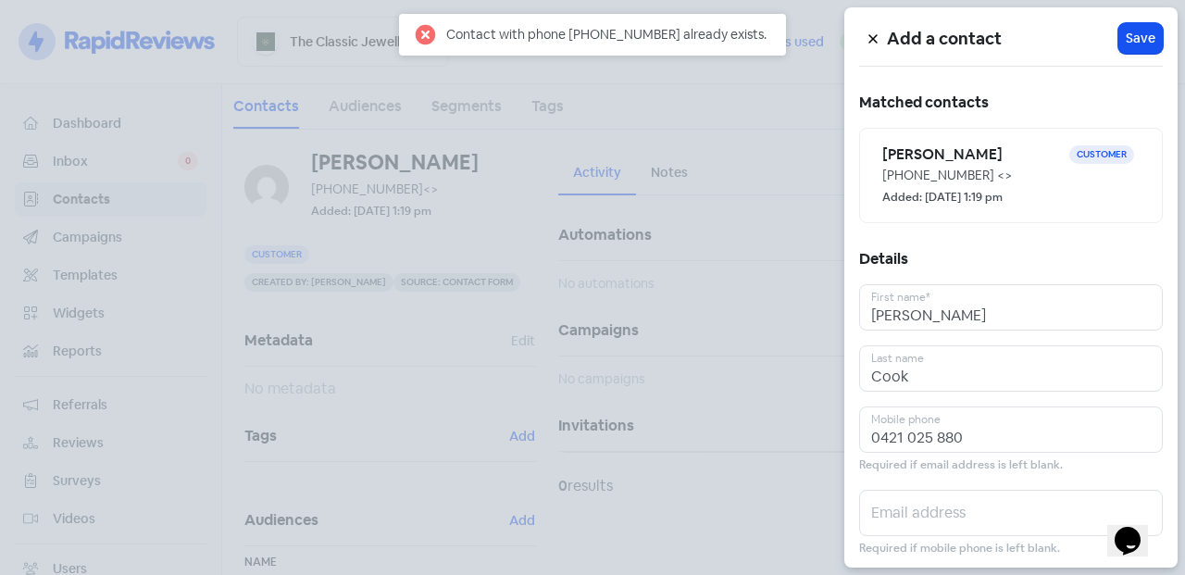
click at [353, 252] on div at bounding box center [592, 287] width 1185 height 575
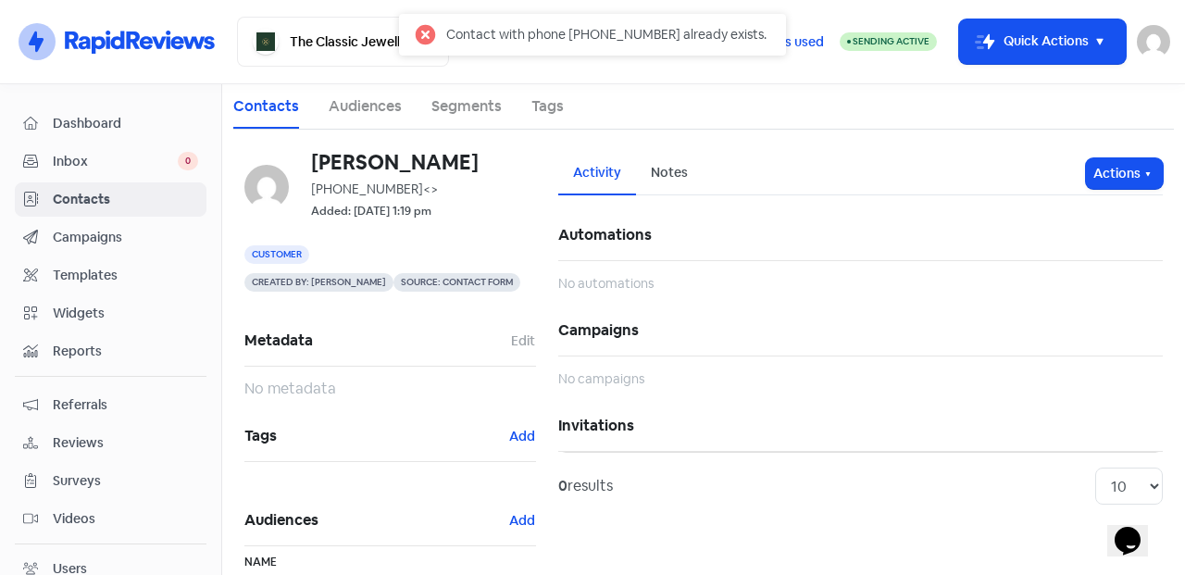
click at [95, 160] on span "Inbox" at bounding box center [115, 161] width 125 height 19
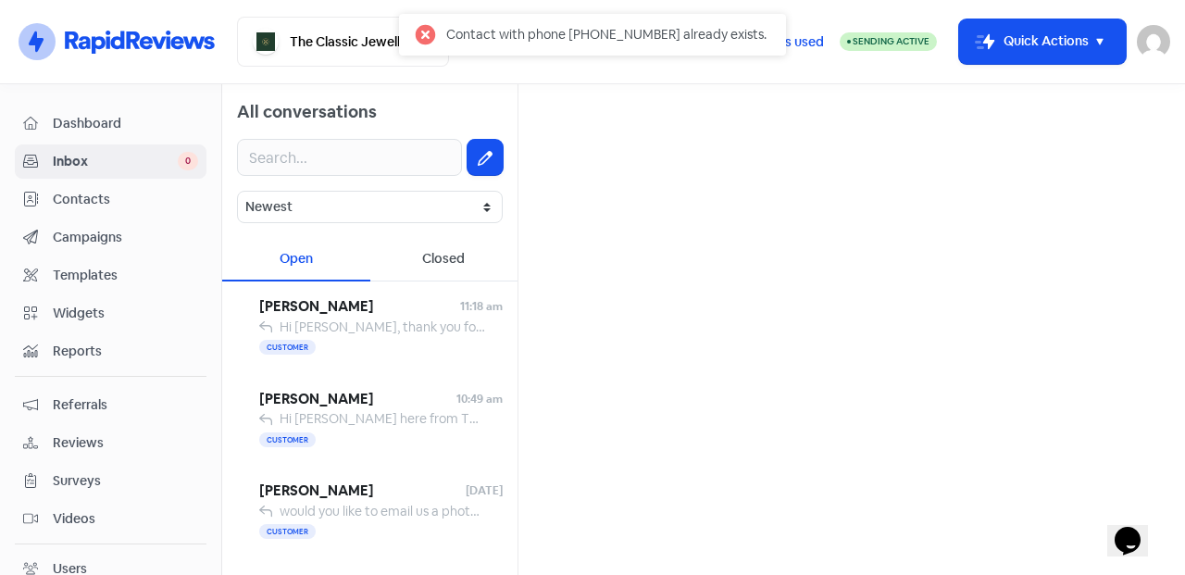
click at [95, 160] on span "Inbox" at bounding box center [115, 161] width 125 height 19
click at [372, 146] on input "text" at bounding box center [349, 157] width 225 height 37
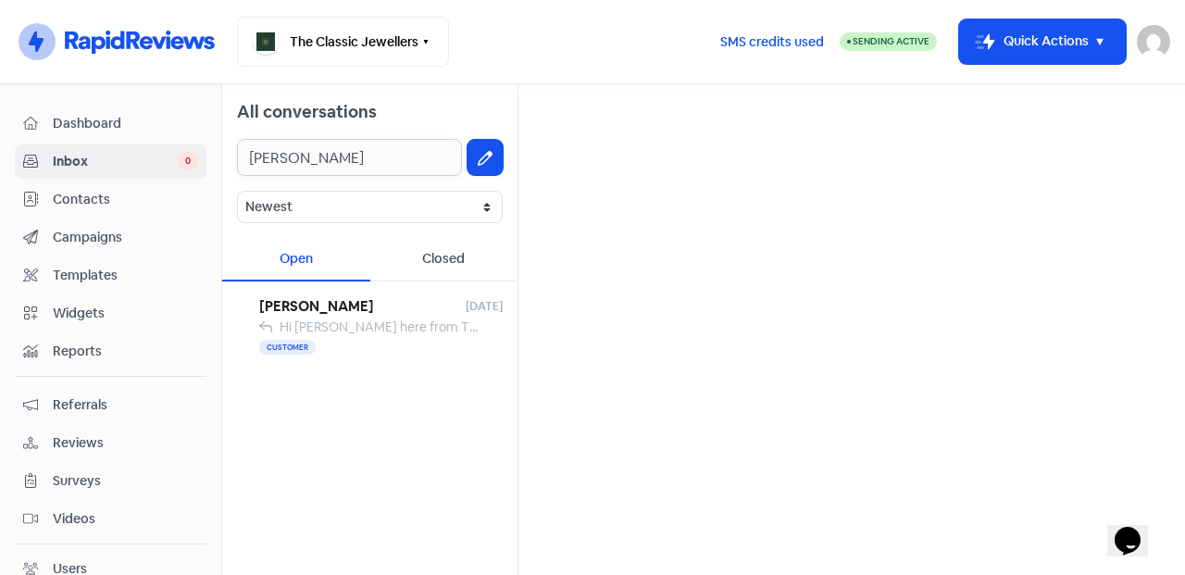
type input "[PERSON_NAME]"
click at [388, 306] on span "[PERSON_NAME]" at bounding box center [362, 306] width 206 height 21
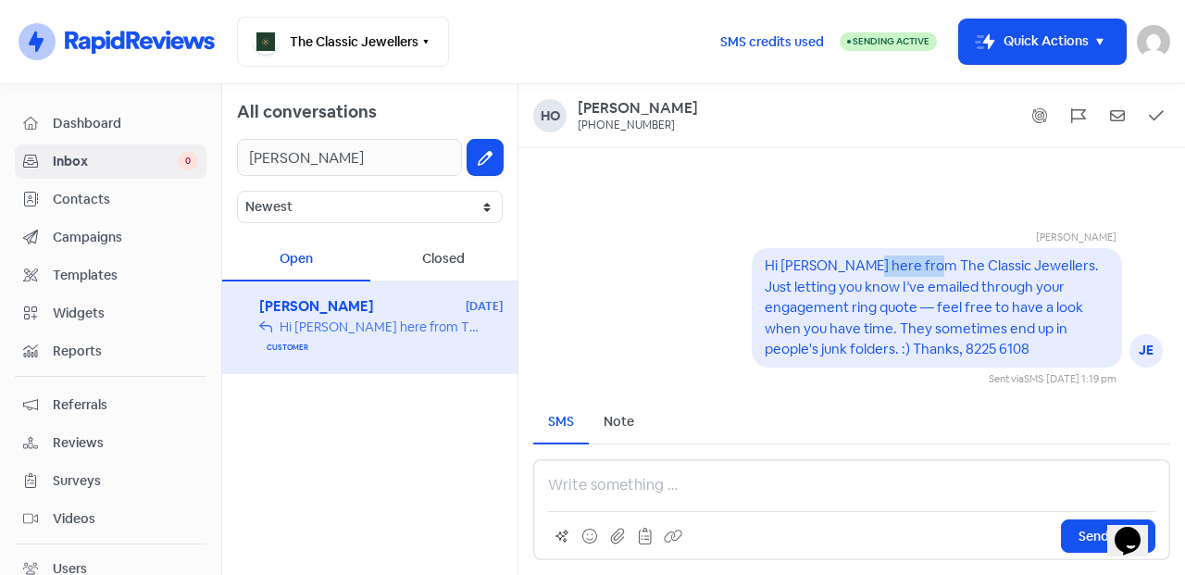
drag, startPoint x: 851, startPoint y: 265, endPoint x: 918, endPoint y: 279, distance: 68.1
click at [918, 279] on pre "Hi [PERSON_NAME] here from The Classic Jewellers. Just letting you know I’ve em…" at bounding box center [933, 306] width 337 height 101
click at [977, 360] on div "Hi [PERSON_NAME] here from The Classic Jewellers. Just letting you know I’ve em…" at bounding box center [937, 307] width 370 height 119
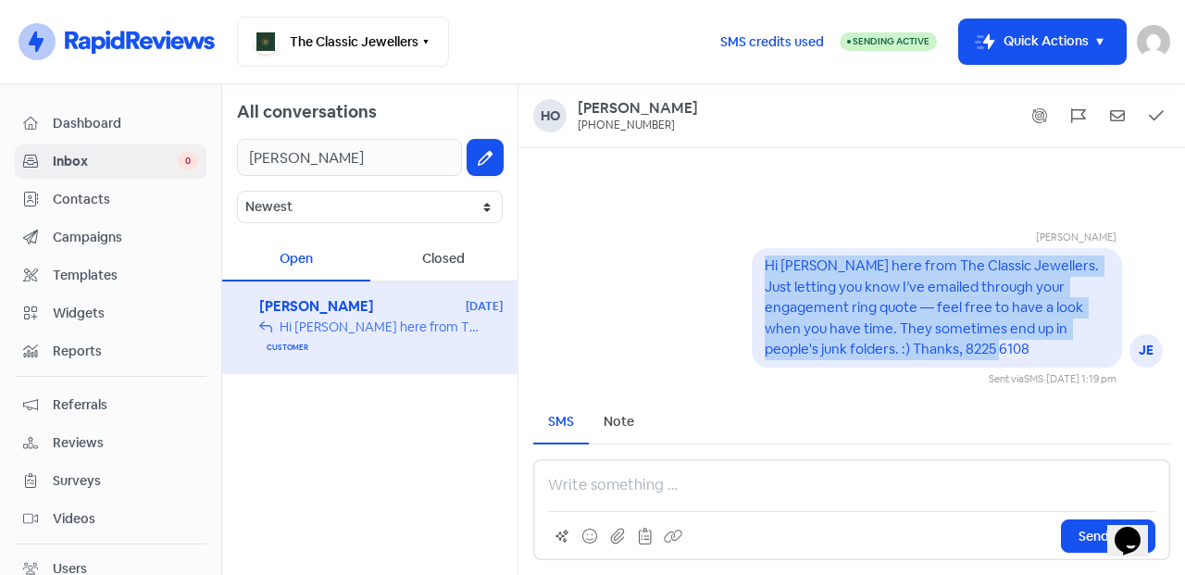
drag, startPoint x: 1045, startPoint y: 344, endPoint x: 741, endPoint y: 233, distance: 324.3
click at [741, 233] on div "[PERSON_NAME] JE Hi [PERSON_NAME] here from The Classic Jewellers. Just letting…" at bounding box center [852, 293] width 667 height 187
copy pre "Hi [PERSON_NAME] here from The Classic Jewellers. Just letting you know I’ve em…"
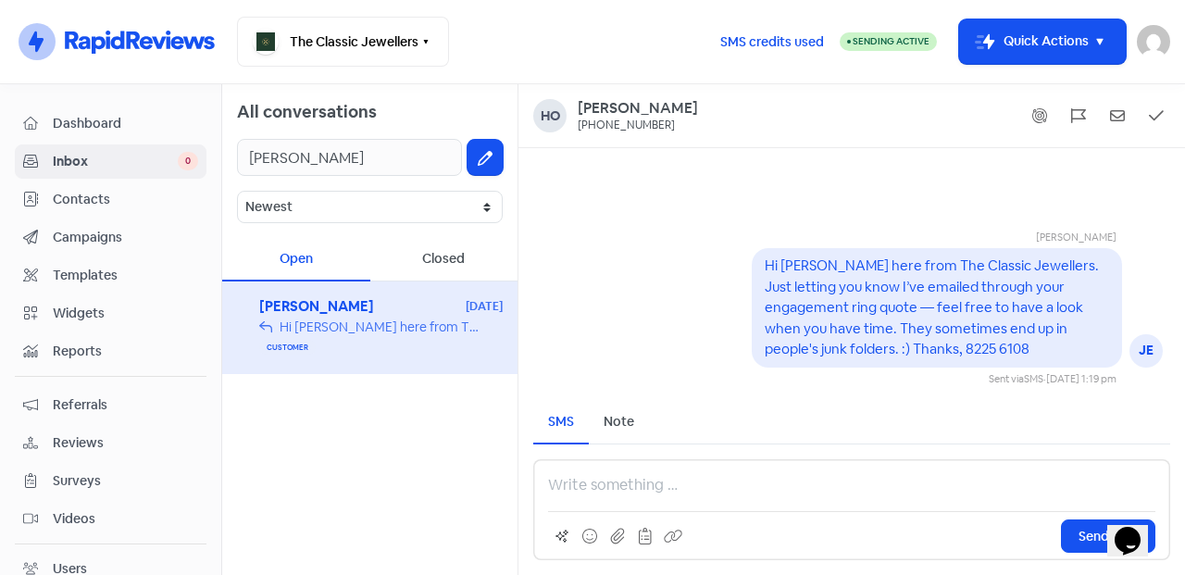
drag, startPoint x: 617, startPoint y: 500, endPoint x: 607, endPoint y: 490, distance: 13.8
click at [618, 500] on div "Send SMS" at bounding box center [851, 509] width 637 height 101
click at [602, 484] on p at bounding box center [851, 485] width 607 height 22
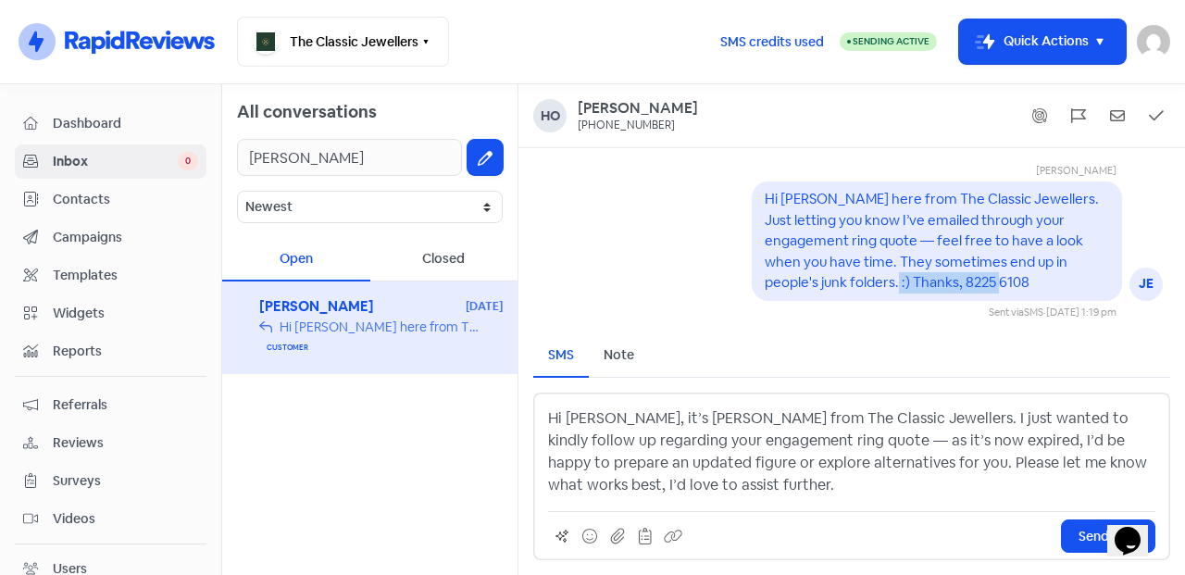
drag, startPoint x: 1014, startPoint y: 281, endPoint x: 898, endPoint y: 291, distance: 116.1
click at [898, 291] on div "Hi [PERSON_NAME] here from The Classic Jewellers. Just letting you know I’ve em…" at bounding box center [937, 241] width 344 height 105
copy pre "Thanks, 8225 6108"
click at [745, 489] on p "Hi [PERSON_NAME], it’s [PERSON_NAME] from The Classic Jewellers. I just wanted …" at bounding box center [851, 451] width 607 height 89
click at [594, 536] on icon at bounding box center [589, 536] width 15 height 15
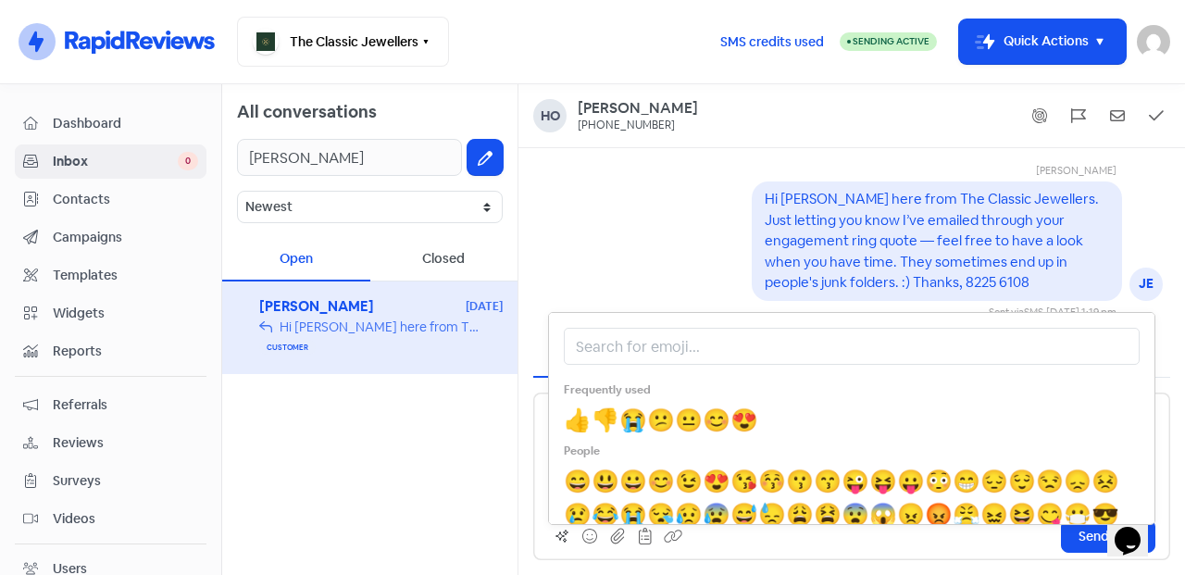
click at [726, 423] on span "😊" at bounding box center [717, 420] width 28 height 29
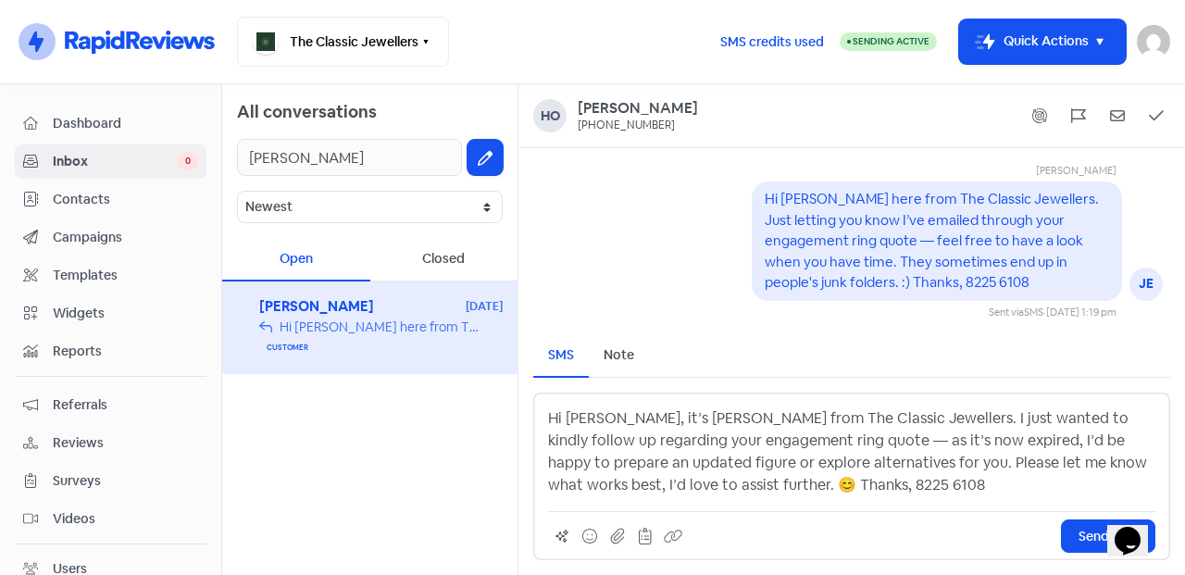
click at [656, 419] on p "Hi [PERSON_NAME], it’s [PERSON_NAME] from The Classic Jewellers. I just wanted …" at bounding box center [851, 451] width 607 height 89
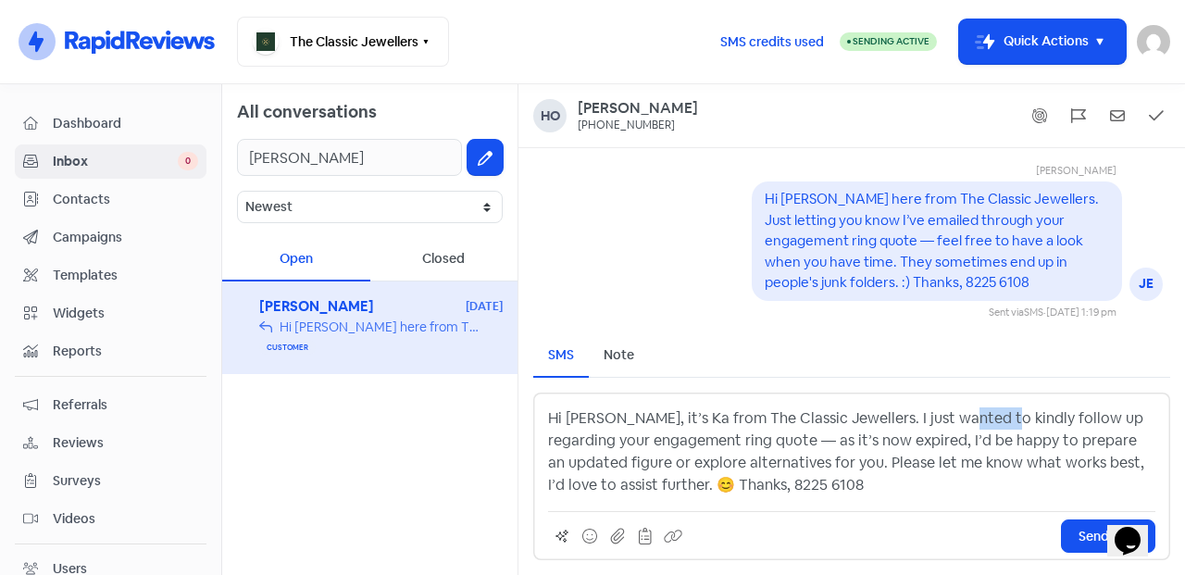
drag, startPoint x: 942, startPoint y: 419, endPoint x: 982, endPoint y: 424, distance: 41.0
click at [982, 424] on p "Hi [PERSON_NAME], it’s Ka from The Classic Jewellers. I just wanted to kindly f…" at bounding box center [851, 451] width 607 height 89
click at [729, 444] on p "Hi [PERSON_NAME], it’s Ka from The Classic Jewellers. I just wanted to follow u…" at bounding box center [851, 451] width 607 height 89
click at [791, 477] on p "Hi [PERSON_NAME], it’s Ka from The Classic Jewellers. I just wanted to follow u…" at bounding box center [851, 451] width 607 height 89
click at [831, 474] on p "Hi [PERSON_NAME], it’s Ka from The Classic Jewellers. I just wanted to follow u…" at bounding box center [851, 451] width 607 height 89
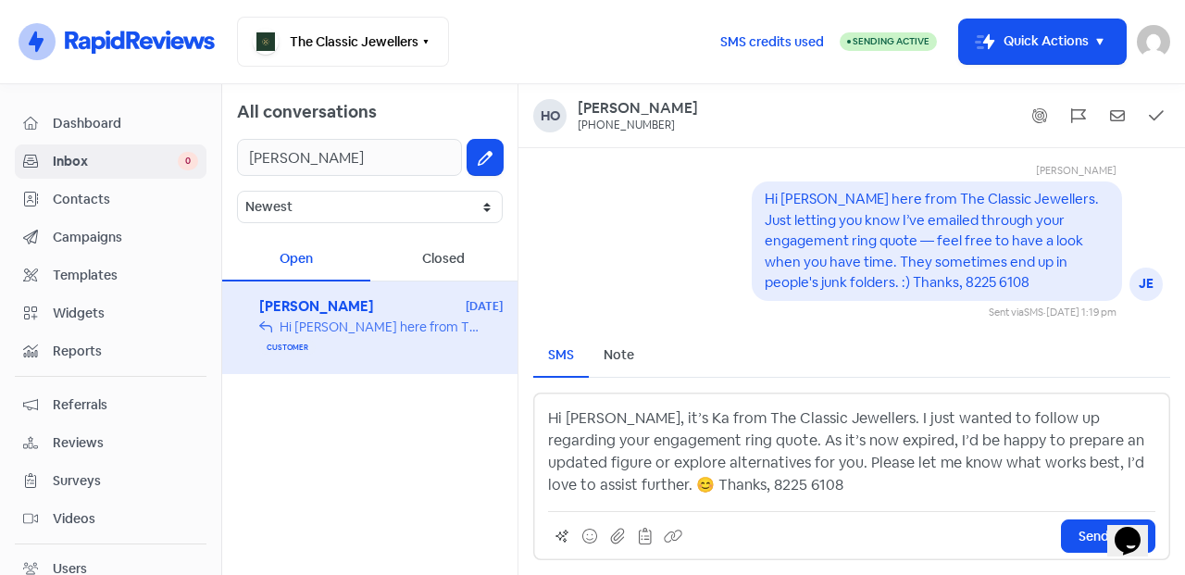
click at [1082, 534] on span "Send SMS" at bounding box center [1108, 536] width 59 height 19
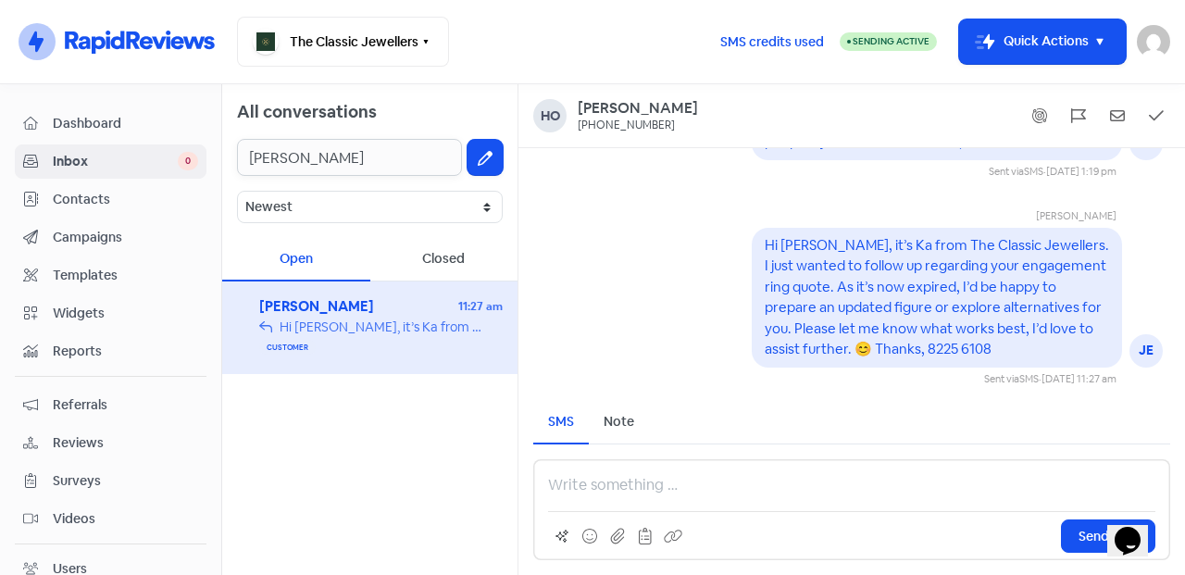
click at [403, 164] on input "[PERSON_NAME]" at bounding box center [349, 157] width 225 height 37
drag, startPoint x: 394, startPoint y: 159, endPoint x: 220, endPoint y: 167, distance: 173.3
click at [220, 167] on div "Dashboard Inbox 0 Contacts Campaigns Templates Widgets Reports Referrals Review…" at bounding box center [592, 329] width 1185 height 491
paste input "[PERSON_NAME]"
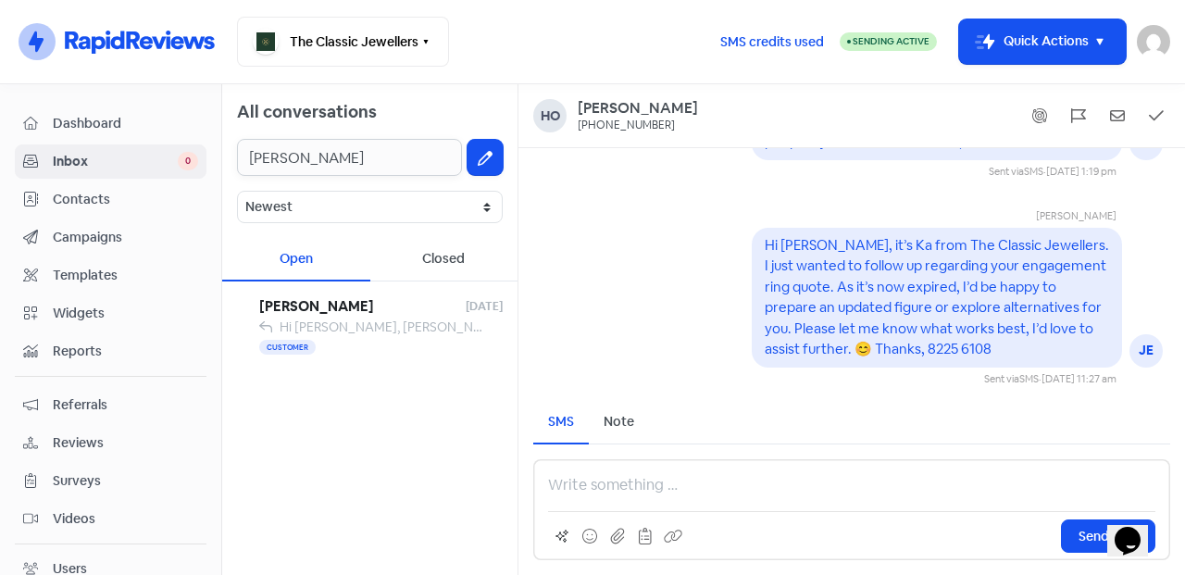
type input "[PERSON_NAME]"
click at [384, 328] on span "Hi [PERSON_NAME], [PERSON_NAME] here from The Classic Jewellers. Just letting y…" at bounding box center [1041, 327] width 1523 height 17
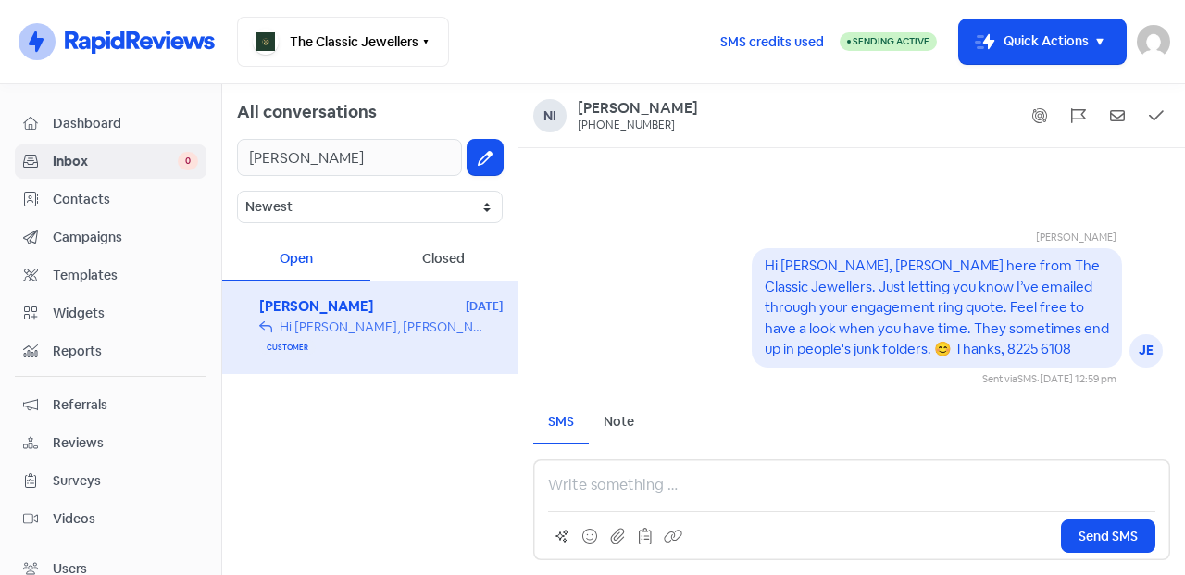
click at [619, 469] on div "Send SMS" at bounding box center [851, 509] width 637 height 101
click at [620, 481] on p at bounding box center [851, 485] width 607 height 22
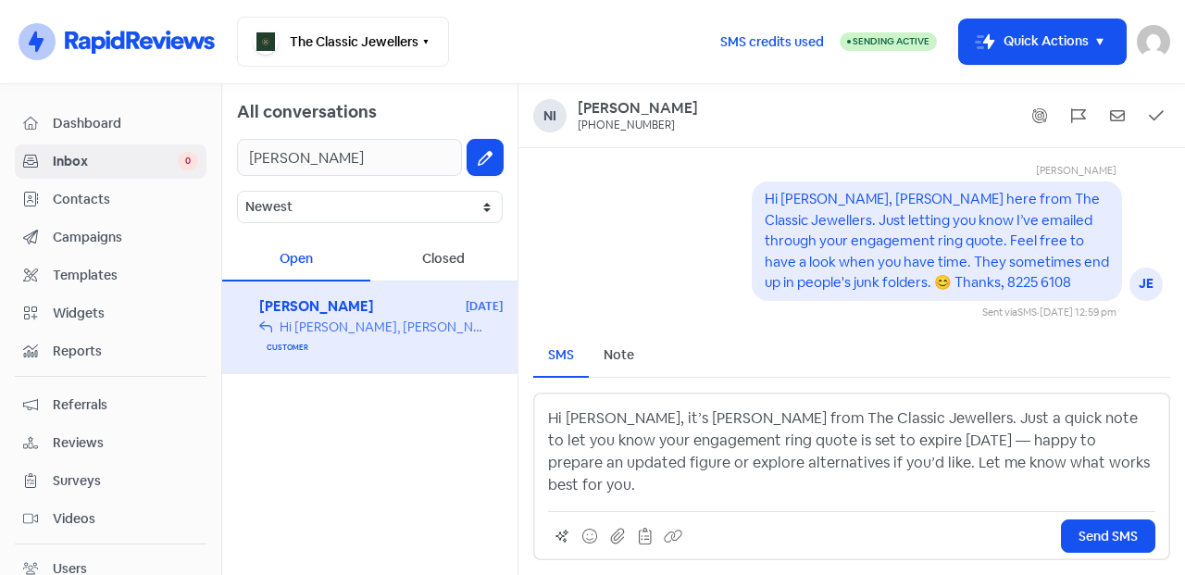
click at [866, 459] on p "Hi [PERSON_NAME], it’s [PERSON_NAME] from The Classic Jewellers. Just a quick n…" at bounding box center [851, 451] width 607 height 89
click at [1058, 485] on p "Hi [PERSON_NAME], it’s [PERSON_NAME] from The Classic Jewellers. Just a quick n…" at bounding box center [851, 451] width 607 height 89
drag, startPoint x: 991, startPoint y: 300, endPoint x: 852, endPoint y: 314, distance: 139.6
click at [852, 294] on div "Hi [PERSON_NAME], [PERSON_NAME] here from The Classic Jewellers. Just letting y…" at bounding box center [937, 241] width 344 height 105
copy pre "😊 Thanks, 8225 6108"
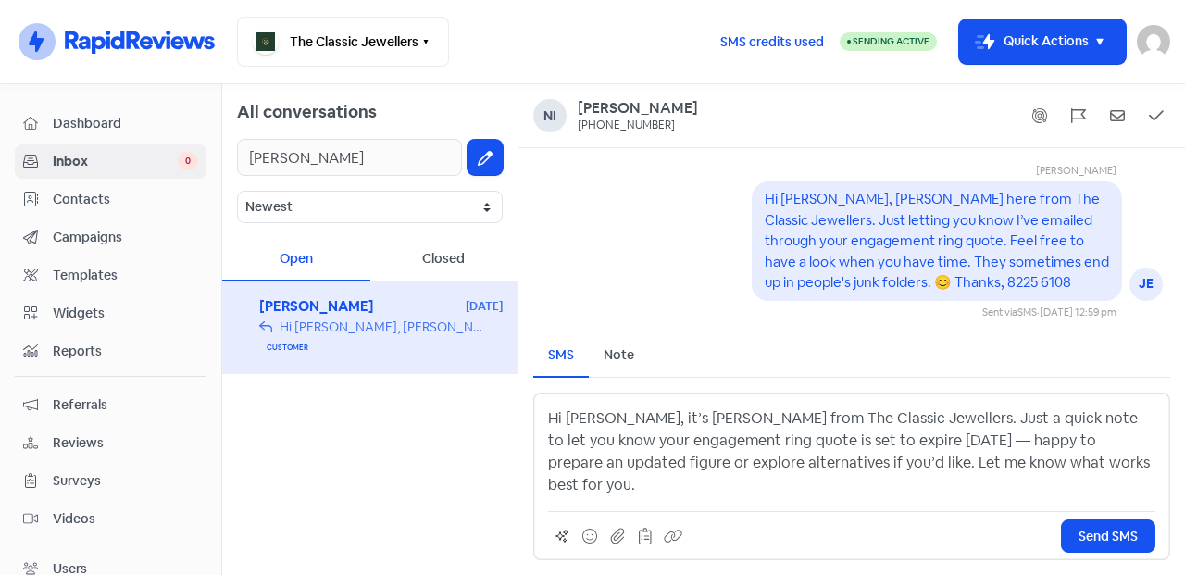
click at [1050, 491] on p "Hi [PERSON_NAME], it’s [PERSON_NAME] from The Classic Jewellers. Just a quick n…" at bounding box center [851, 451] width 607 height 89
click at [1131, 537] on span "Send SMS" at bounding box center [1108, 536] width 59 height 19
